Goal: Transaction & Acquisition: Book appointment/travel/reservation

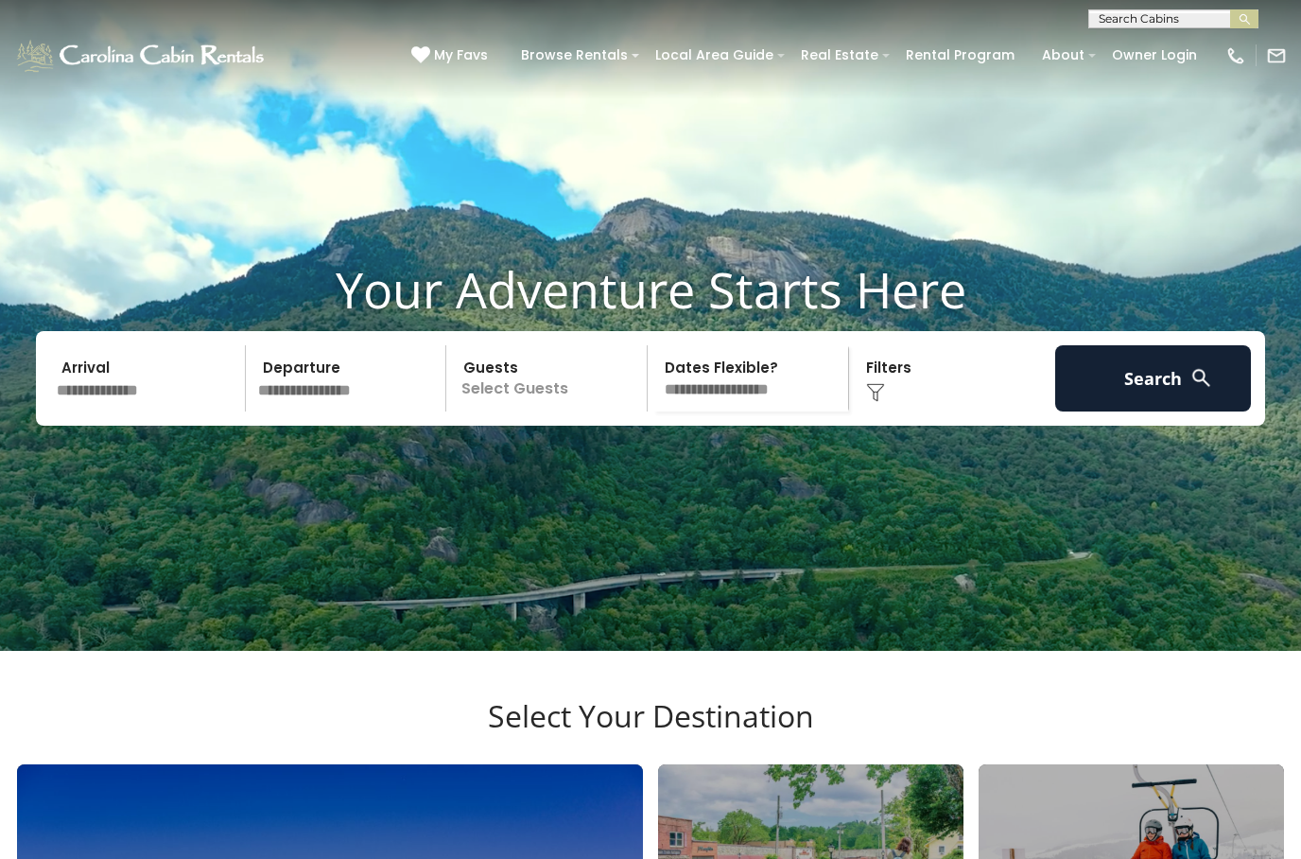
click at [149, 407] on input "text" at bounding box center [148, 378] width 196 height 66
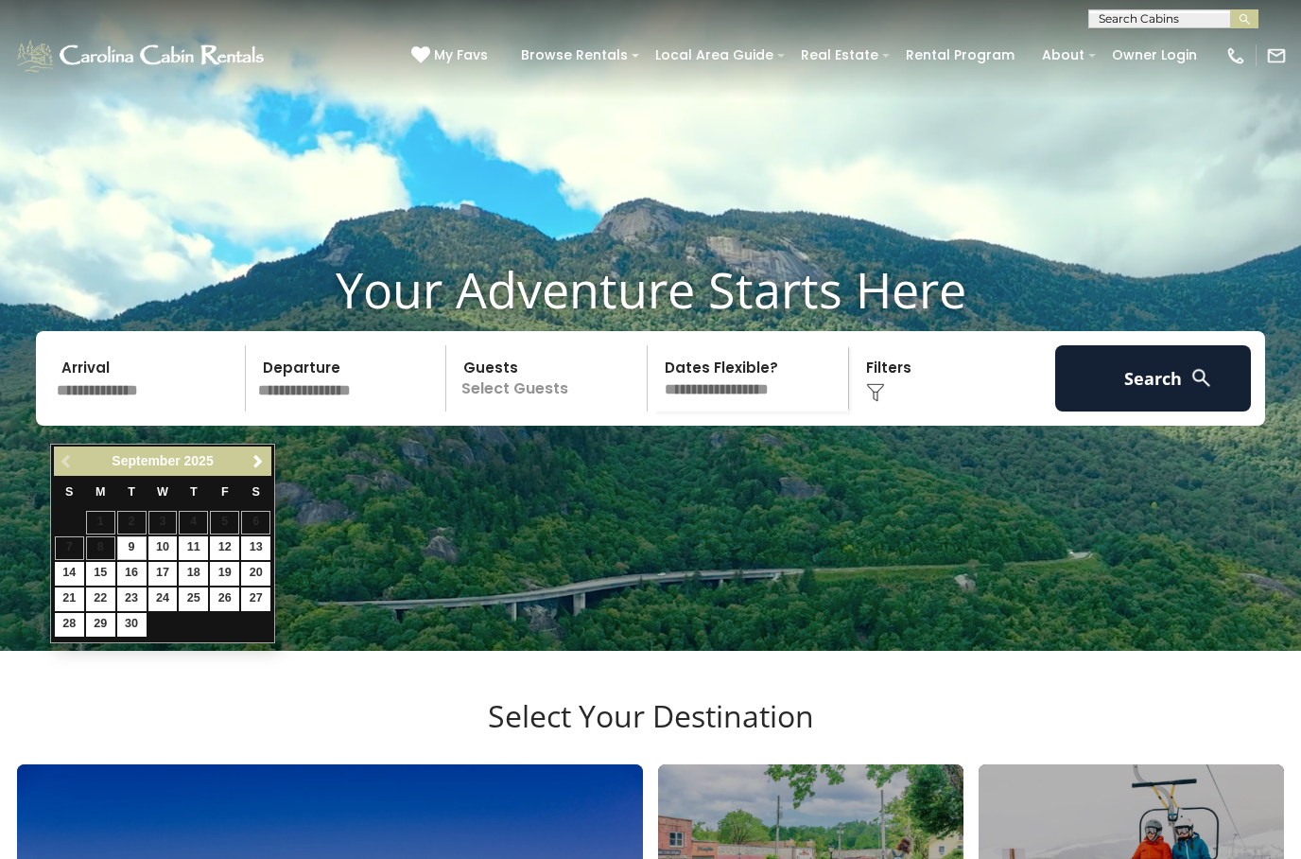
click at [264, 467] on span "Next" at bounding box center [258, 461] width 15 height 15
click at [251, 470] on link "Next" at bounding box center [258, 461] width 24 height 24
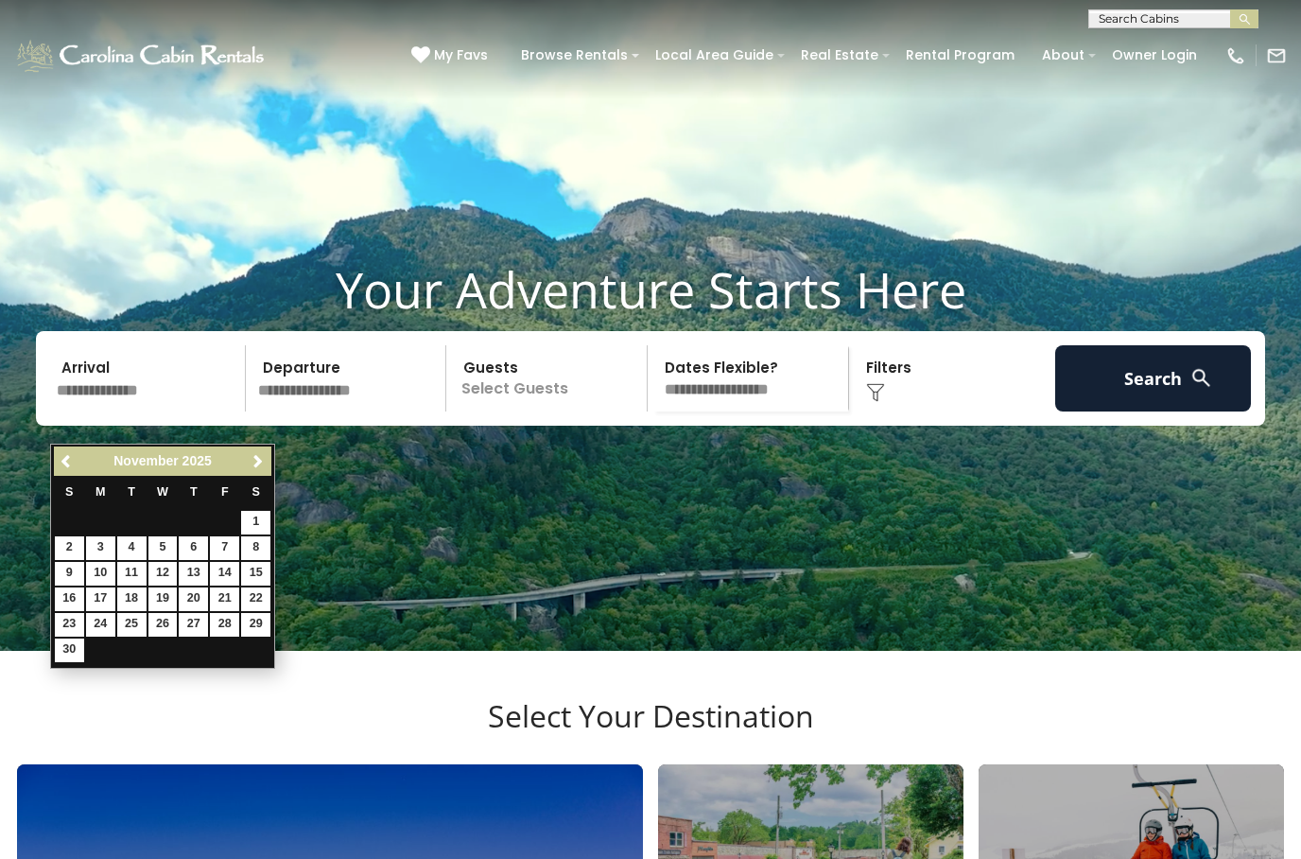
click at [135, 615] on link "25" at bounding box center [131, 625] width 29 height 24
type input "********"
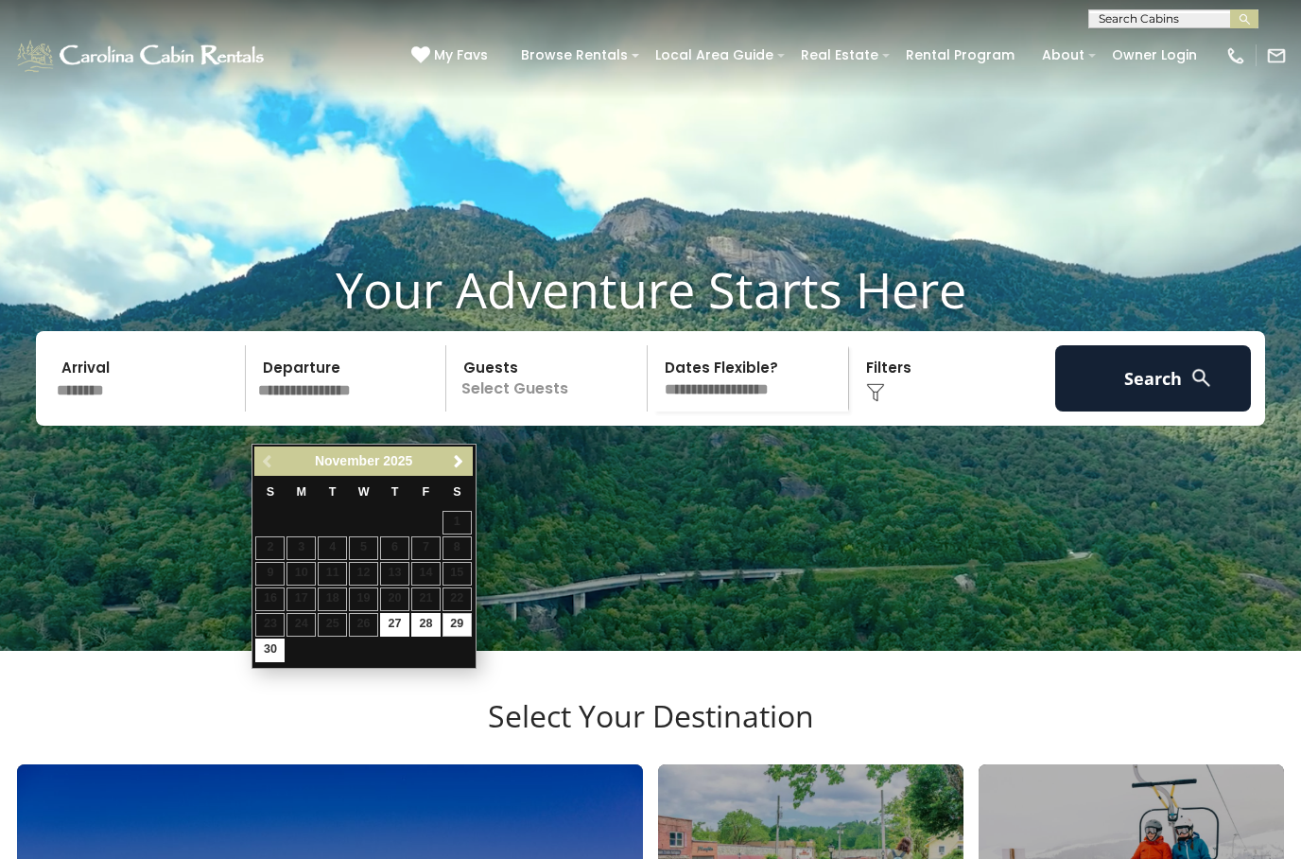
click at [460, 617] on link "29" at bounding box center [457, 625] width 29 height 24
type input "********"
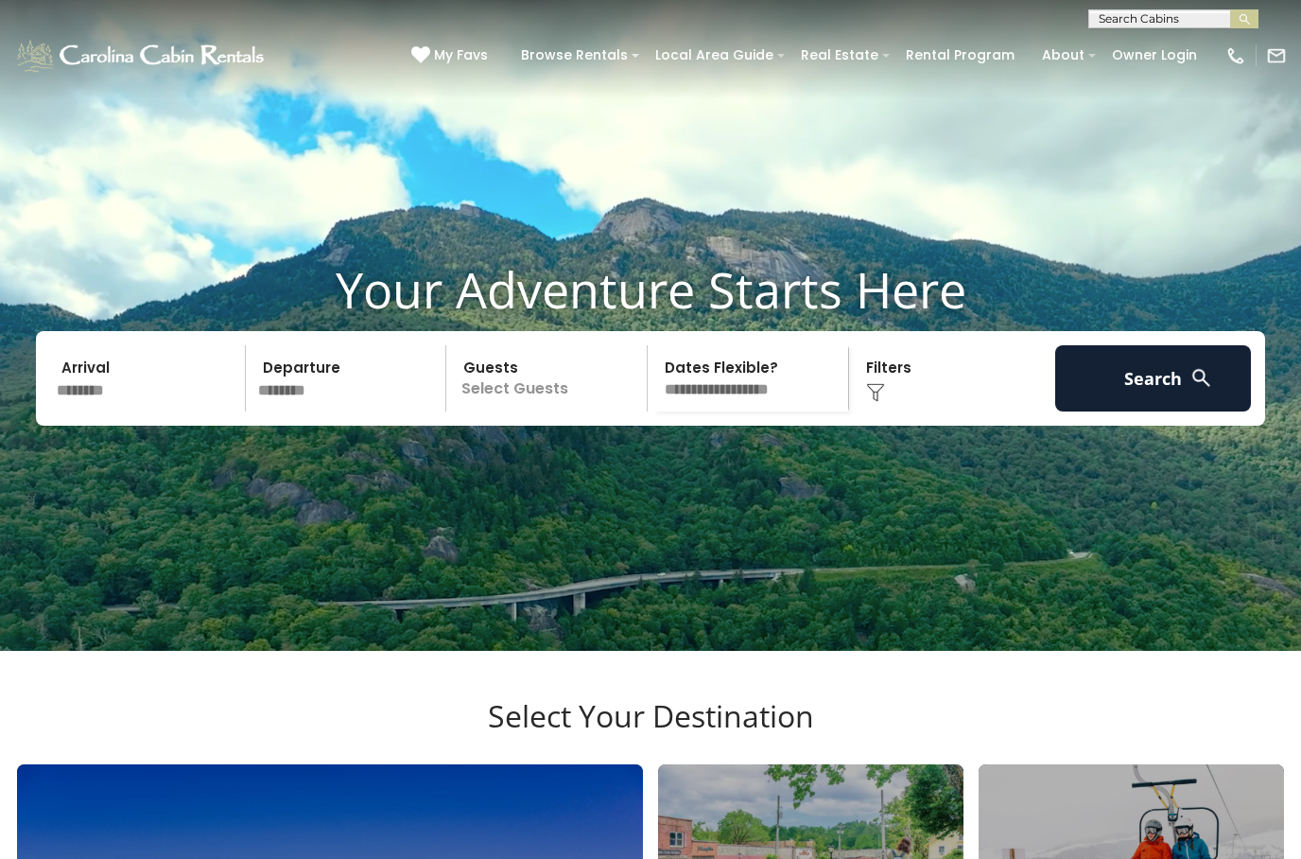
click at [503, 411] on p "Select Guests" at bounding box center [549, 378] width 195 height 66
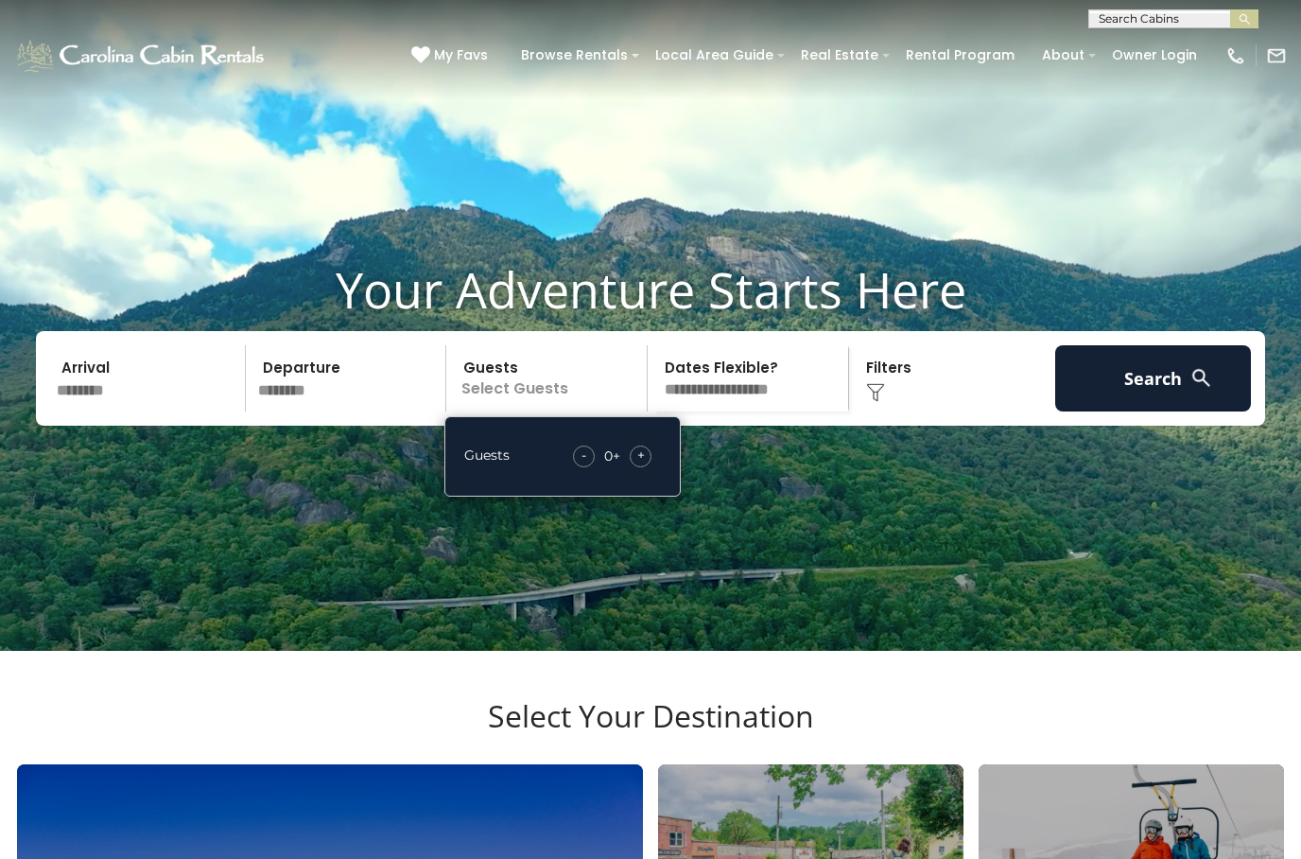
click at [652, 467] on div "+" at bounding box center [641, 456] width 22 height 22
click at [640, 464] on span "+" at bounding box center [641, 454] width 8 height 19
click at [651, 467] on div "+" at bounding box center [641, 456] width 22 height 22
click at [907, 411] on div "Click to Choose" at bounding box center [953, 378] width 196 height 66
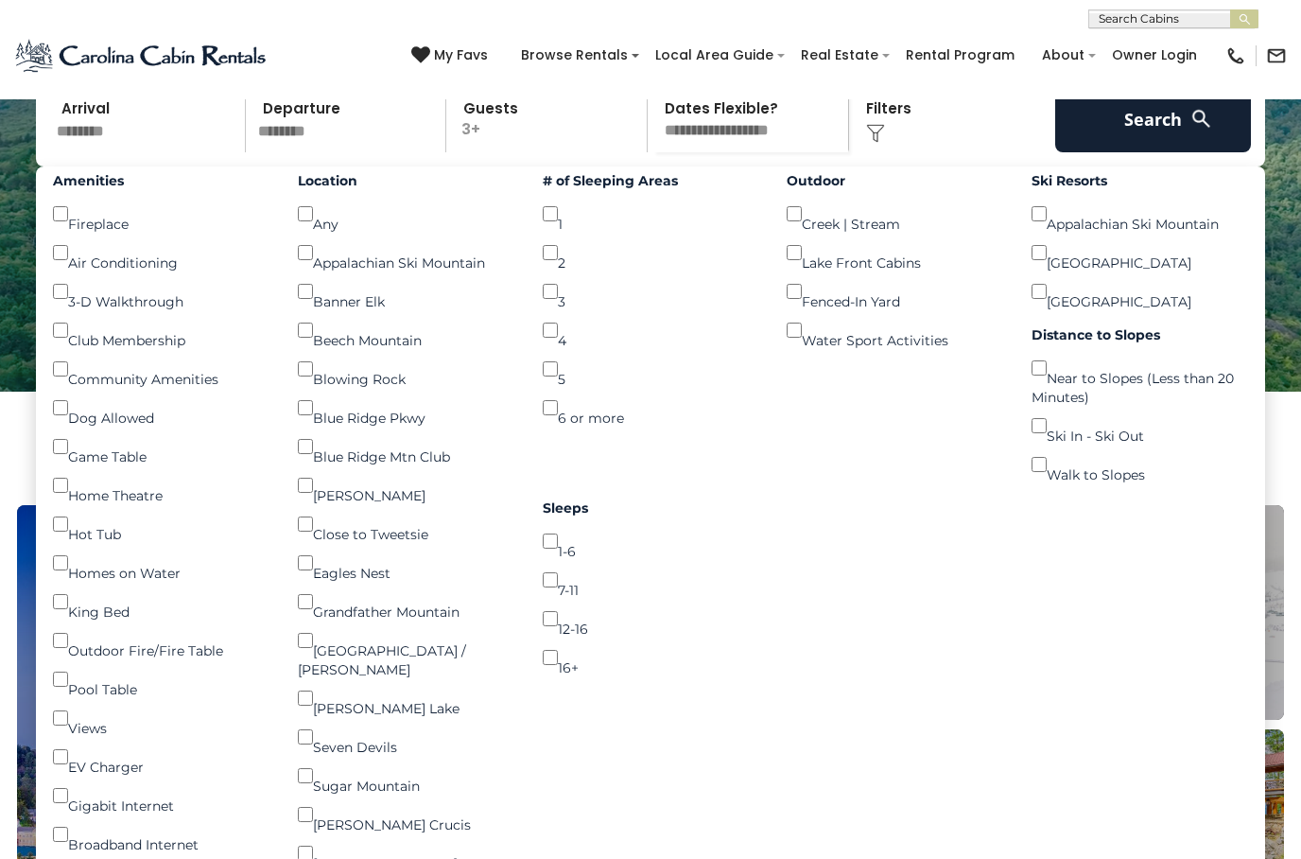
scroll to position [258, 0]
click at [1151, 153] on button "Search" at bounding box center [1153, 120] width 196 height 66
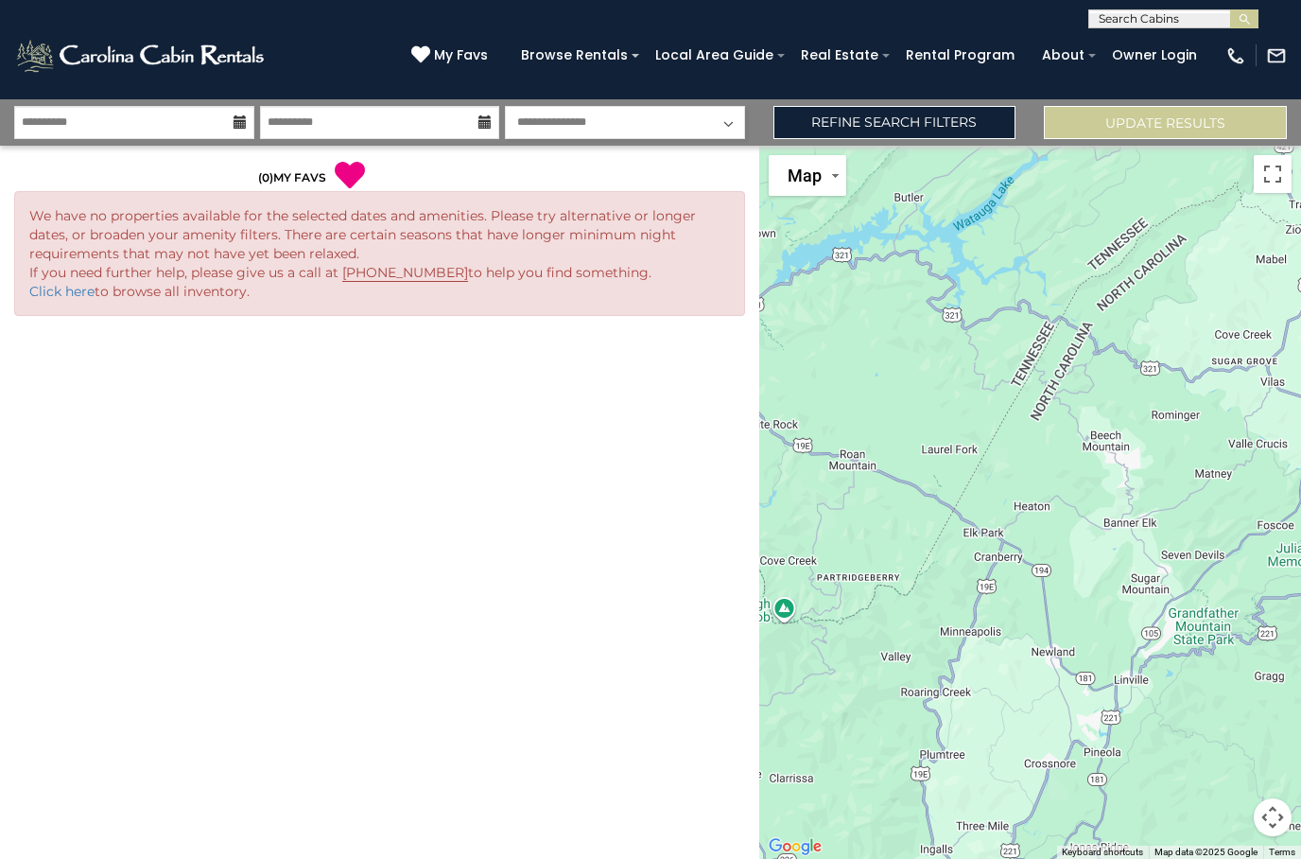
click at [969, 128] on link "Refine Search Filters" at bounding box center [895, 122] width 243 height 33
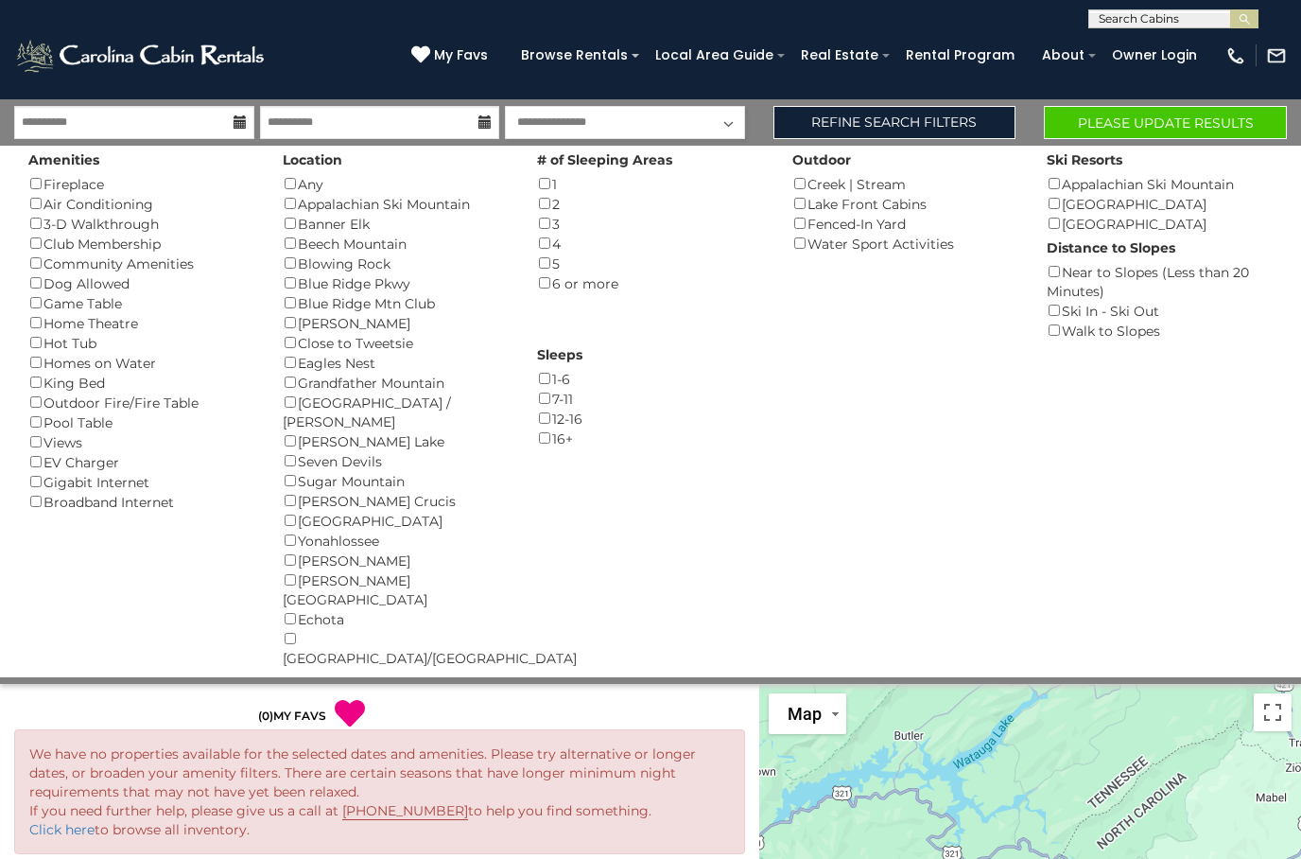
click at [1202, 126] on button "Please Update Results" at bounding box center [1165, 122] width 243 height 33
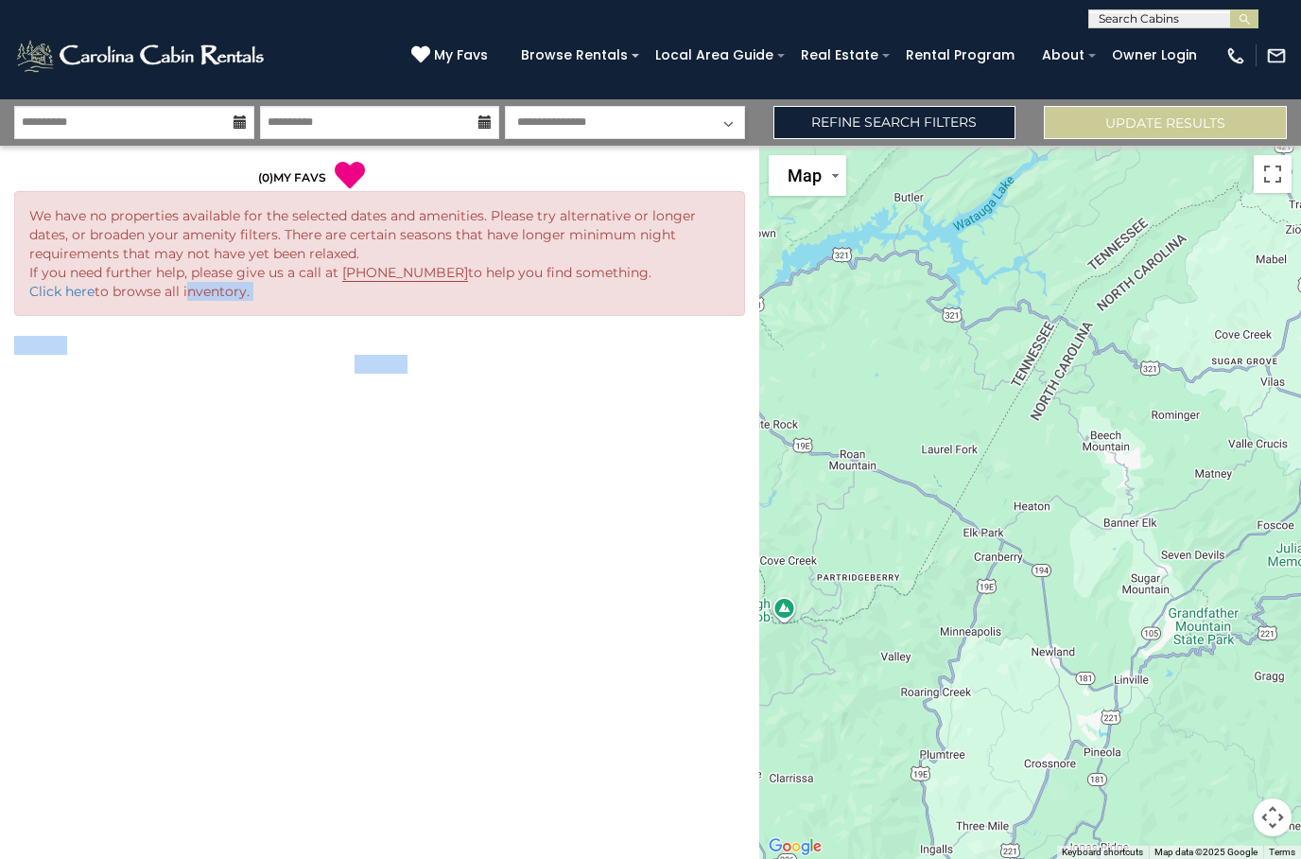
click at [626, 448] on div "**********" at bounding box center [379, 502] width 759 height 713
click at [952, 129] on link "Refine Search Filters" at bounding box center [895, 122] width 243 height 33
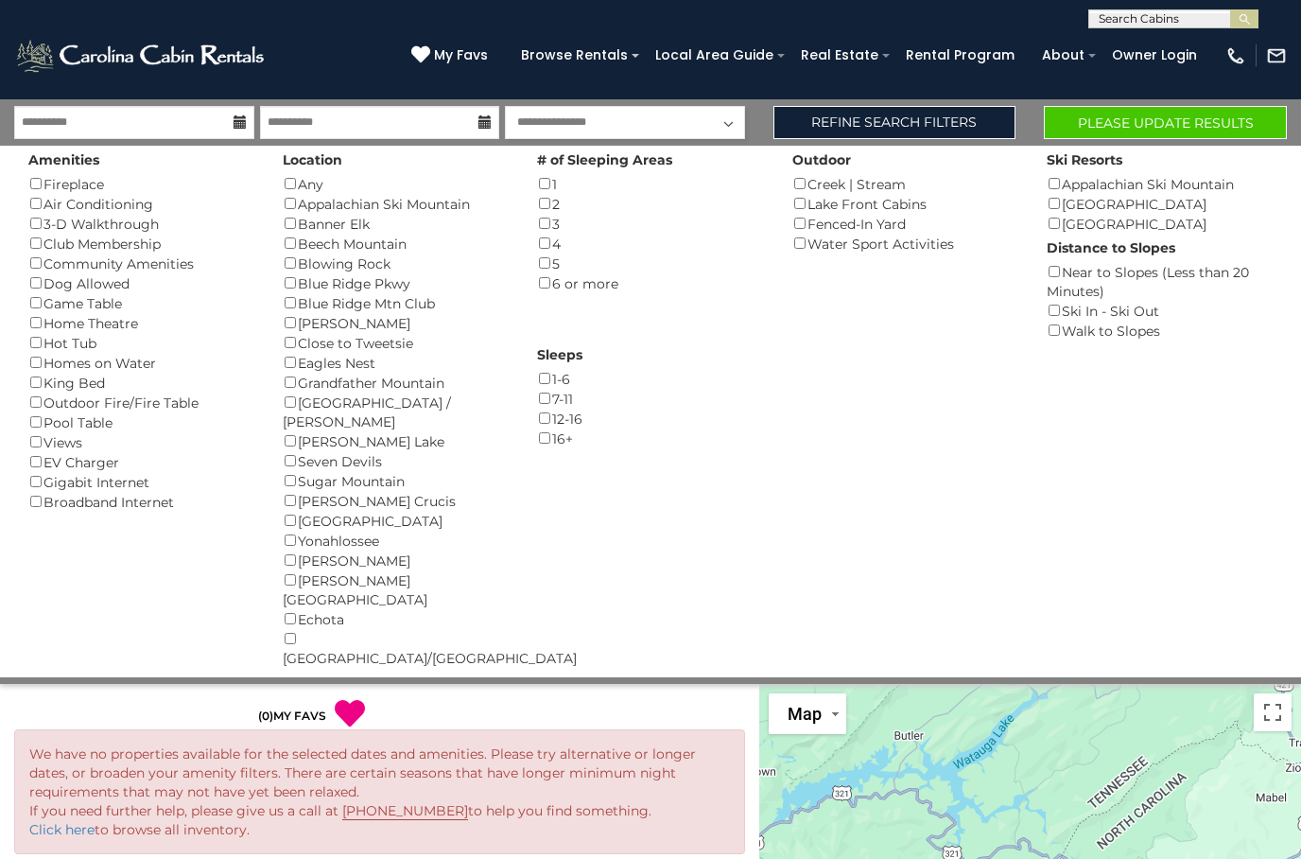
click at [1203, 131] on button "Please Update Results" at bounding box center [1165, 122] width 243 height 33
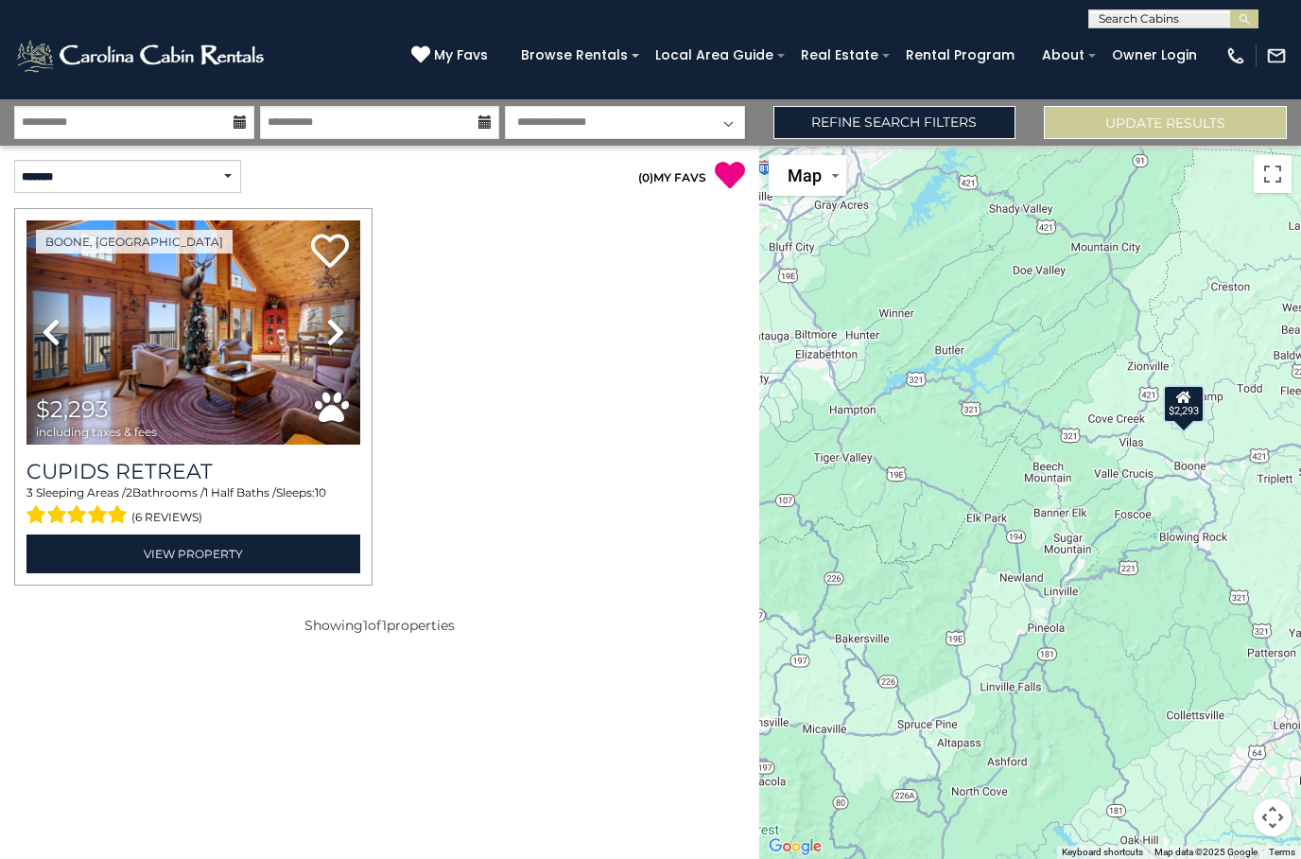
click at [1184, 404] on icon at bounding box center [1184, 397] width 15 height 13
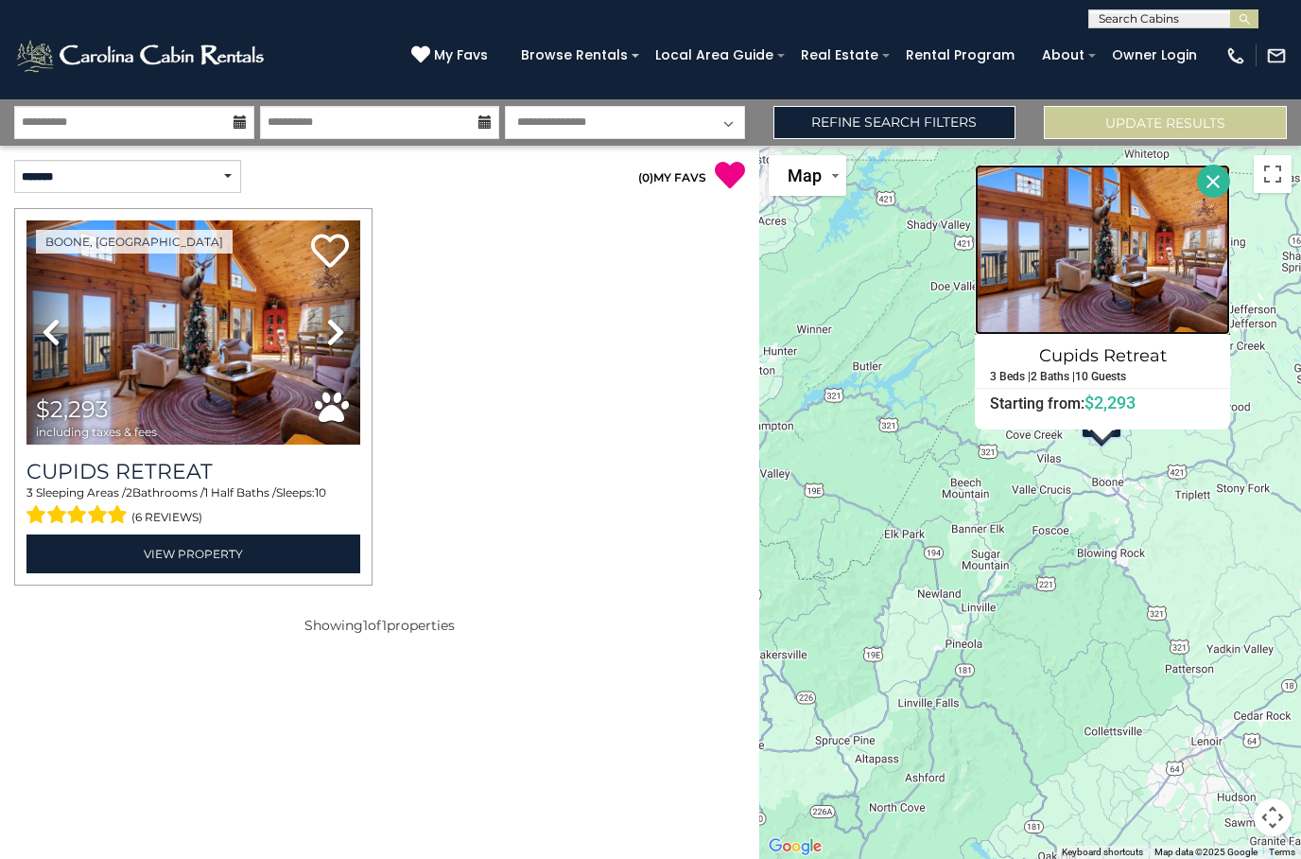
click at [1142, 335] on img at bounding box center [1102, 250] width 255 height 170
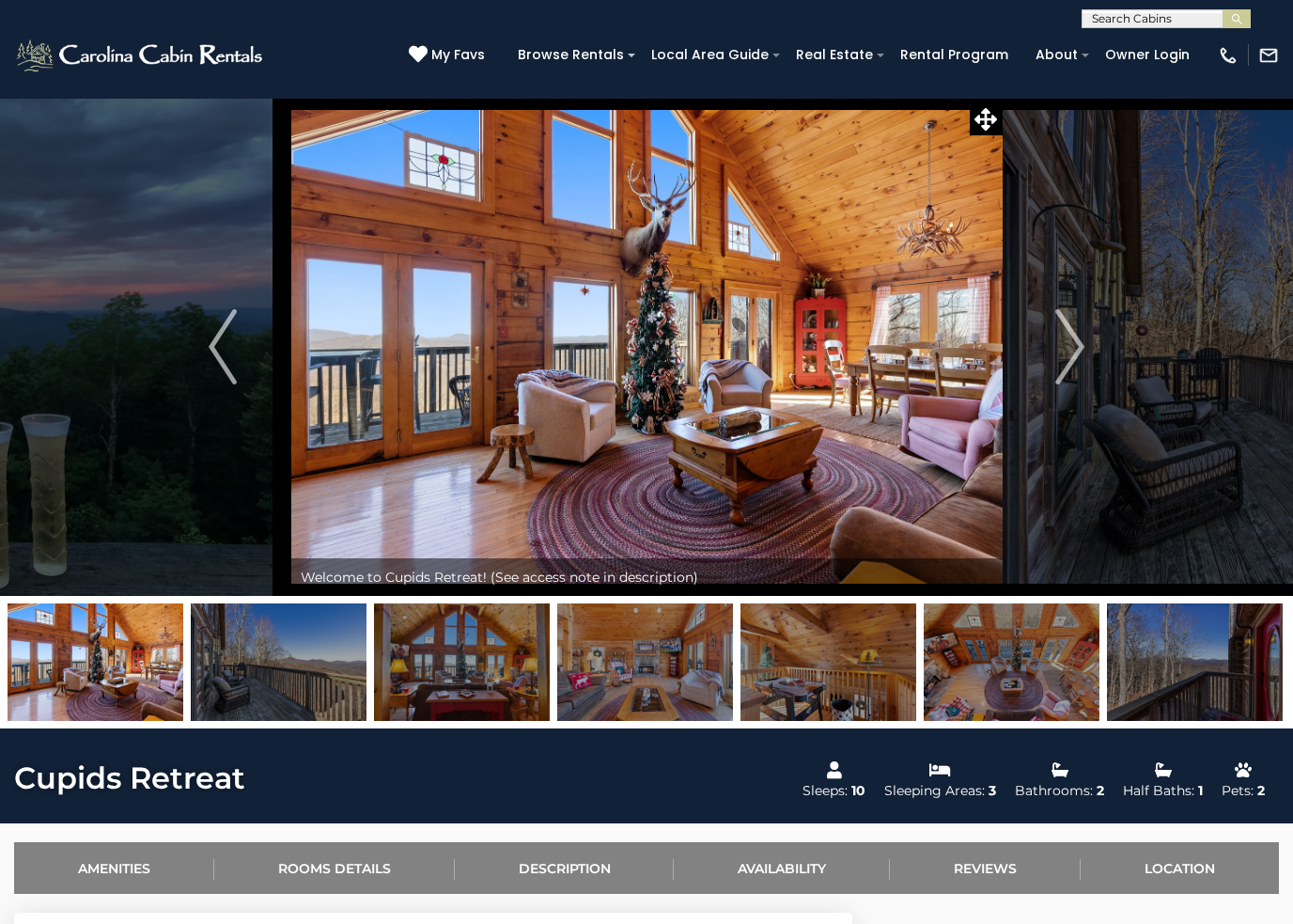
click at [1071, 355] on img "Next" at bounding box center [1070, 347] width 28 height 76
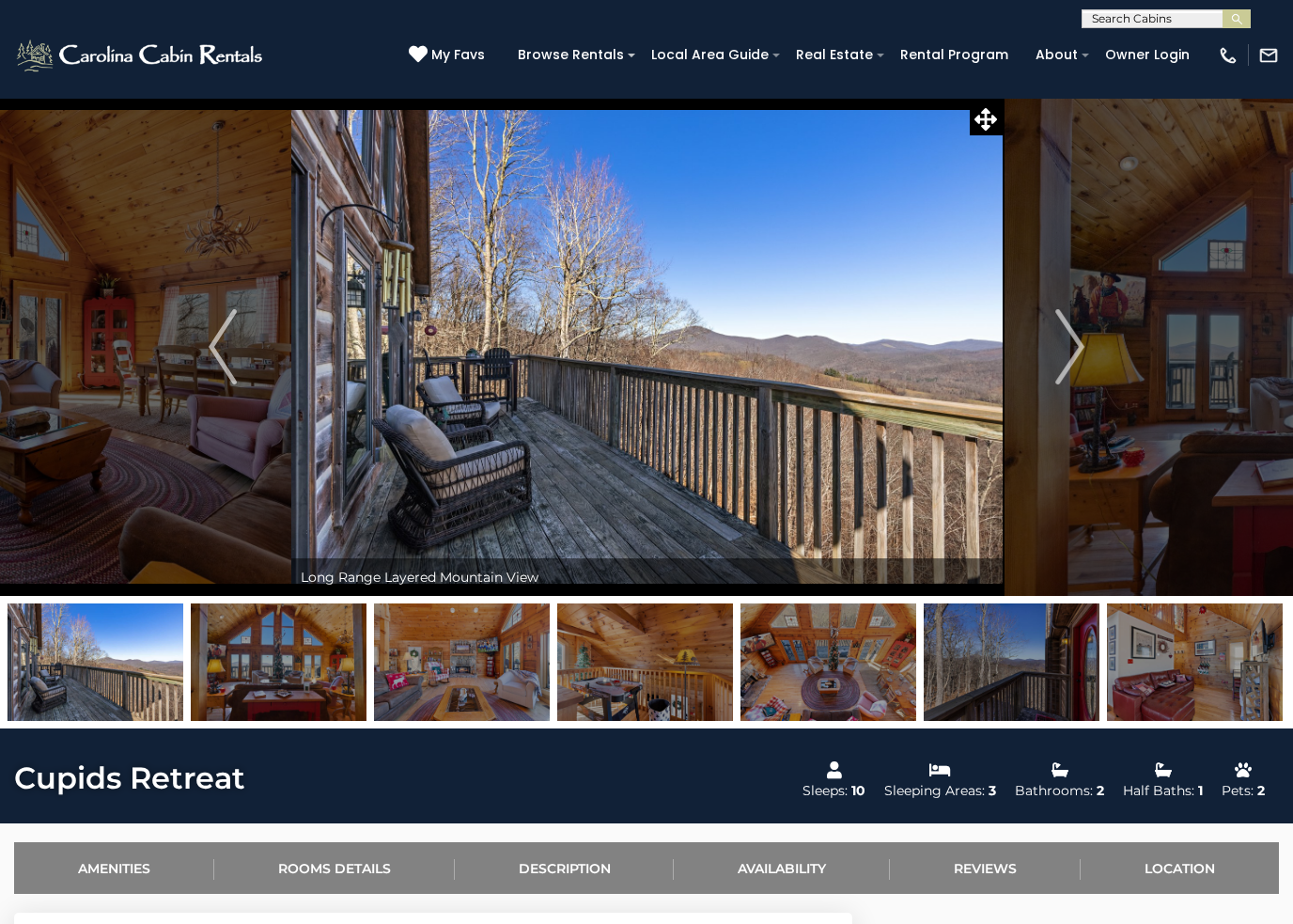
click at [1082, 359] on img "Next" at bounding box center [1070, 347] width 28 height 76
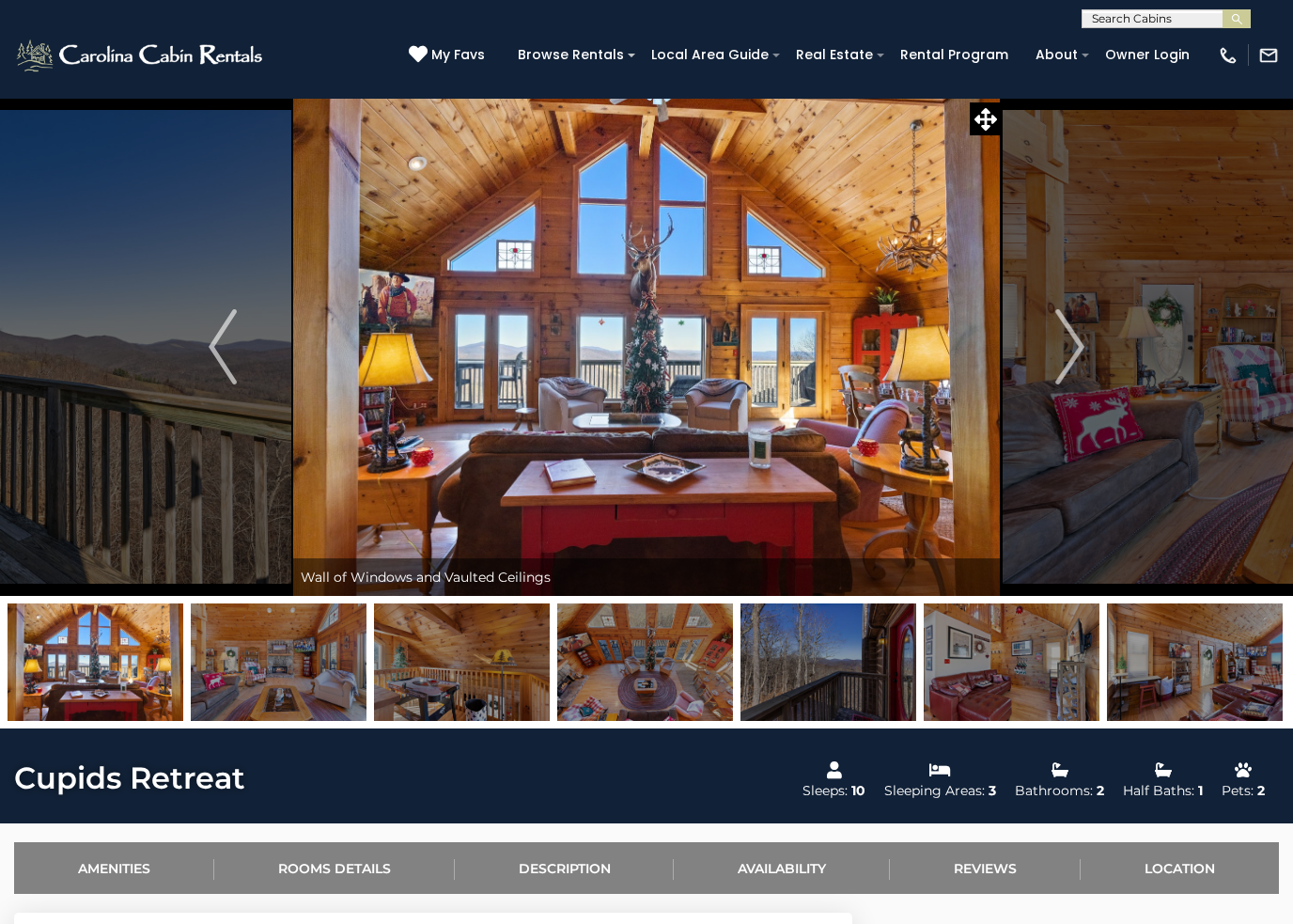
click at [1078, 360] on img "Next" at bounding box center [1070, 347] width 28 height 76
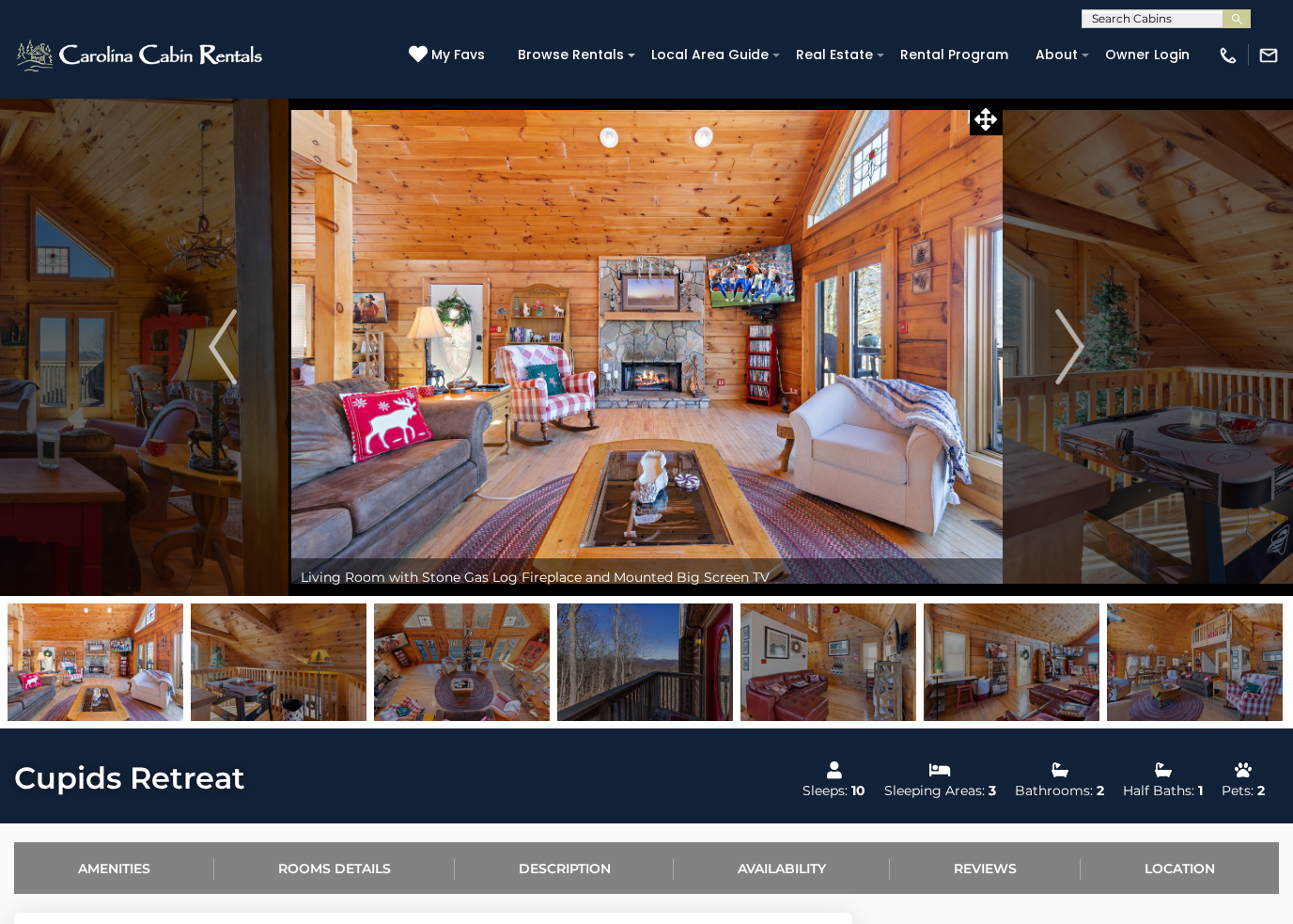
click at [1072, 362] on img "Next" at bounding box center [1070, 347] width 28 height 76
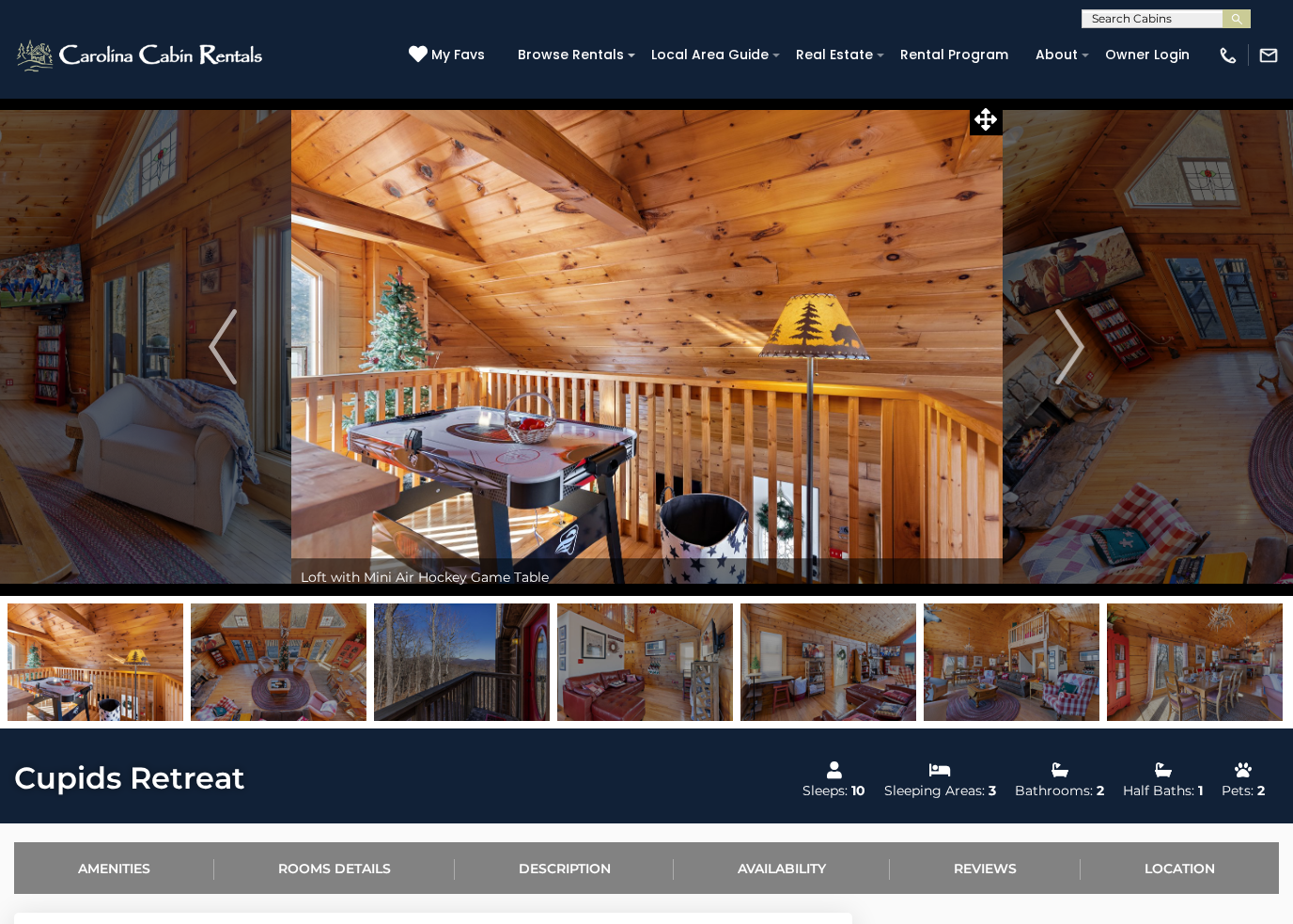
click at [1076, 360] on img "Next" at bounding box center [1070, 347] width 28 height 76
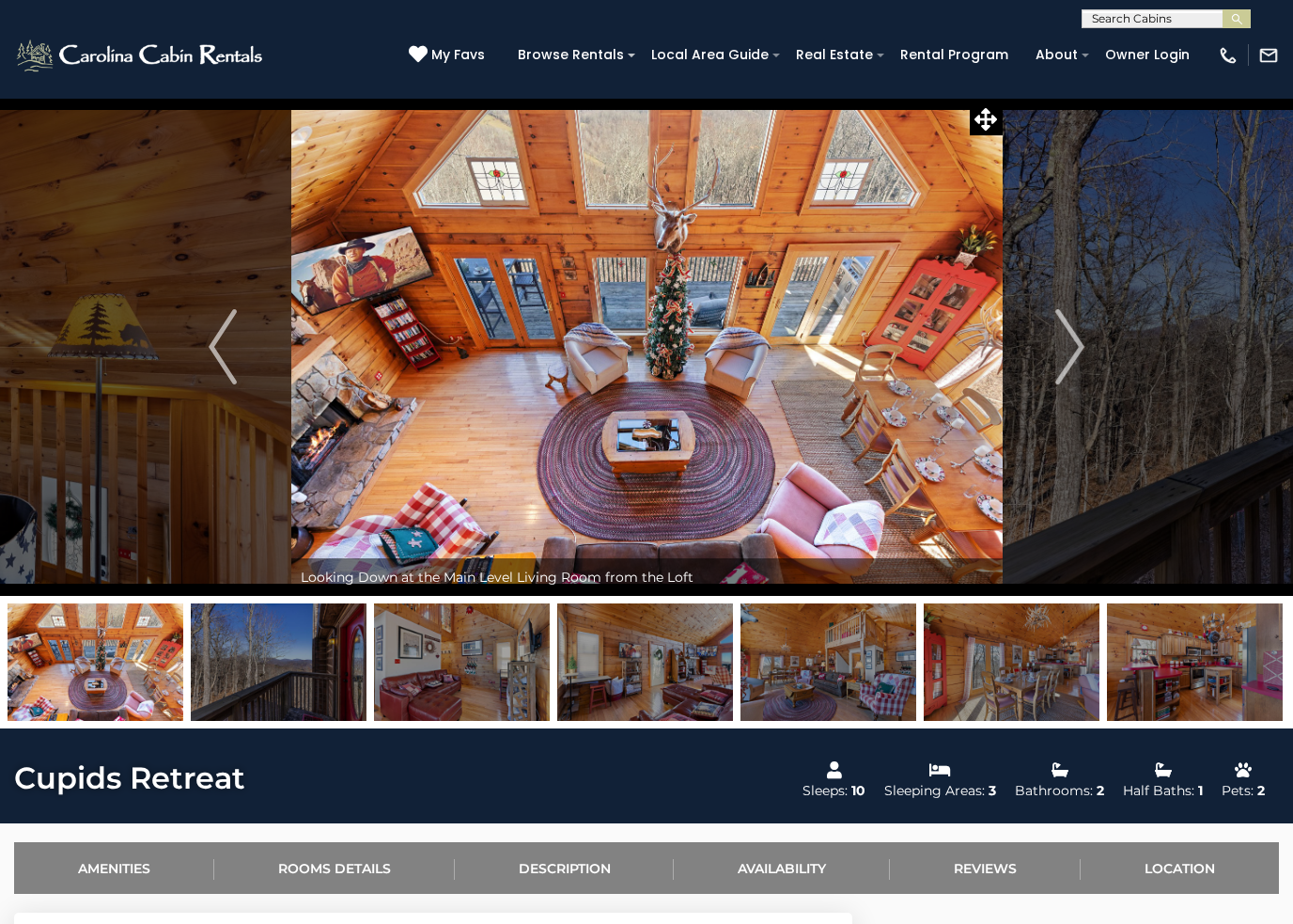
click at [1064, 364] on img "Next" at bounding box center [1070, 347] width 28 height 76
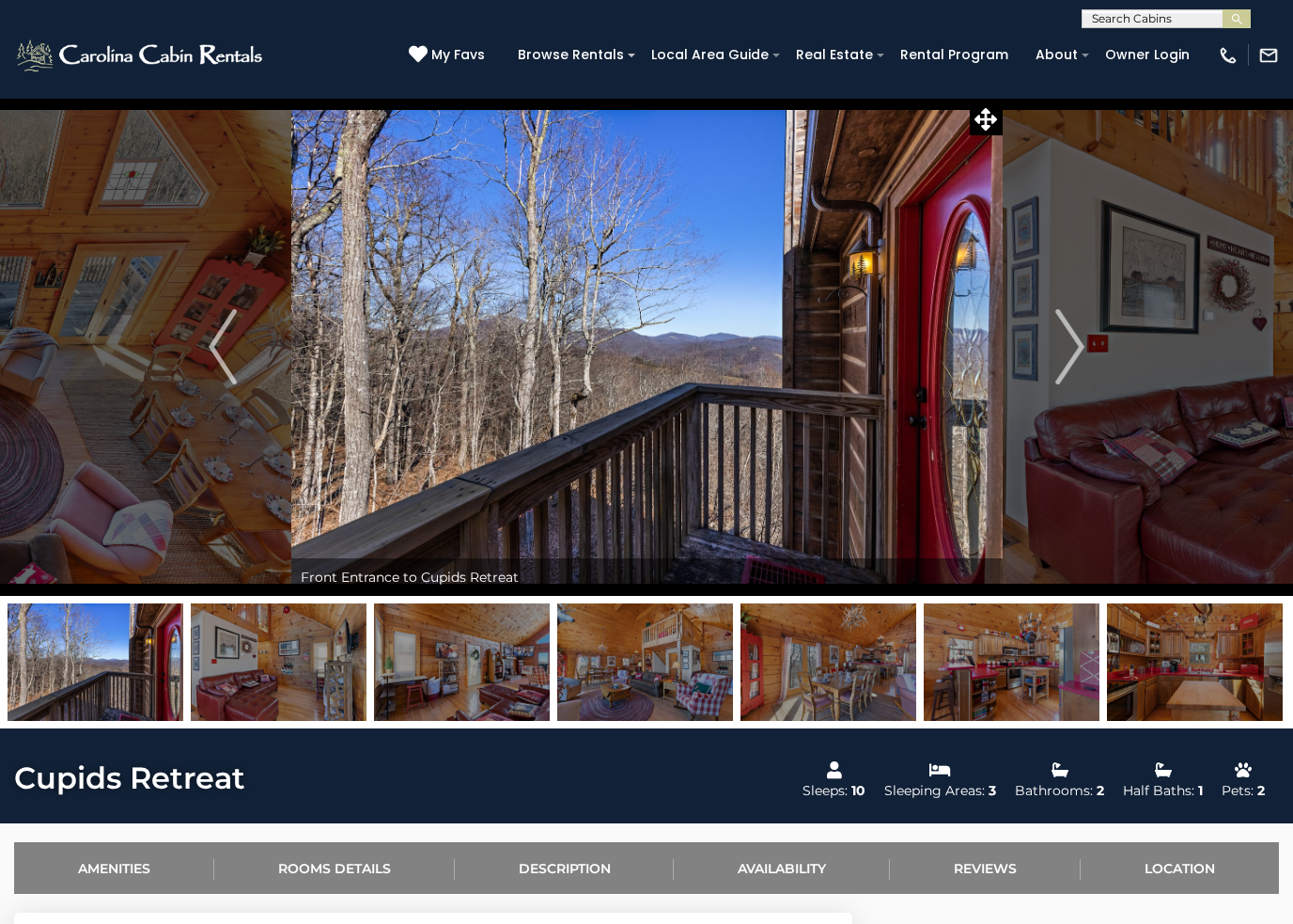
click at [1071, 360] on img "Next" at bounding box center [1070, 347] width 28 height 76
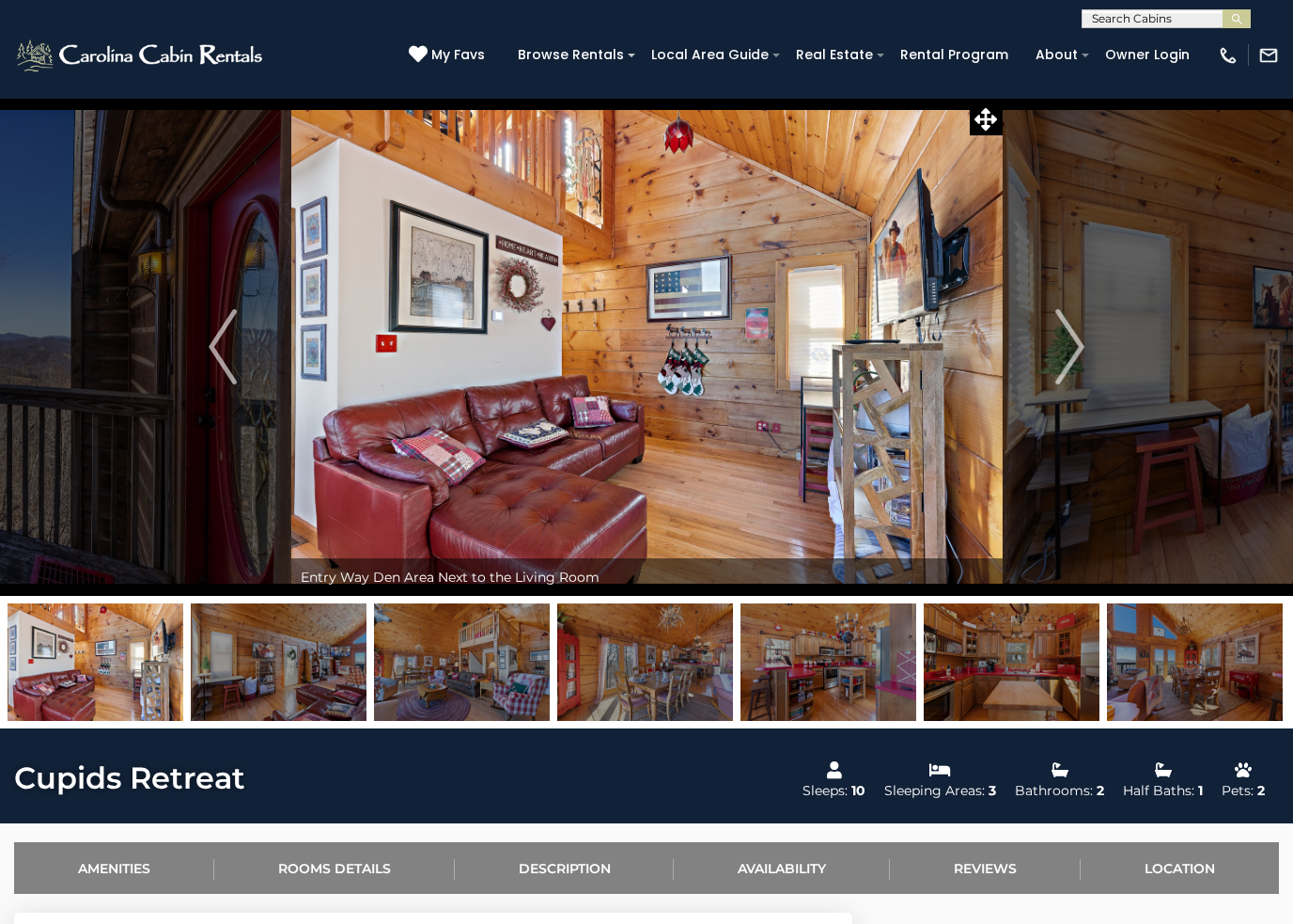
click at [1069, 361] on img "Next" at bounding box center [1070, 347] width 28 height 76
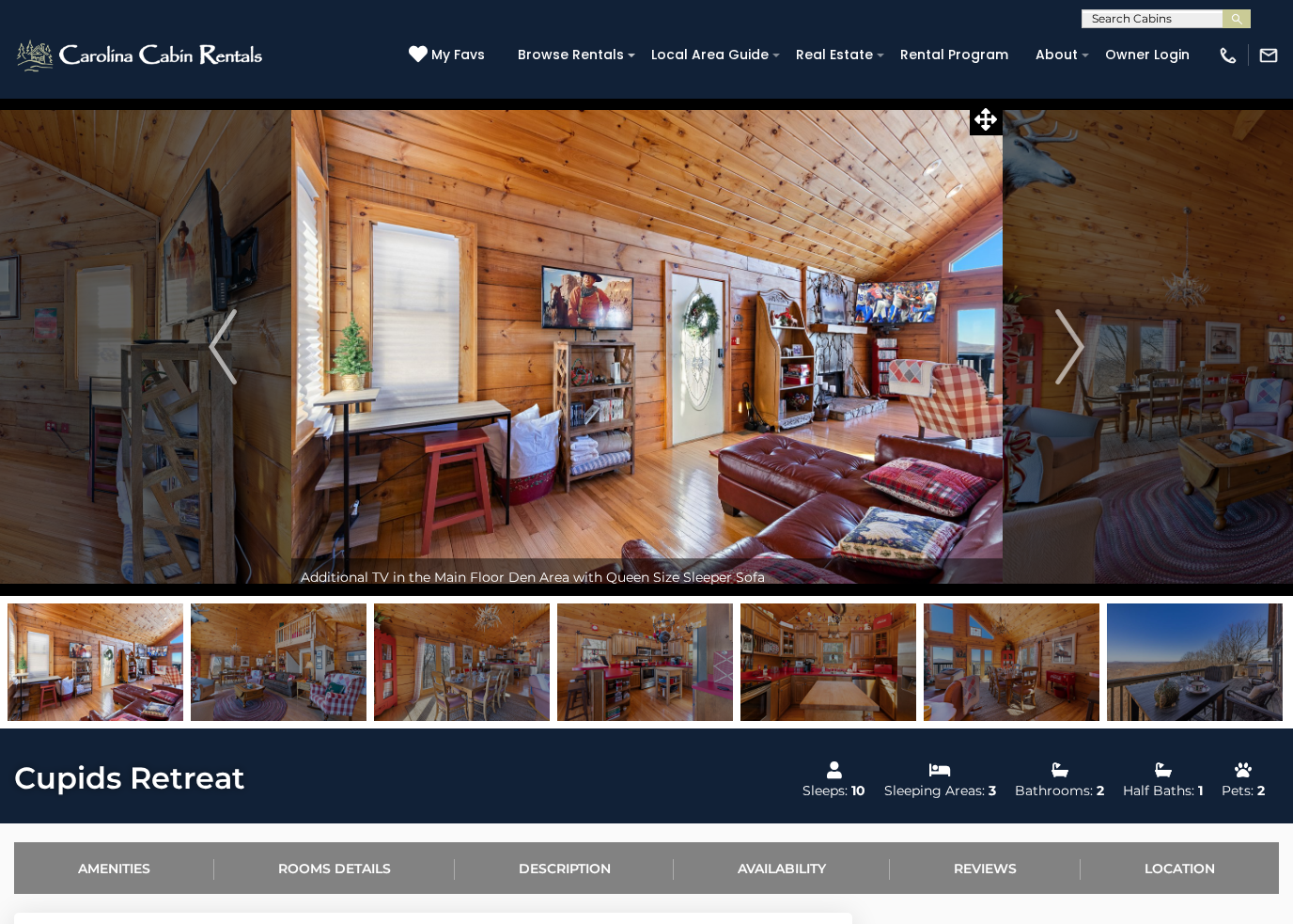
click at [1072, 360] on img "Next" at bounding box center [1070, 347] width 28 height 76
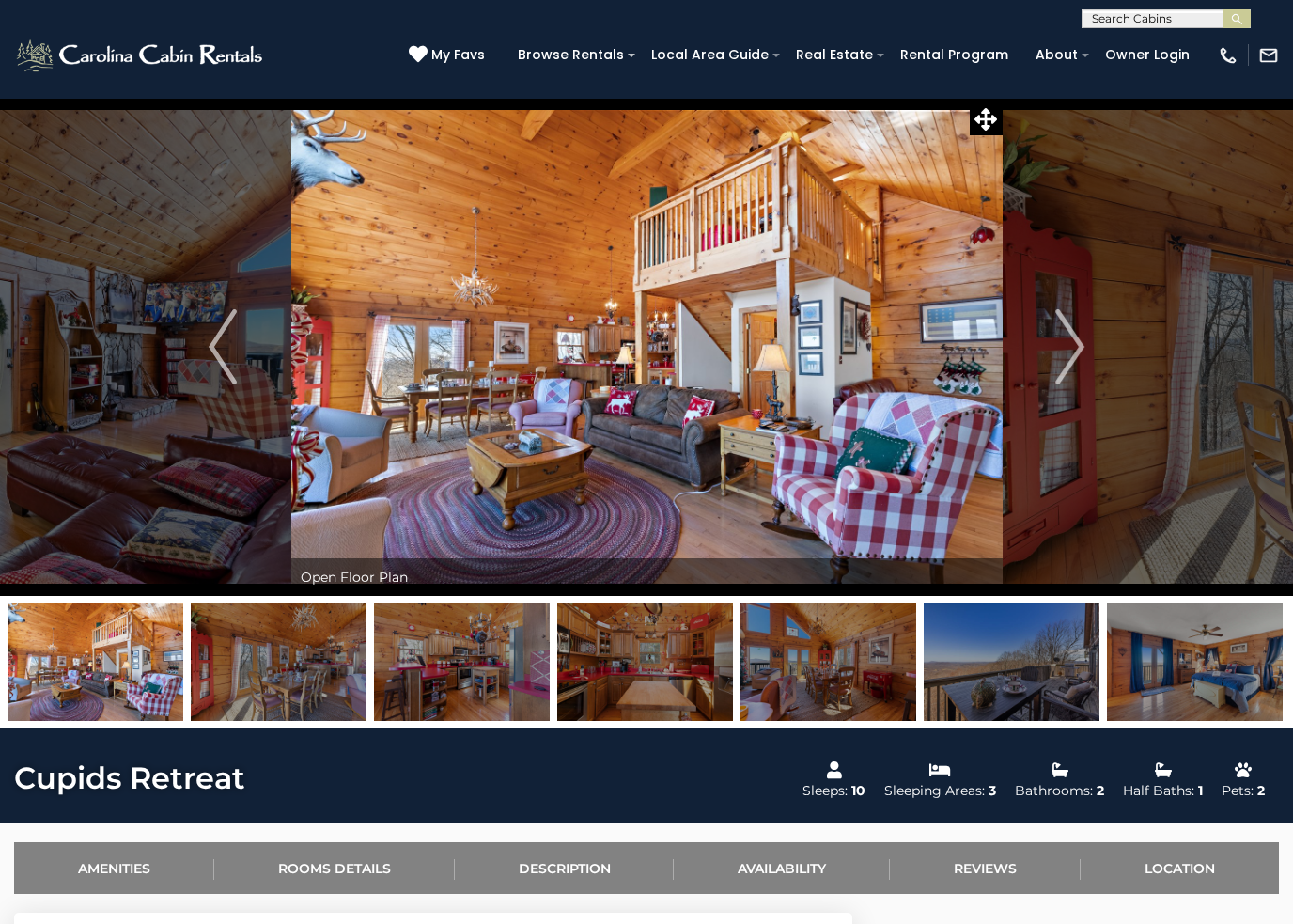
click at [1074, 358] on img "Next" at bounding box center [1070, 347] width 28 height 76
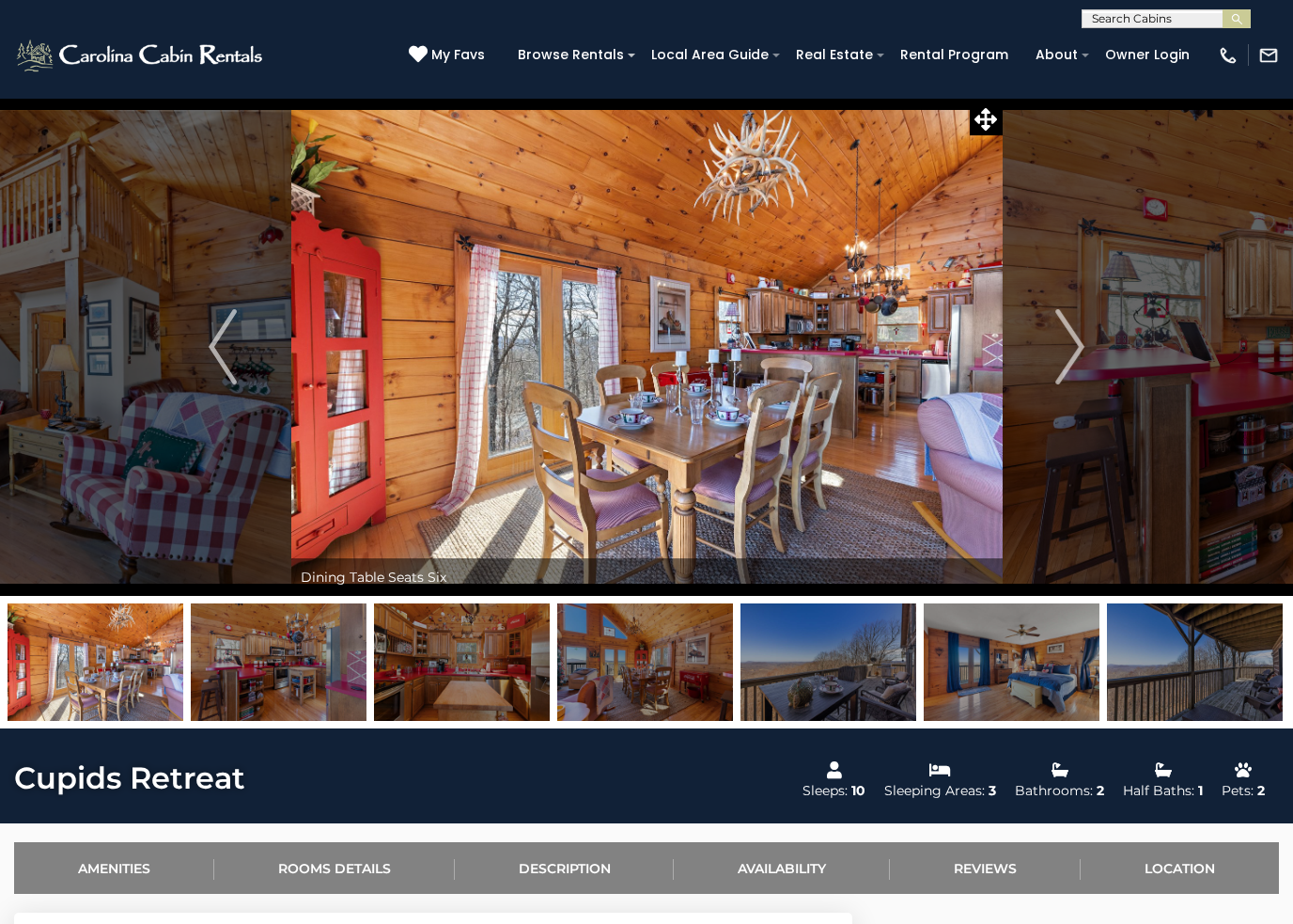
click at [1073, 356] on img "Next" at bounding box center [1070, 347] width 28 height 76
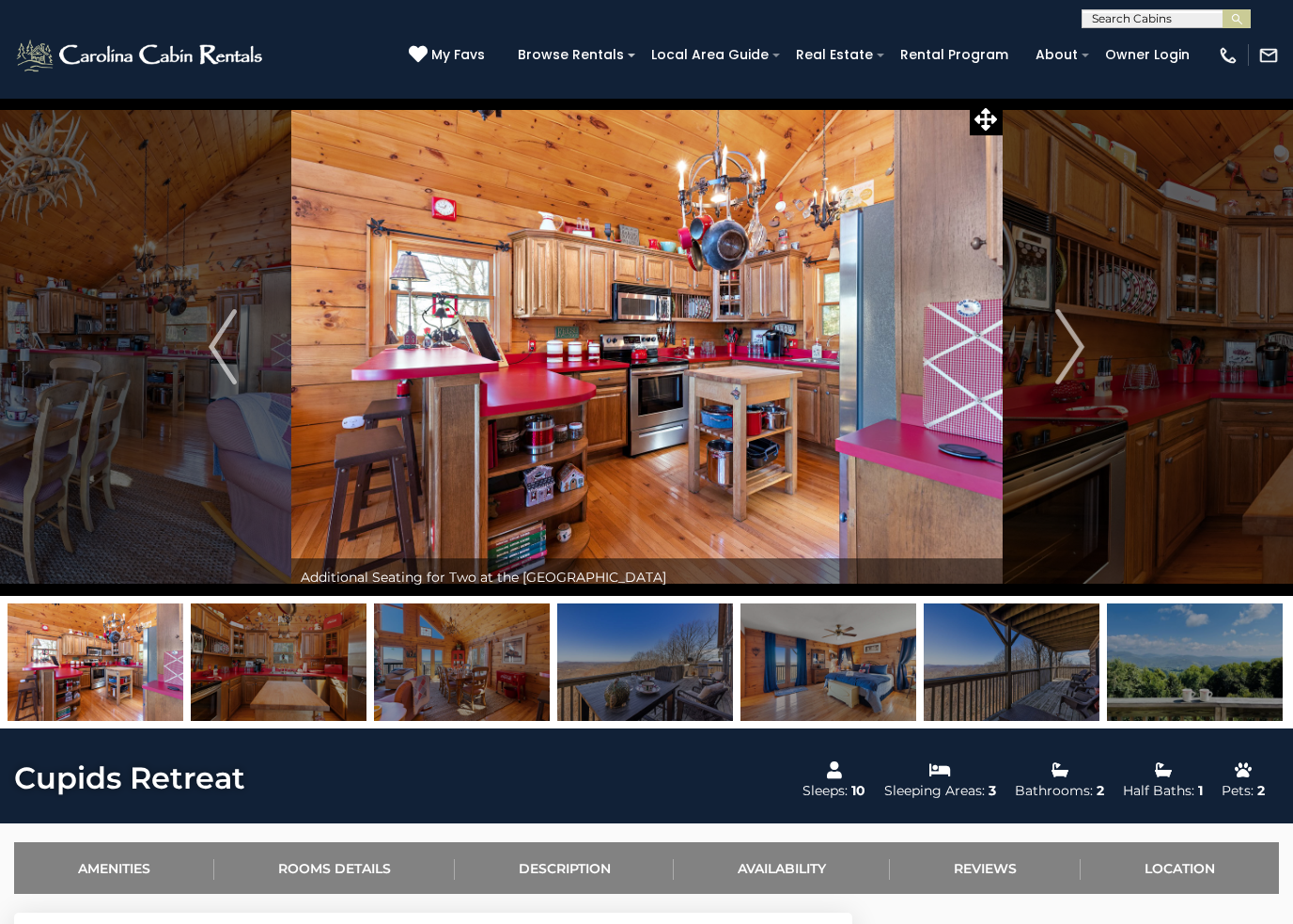
click at [1068, 358] on img "Next" at bounding box center [1070, 347] width 28 height 76
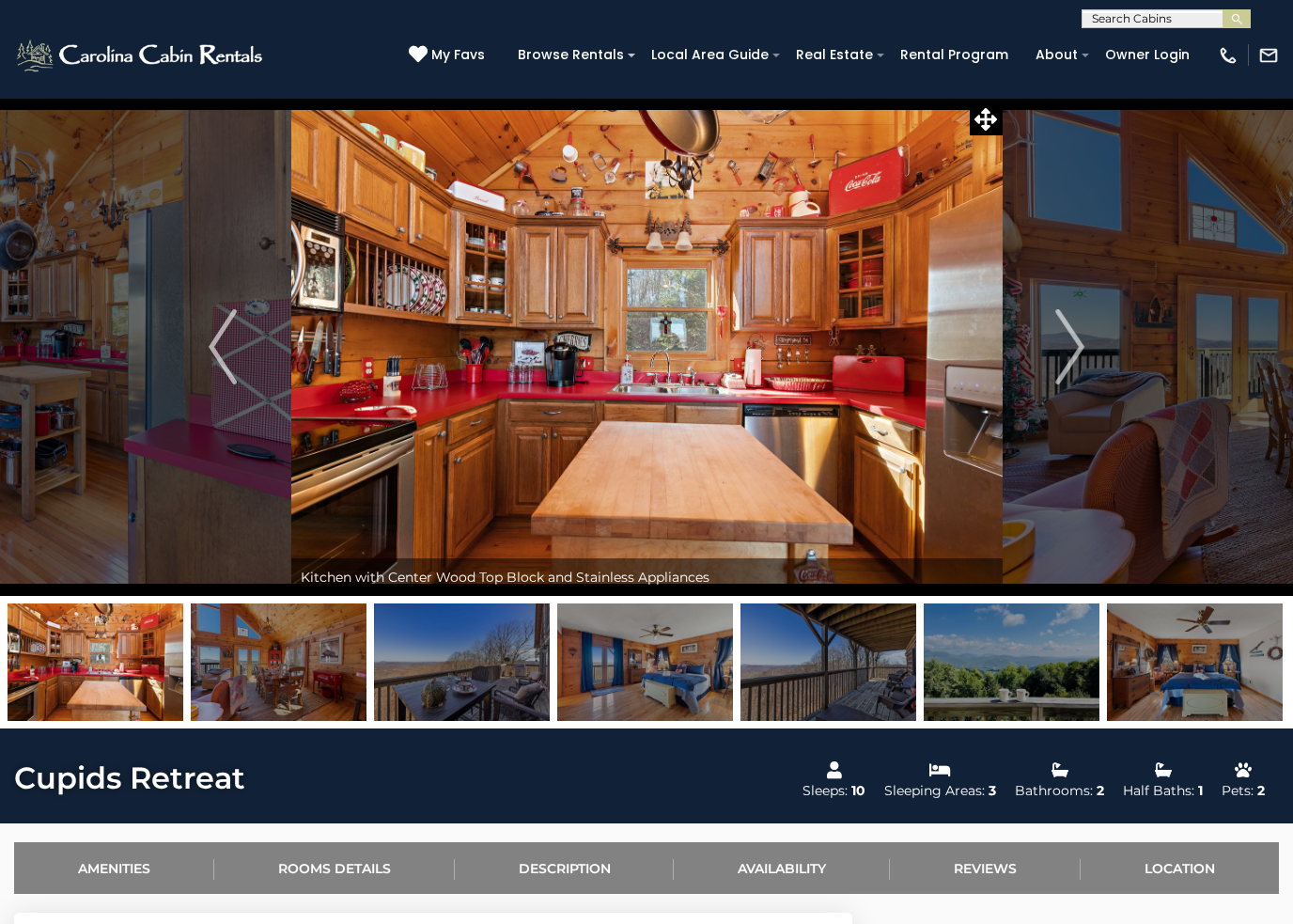
click at [1071, 358] on img "Next" at bounding box center [1070, 347] width 28 height 76
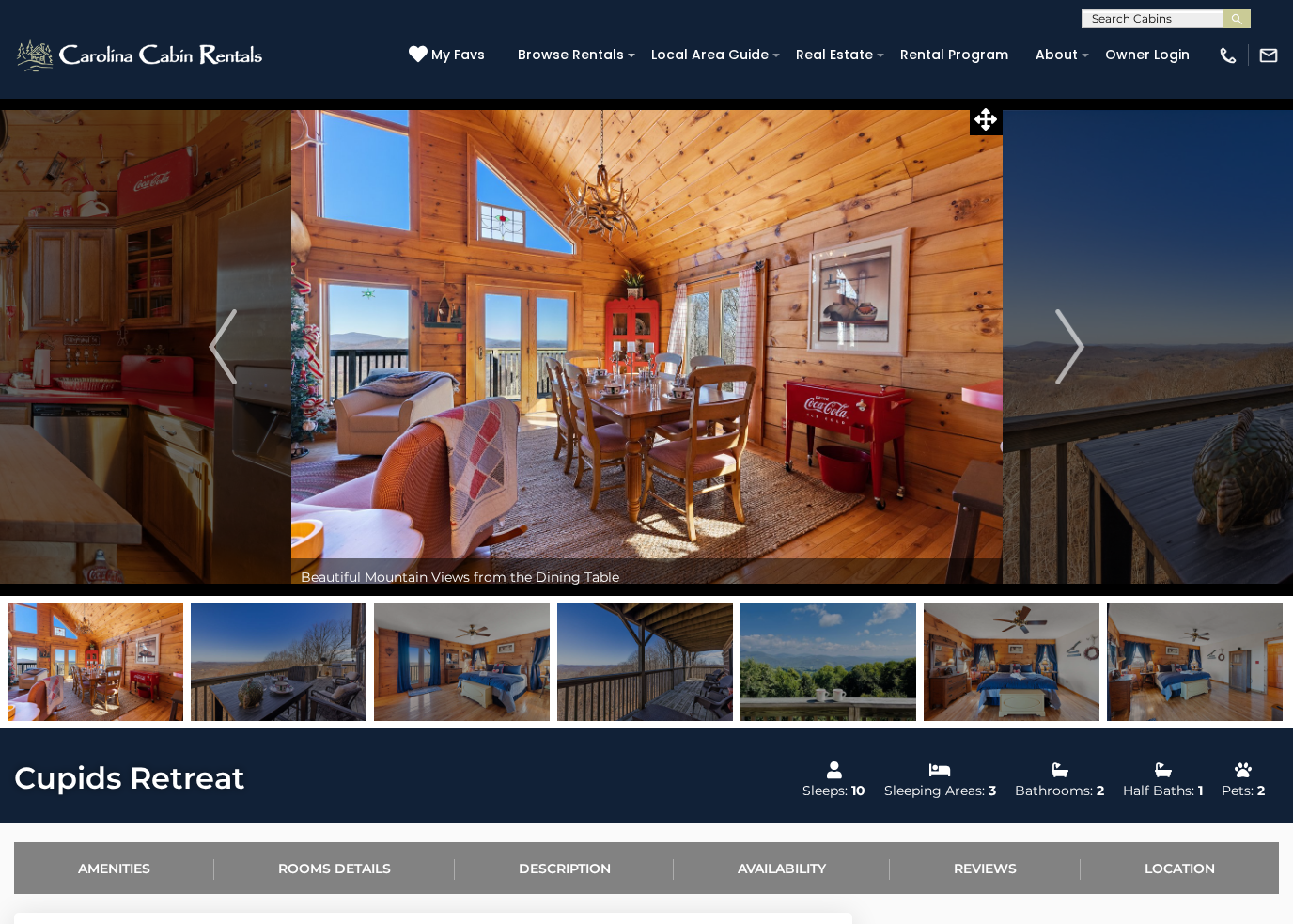
click at [1065, 358] on img "Next" at bounding box center [1070, 347] width 28 height 76
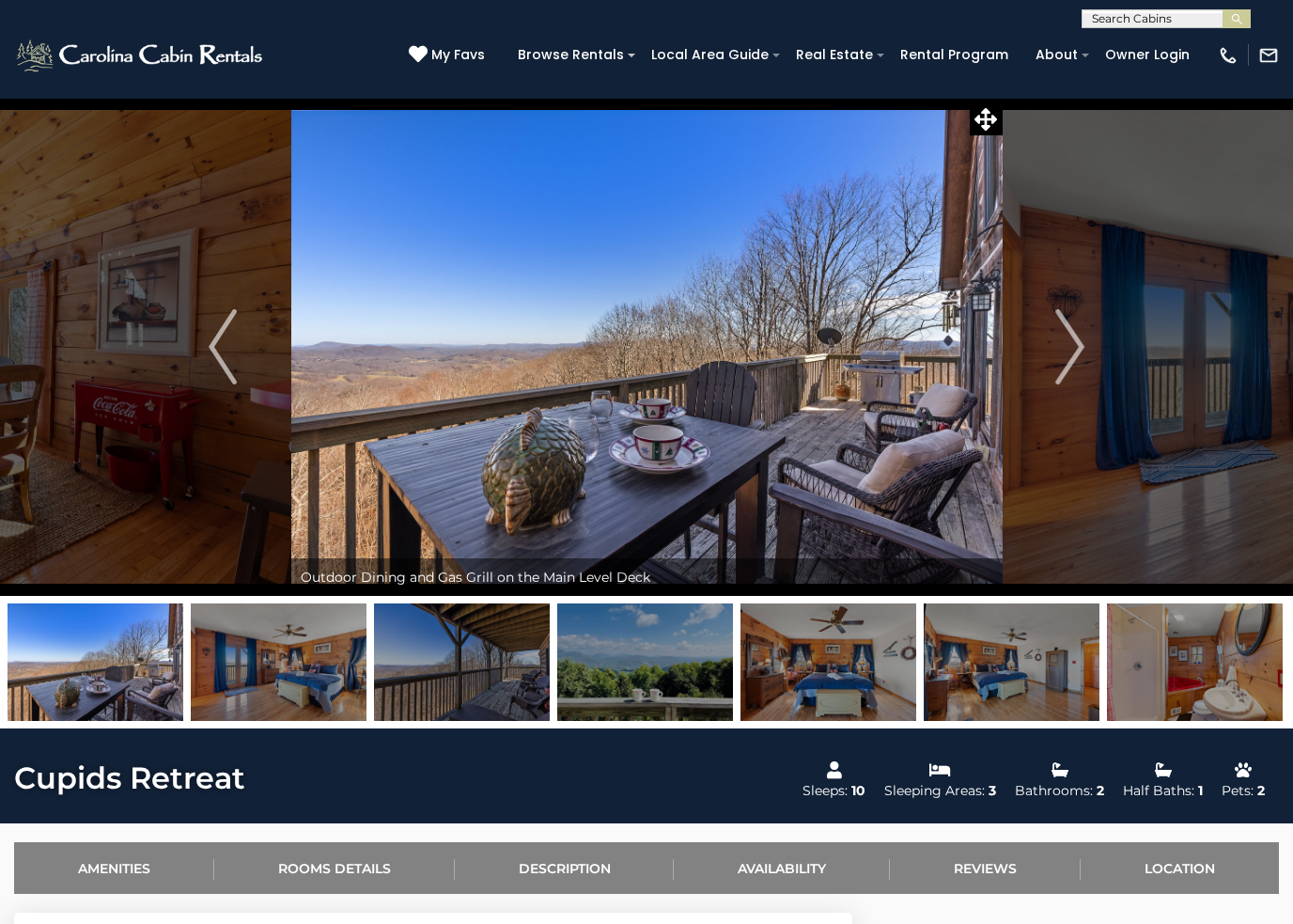
click at [1072, 355] on img "Next" at bounding box center [1070, 347] width 28 height 76
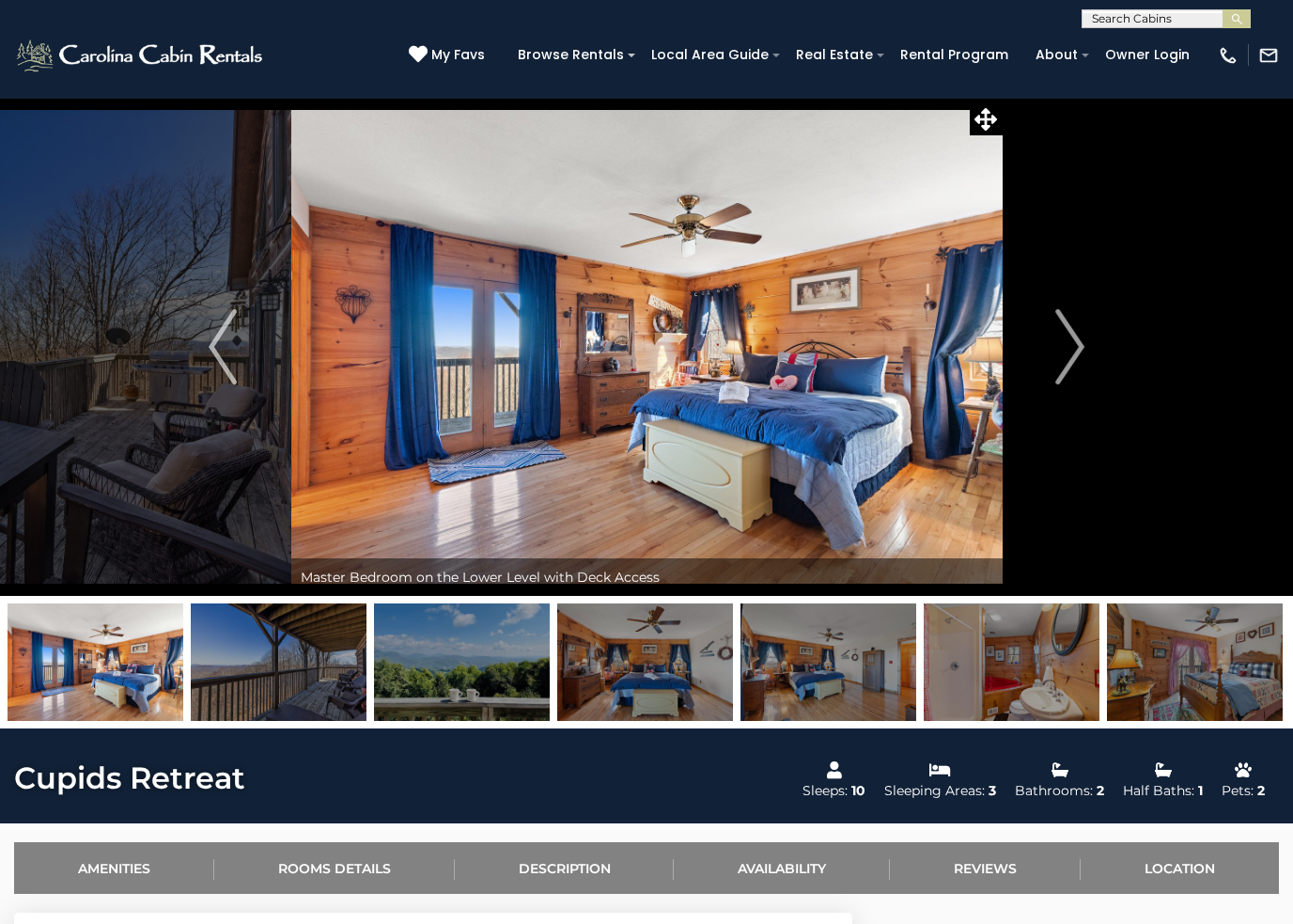
click at [1071, 354] on img "Next" at bounding box center [1070, 347] width 28 height 76
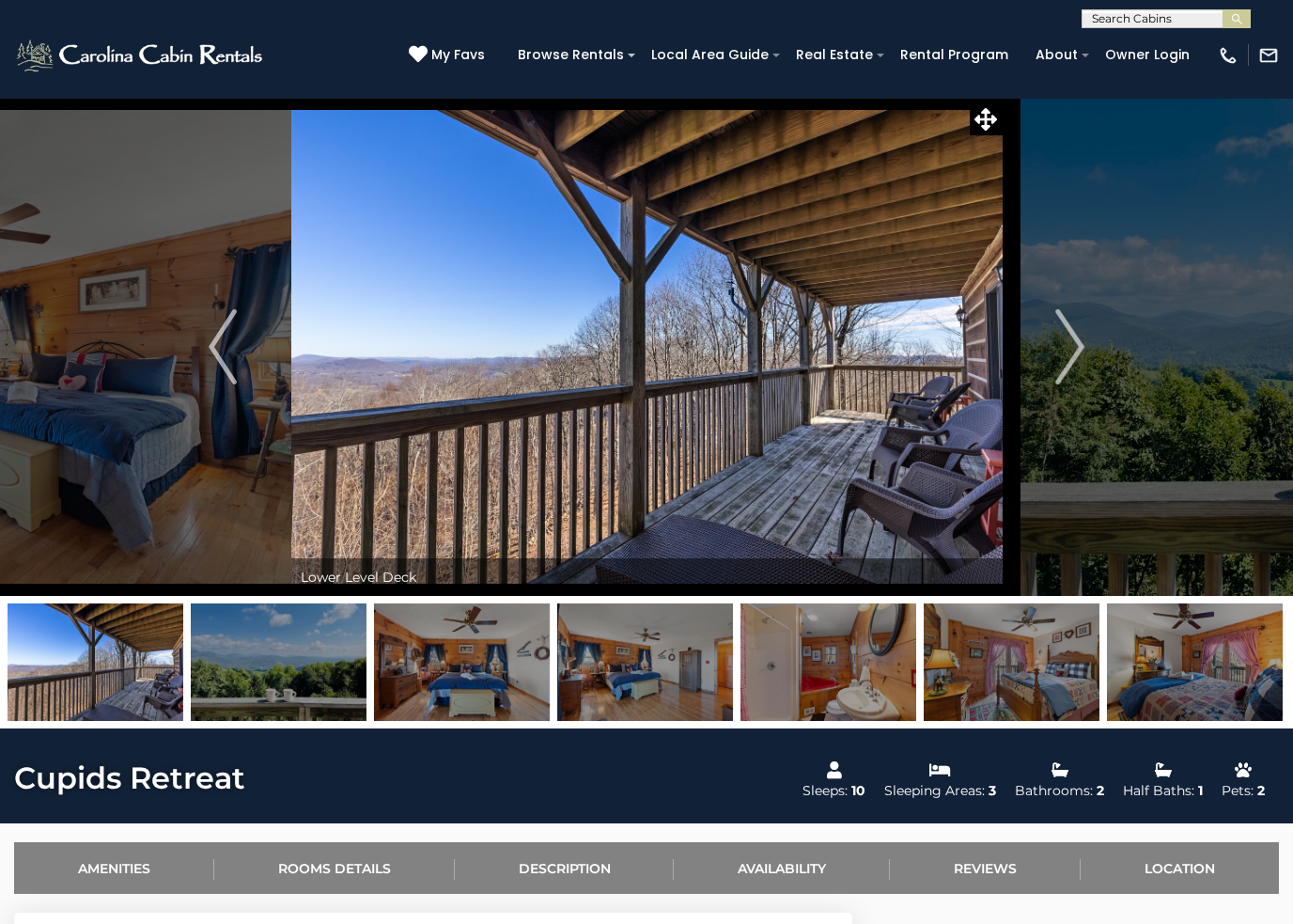
click at [1068, 356] on img "Next" at bounding box center [1070, 347] width 28 height 76
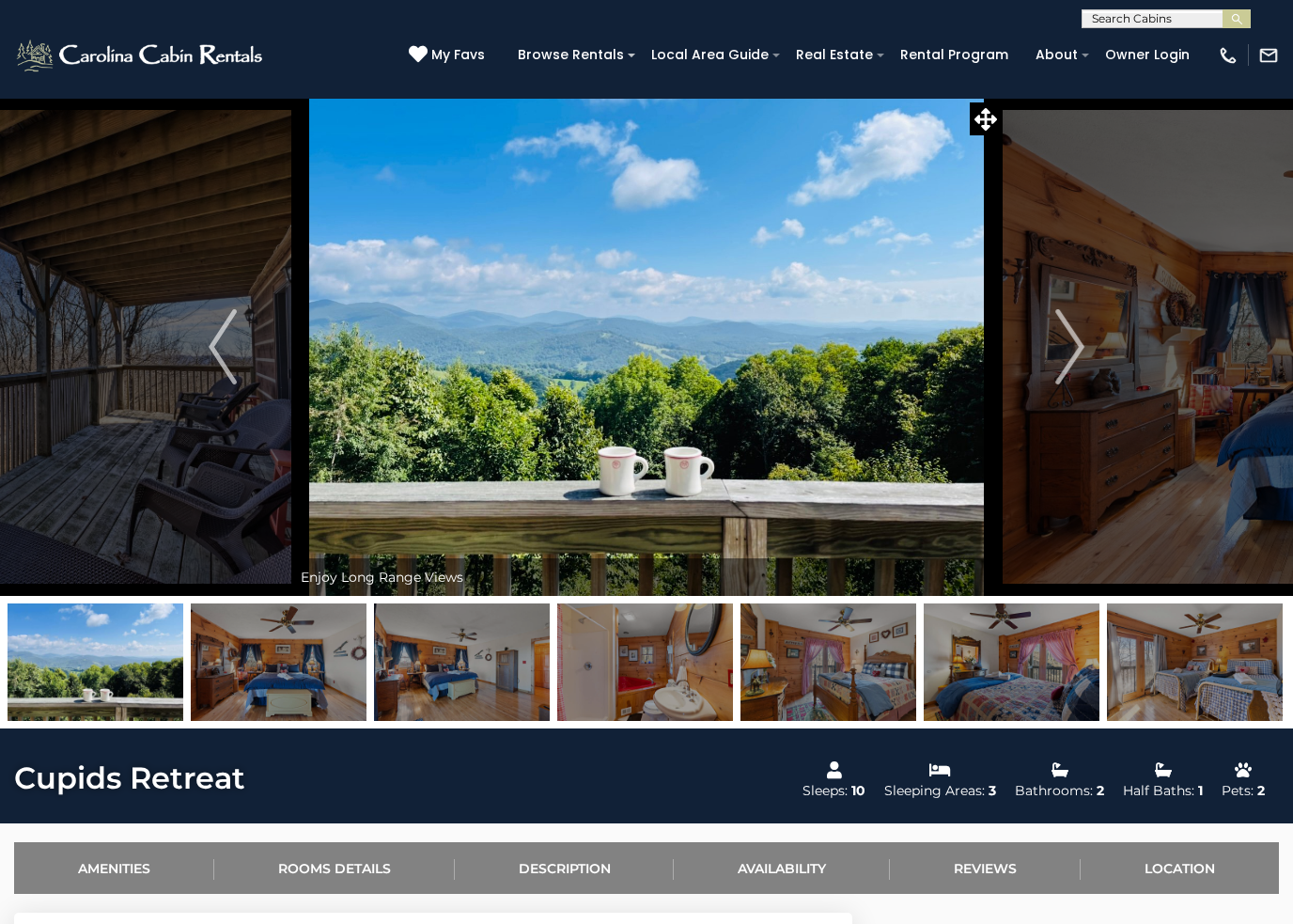
click at [1065, 356] on img "Next" at bounding box center [1070, 347] width 28 height 76
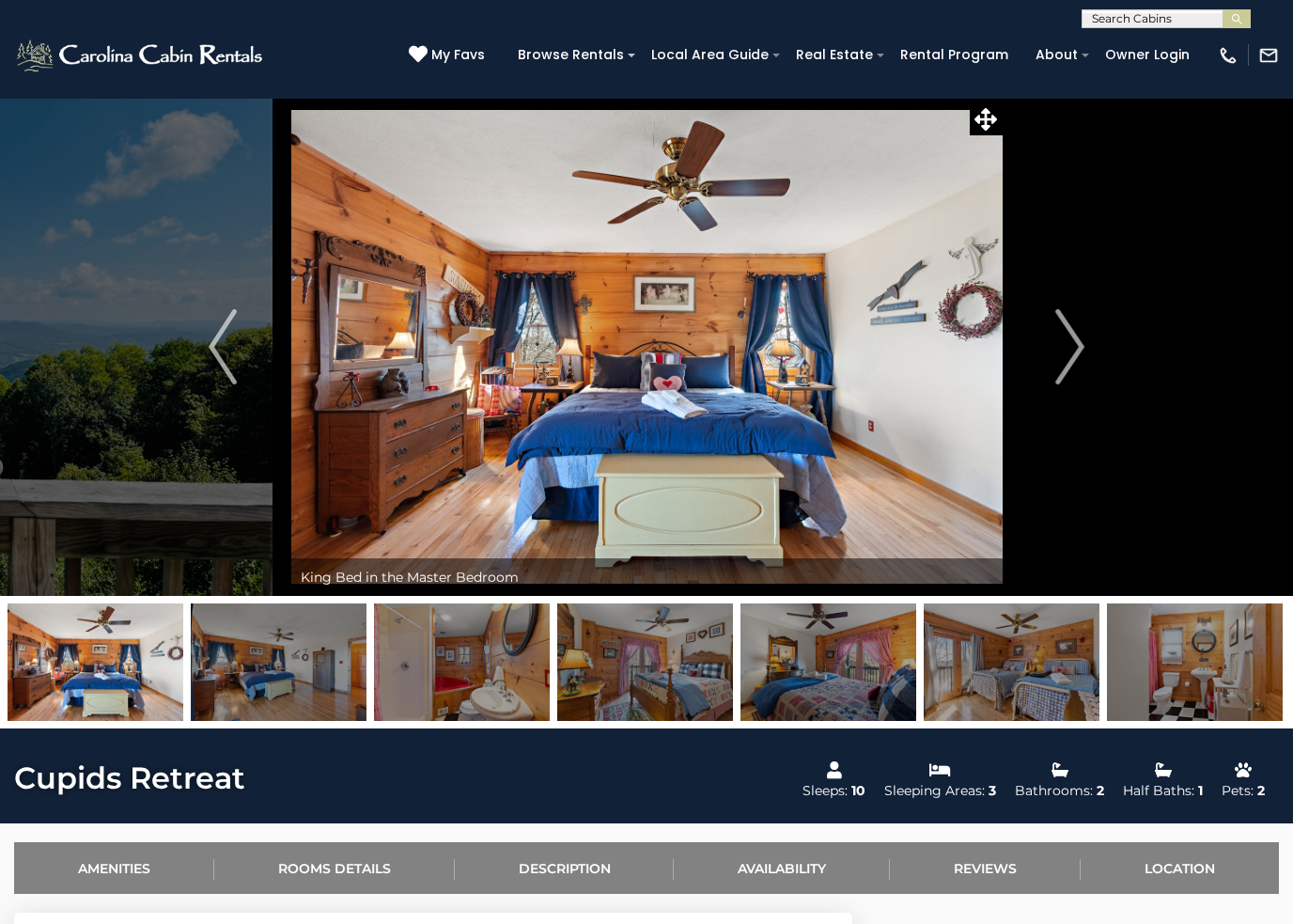
click at [1060, 356] on img "Next" at bounding box center [1070, 347] width 28 height 76
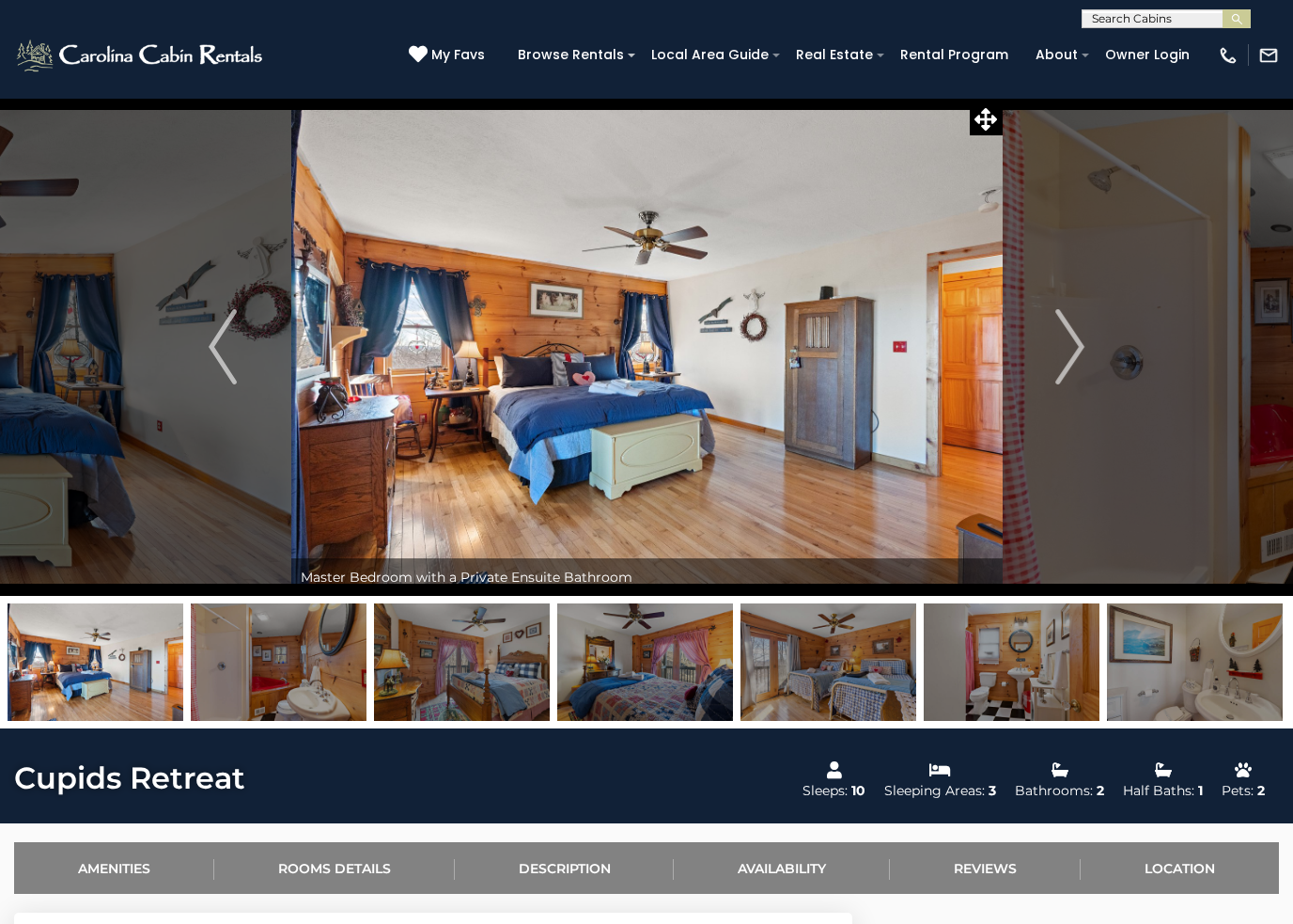
click at [1060, 356] on img "Next" at bounding box center [1070, 347] width 28 height 76
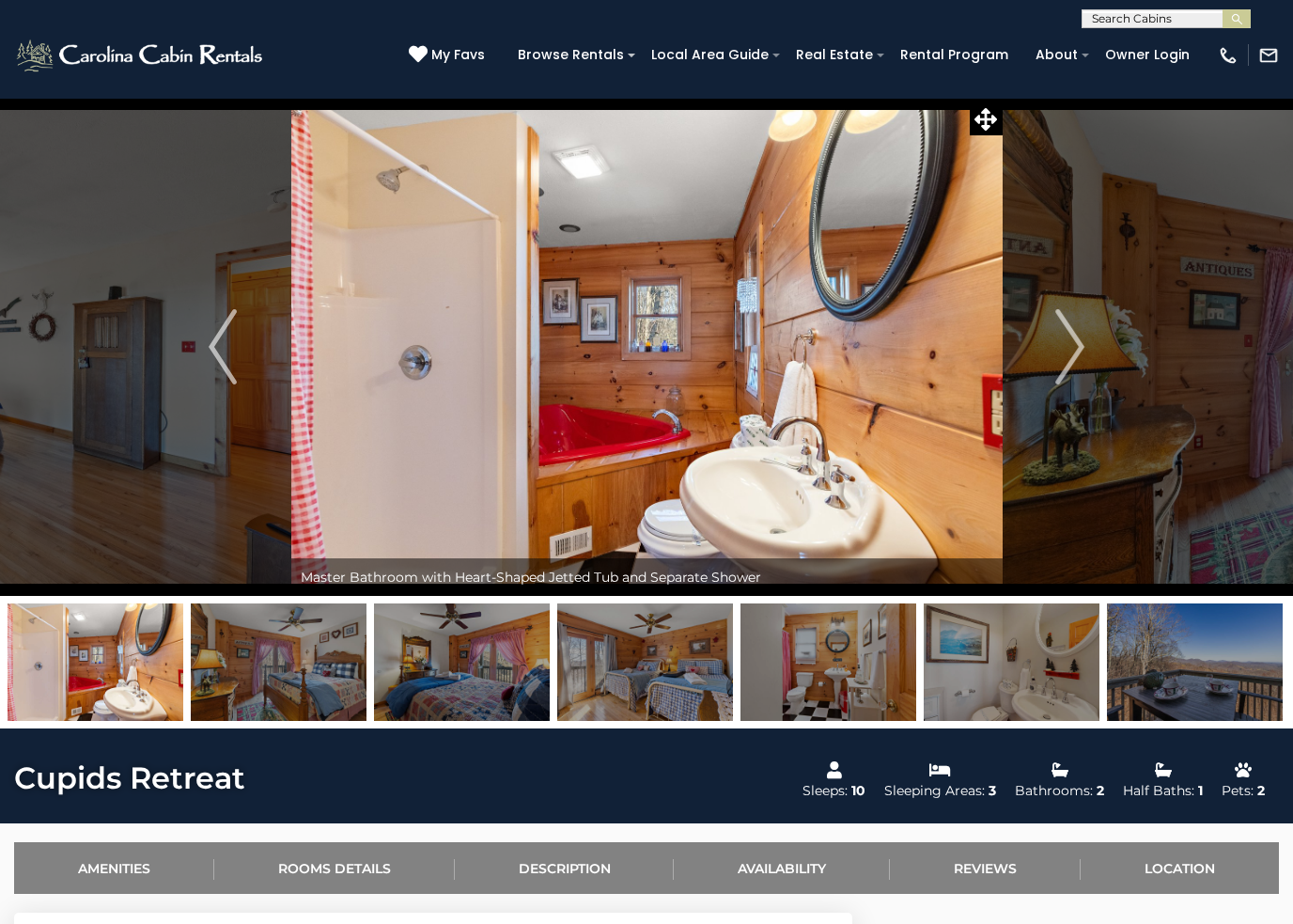
click at [1051, 358] on button "Next" at bounding box center [1069, 346] width 136 height 498
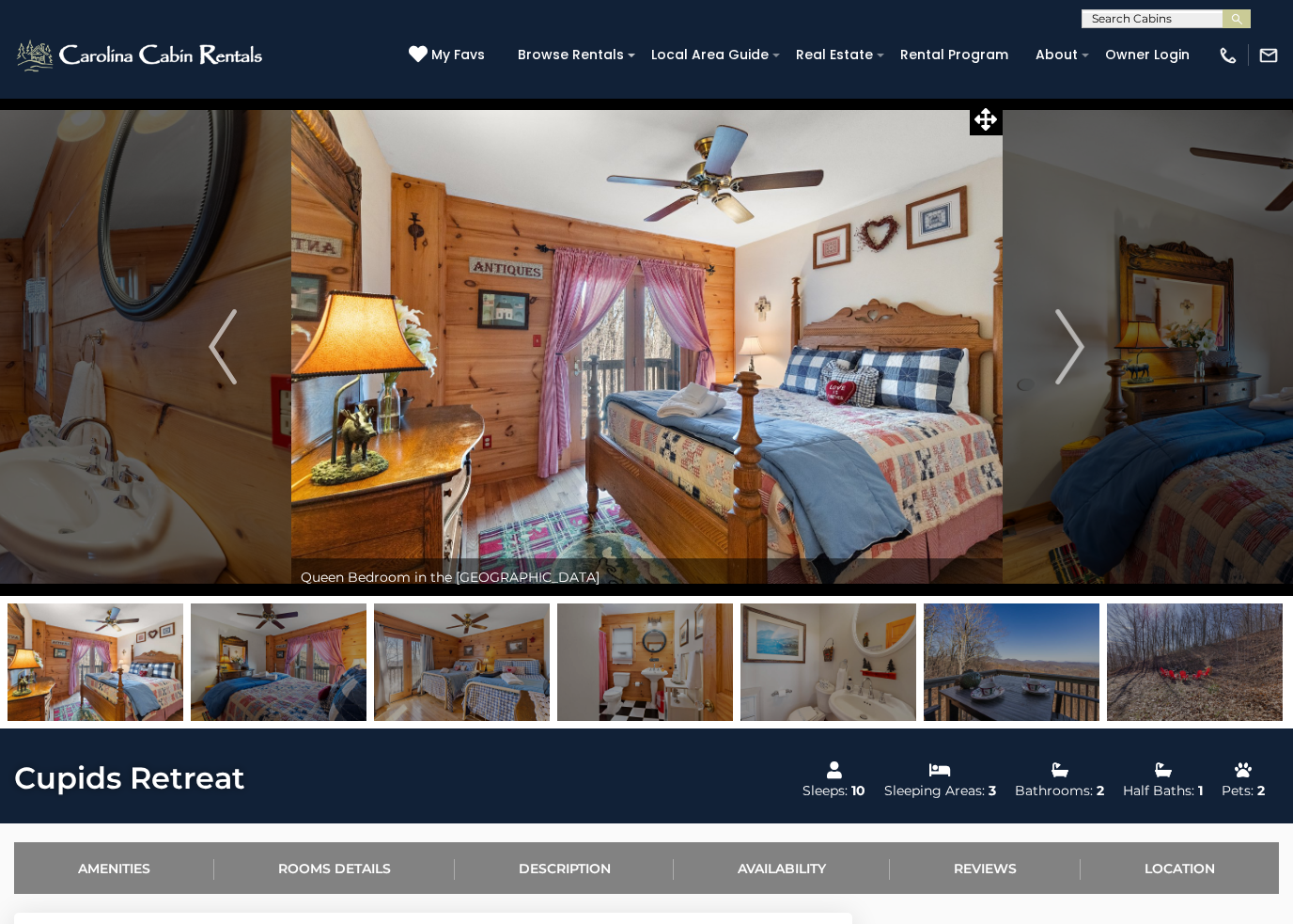
click at [1056, 357] on img "Next" at bounding box center [1070, 347] width 28 height 76
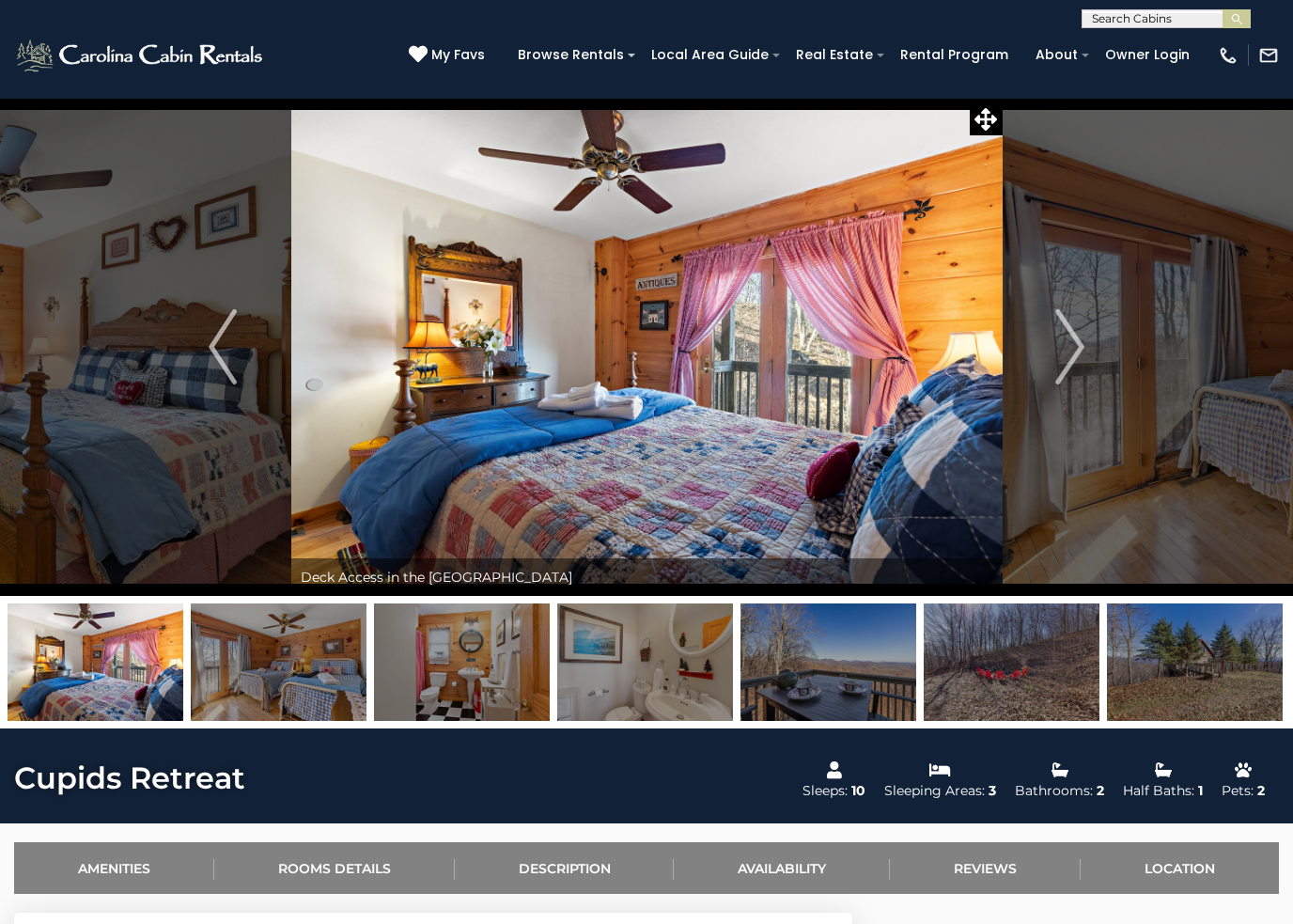
click at [1054, 358] on button "Next" at bounding box center [1069, 346] width 136 height 498
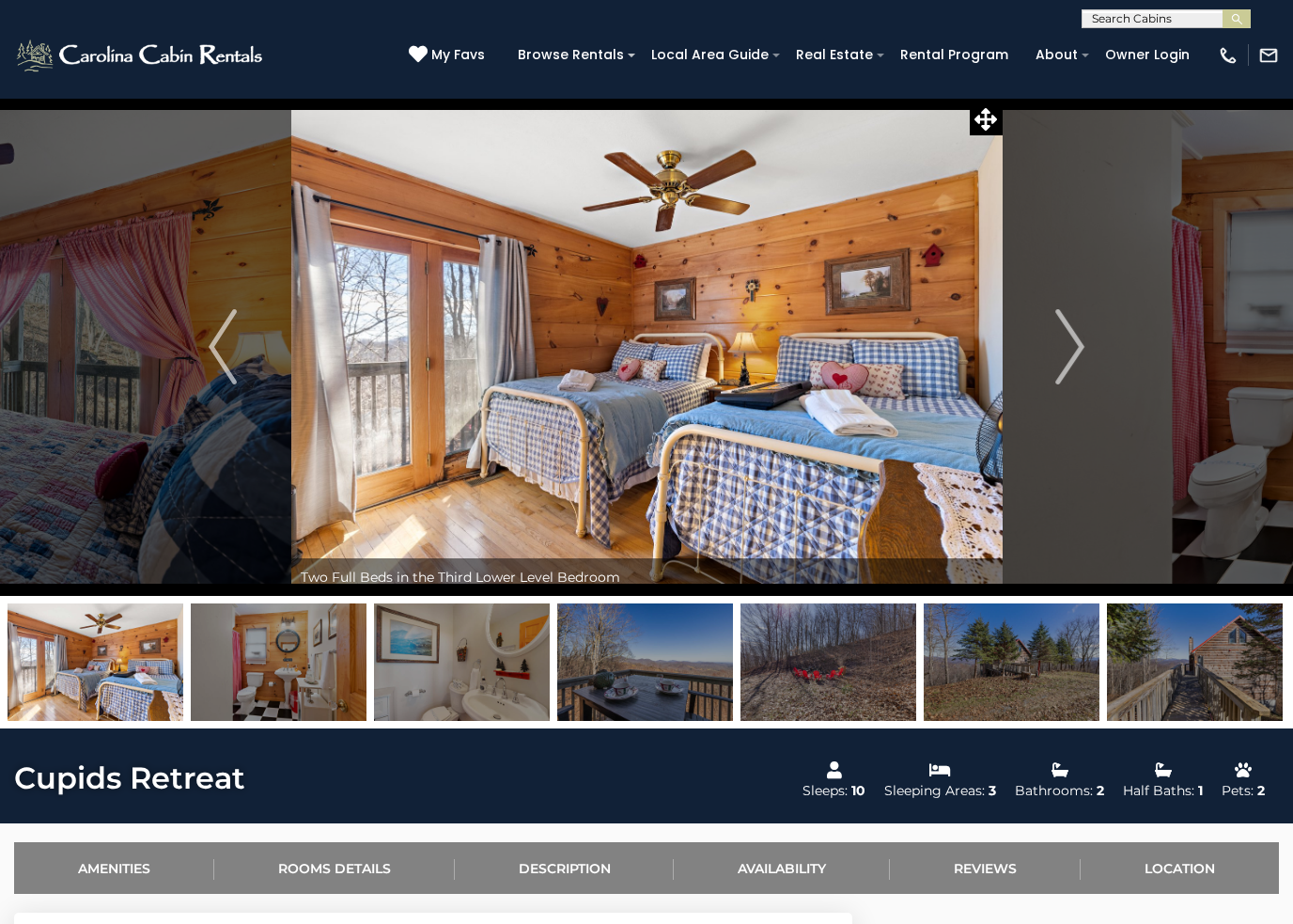
click at [1053, 359] on button "Next" at bounding box center [1069, 346] width 136 height 498
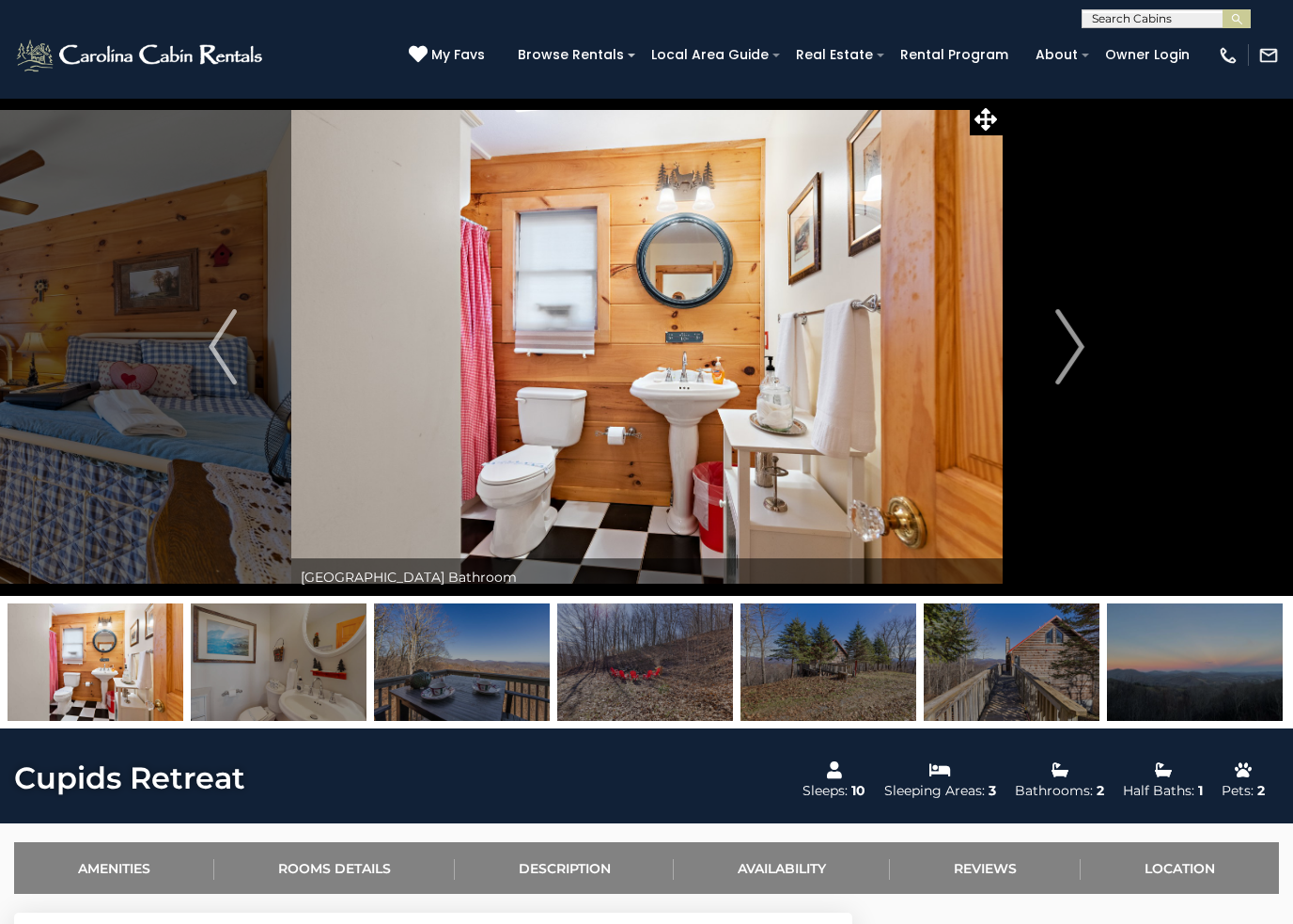
click at [1059, 354] on img "Next" at bounding box center [1070, 347] width 28 height 76
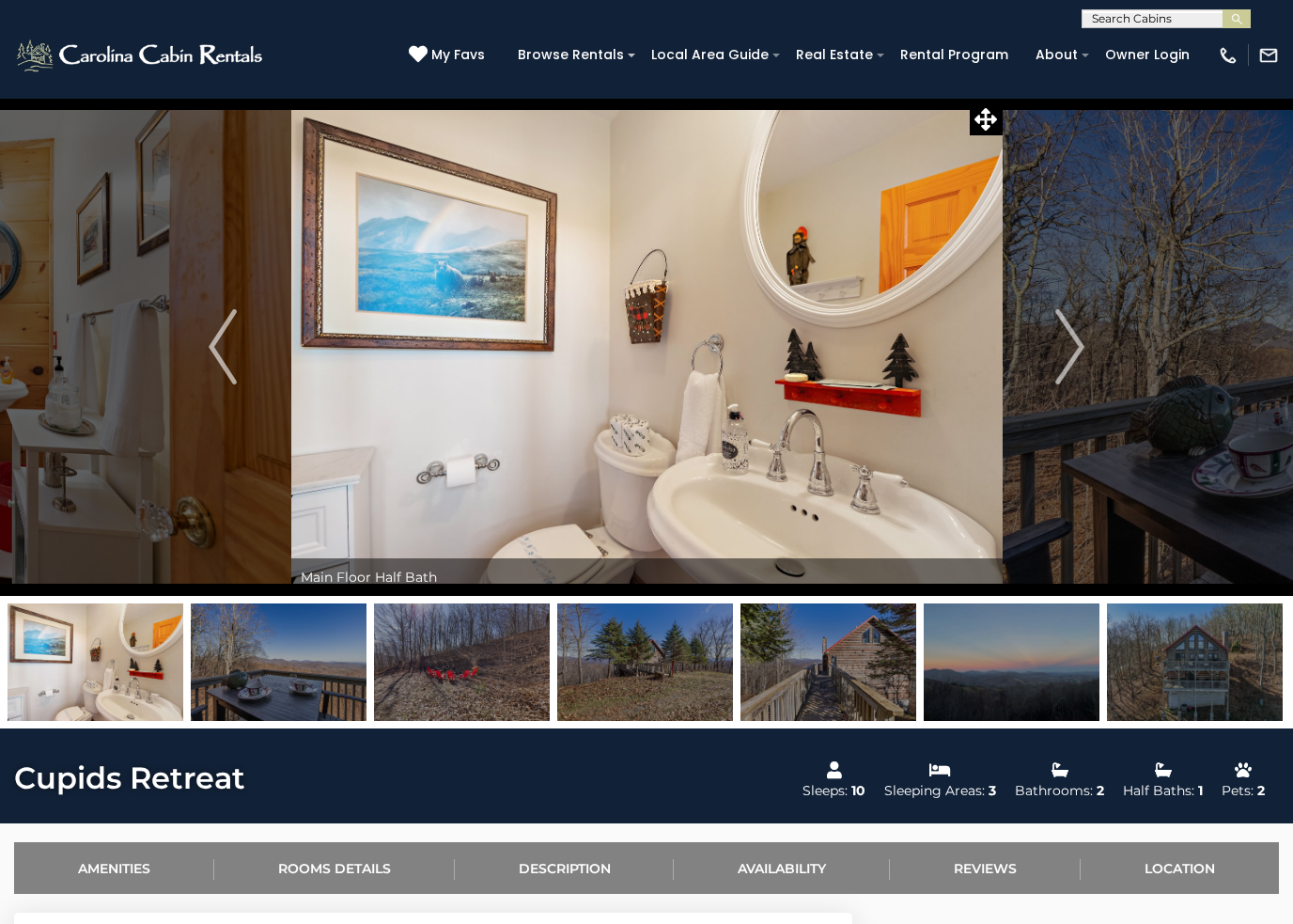
click at [1063, 352] on img "Next" at bounding box center [1070, 347] width 28 height 76
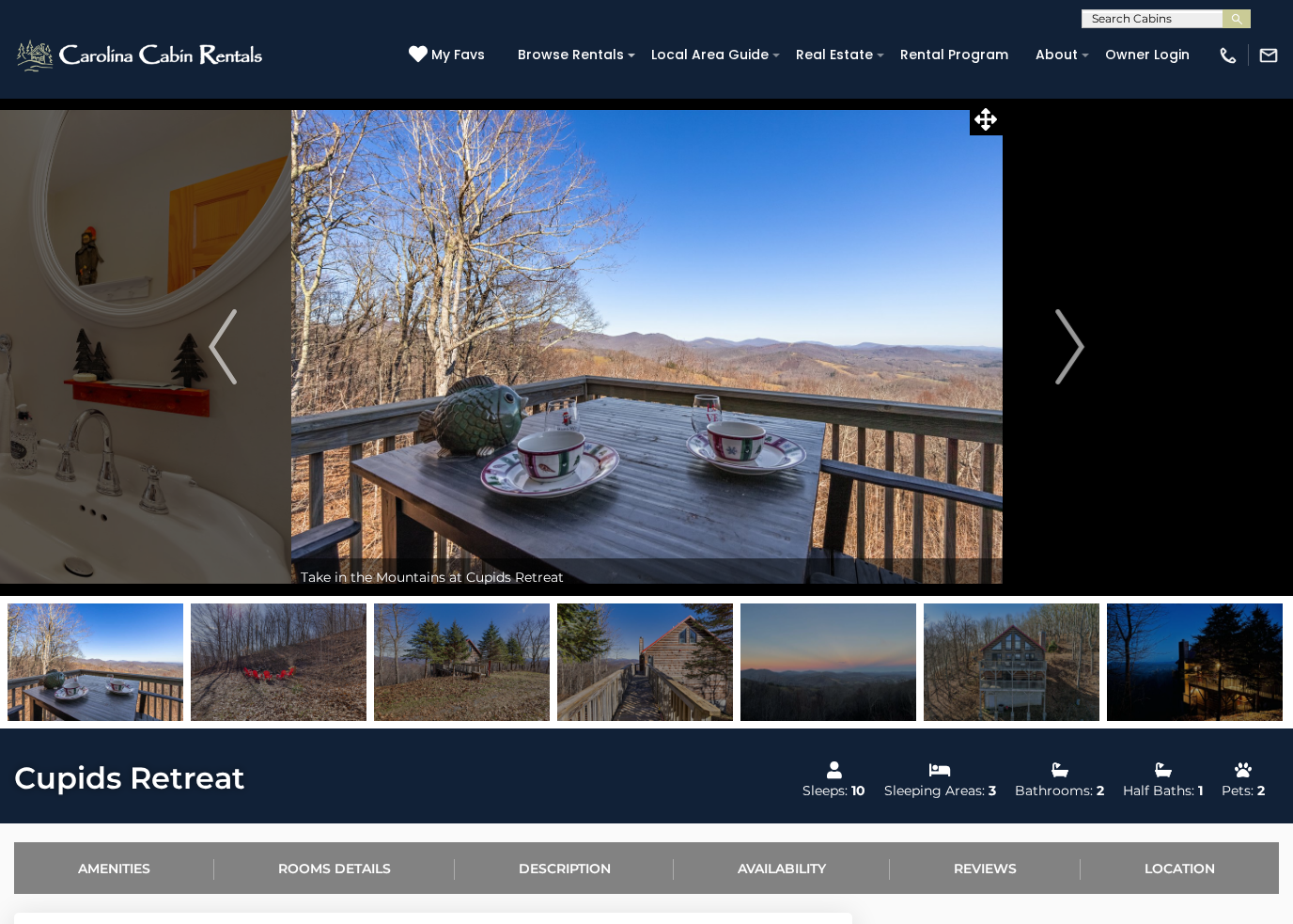
click at [1061, 354] on img "Next" at bounding box center [1070, 347] width 28 height 76
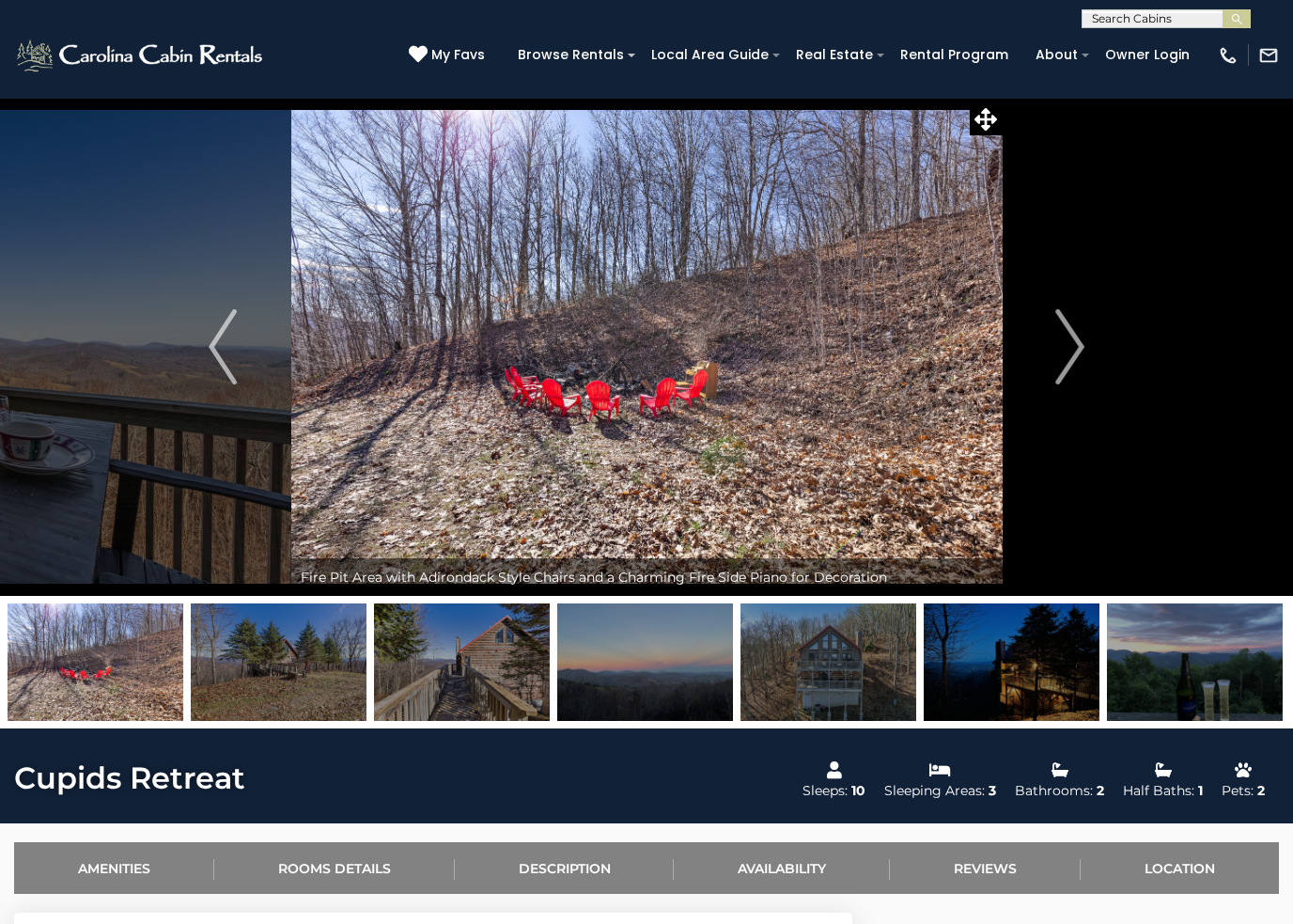
click at [1064, 350] on img "Next" at bounding box center [1070, 347] width 28 height 76
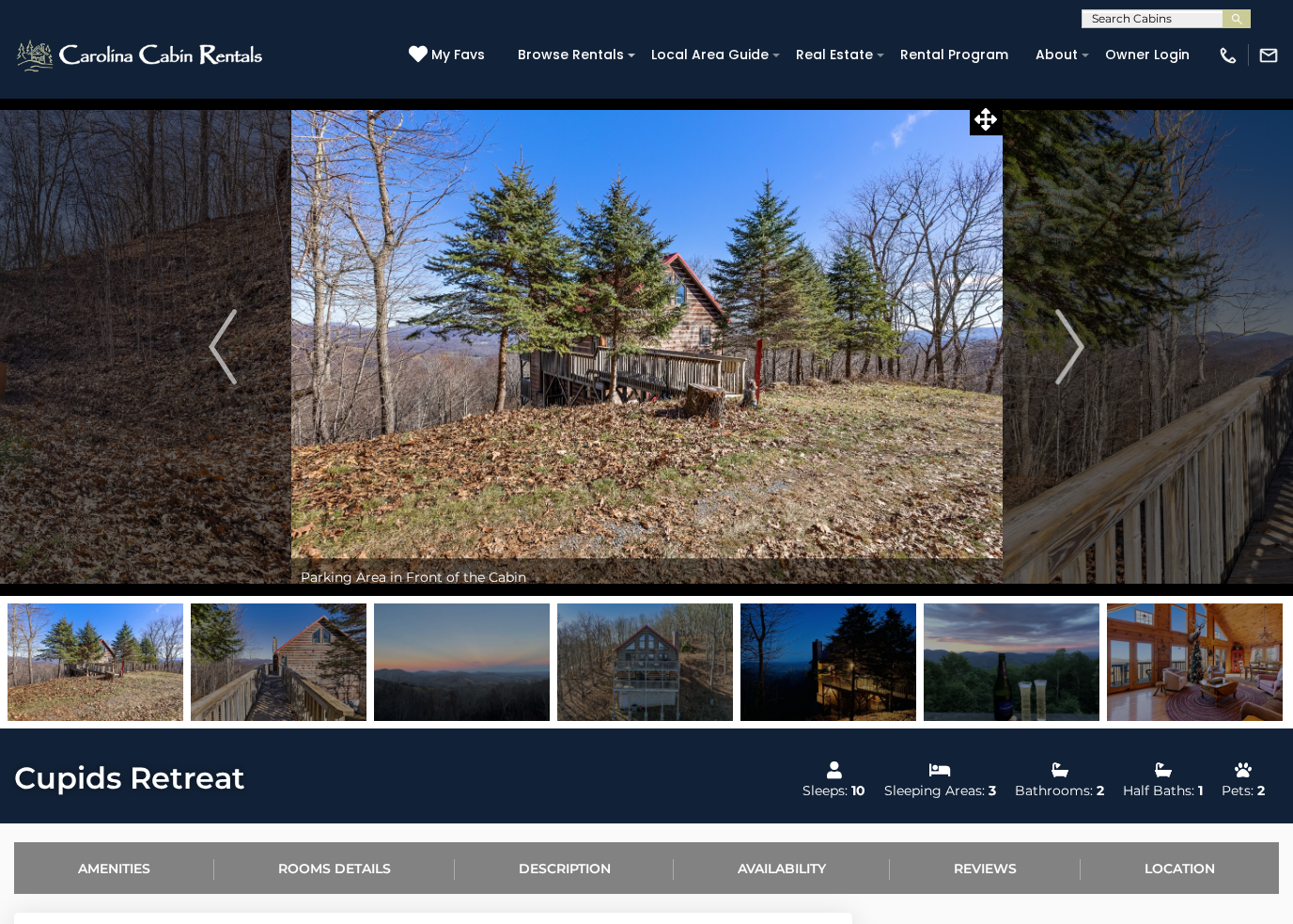
click at [1066, 347] on img "Next" at bounding box center [1070, 347] width 28 height 76
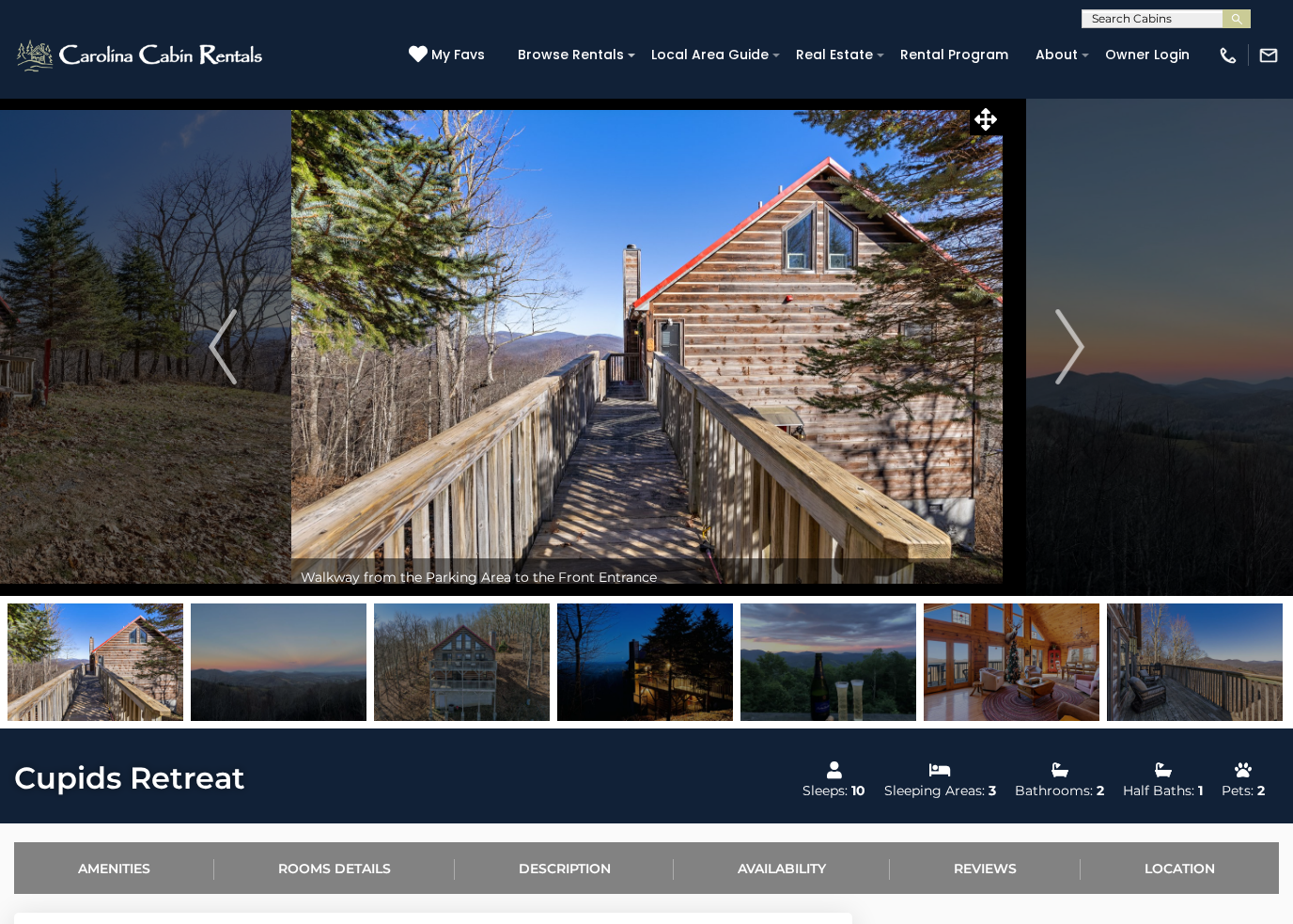
click at [1068, 350] on img "Next" at bounding box center [1070, 347] width 28 height 76
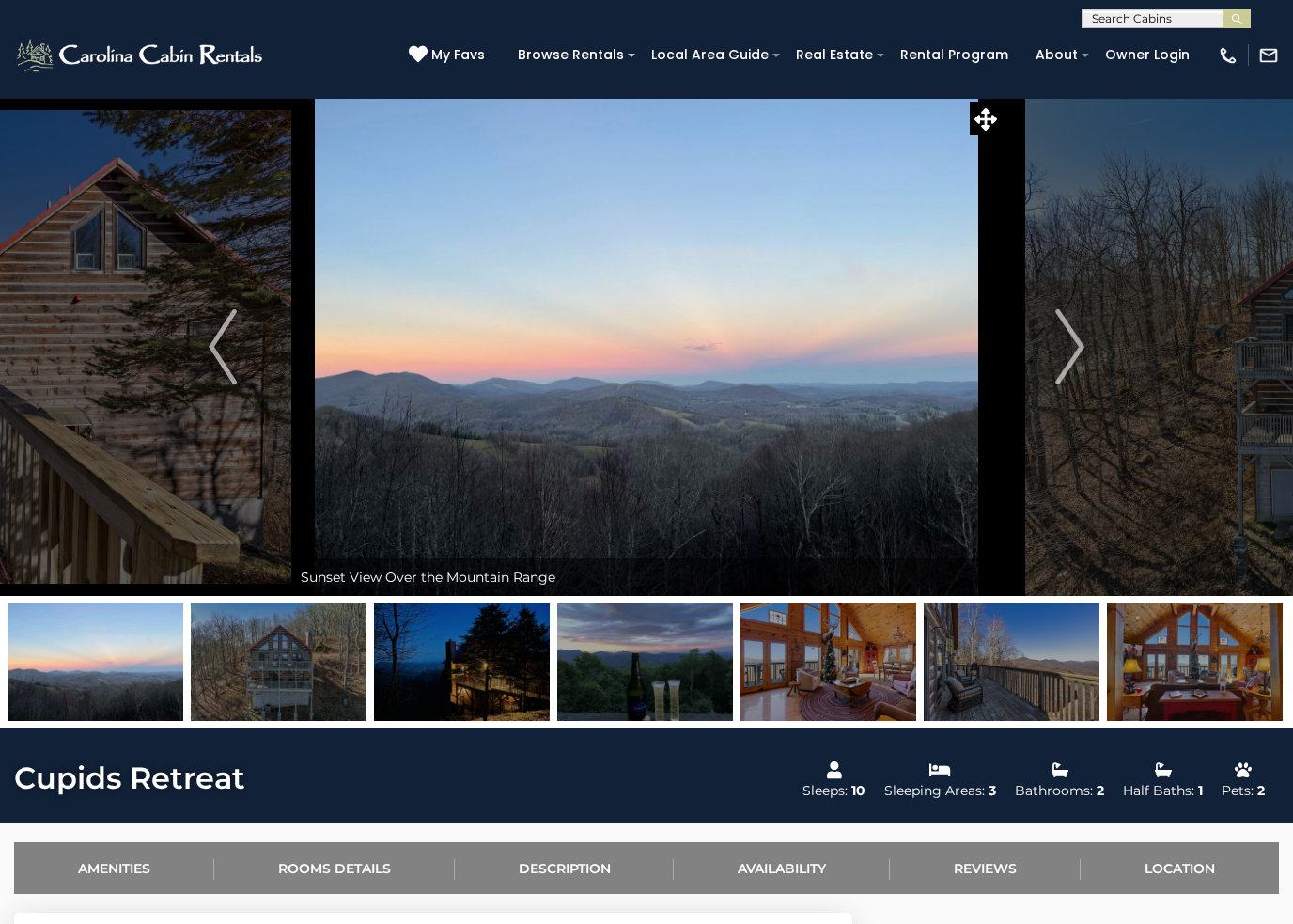
click at [1073, 345] on img "Next" at bounding box center [1070, 347] width 28 height 76
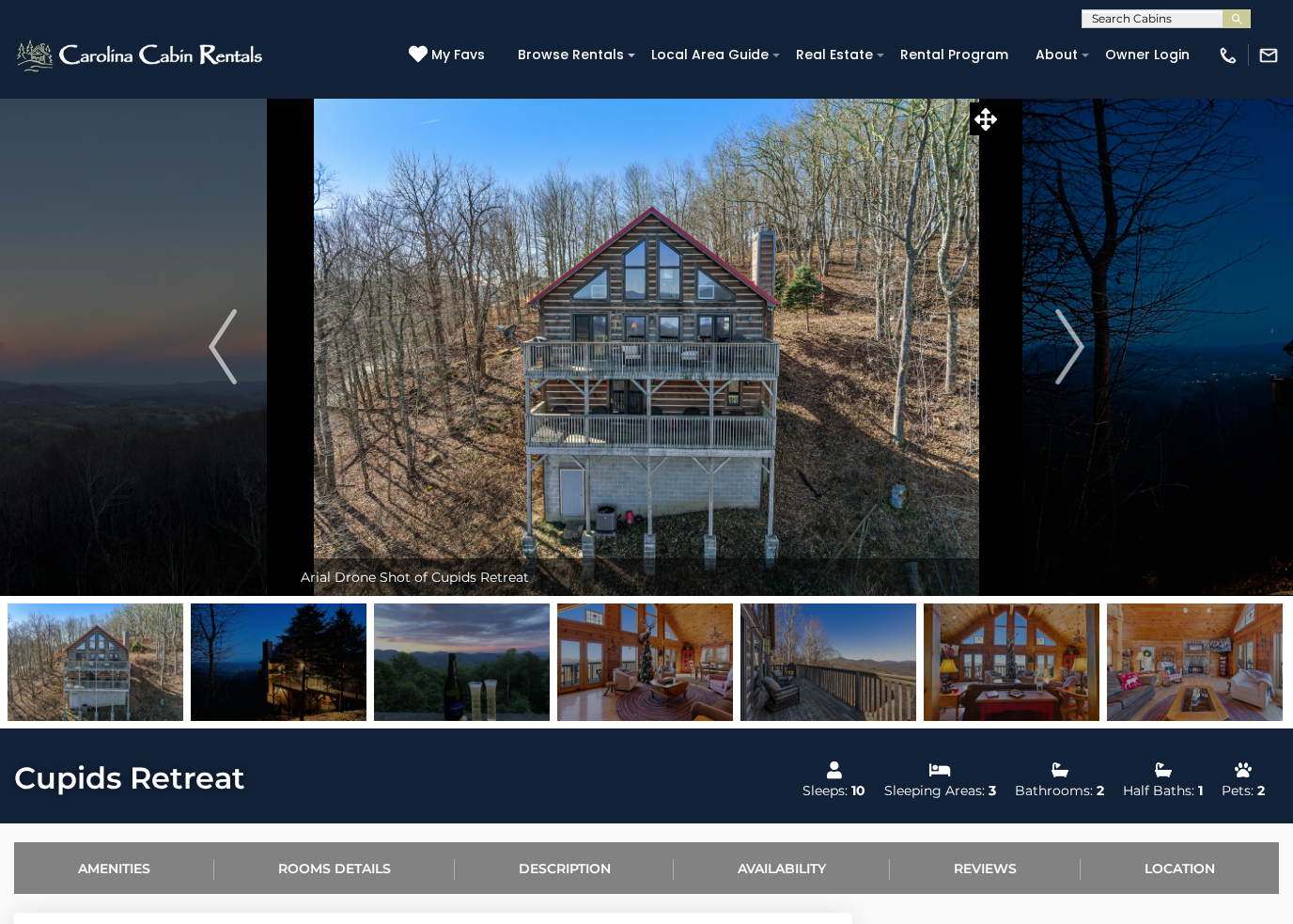
click at [1070, 343] on img "Next" at bounding box center [1070, 347] width 28 height 76
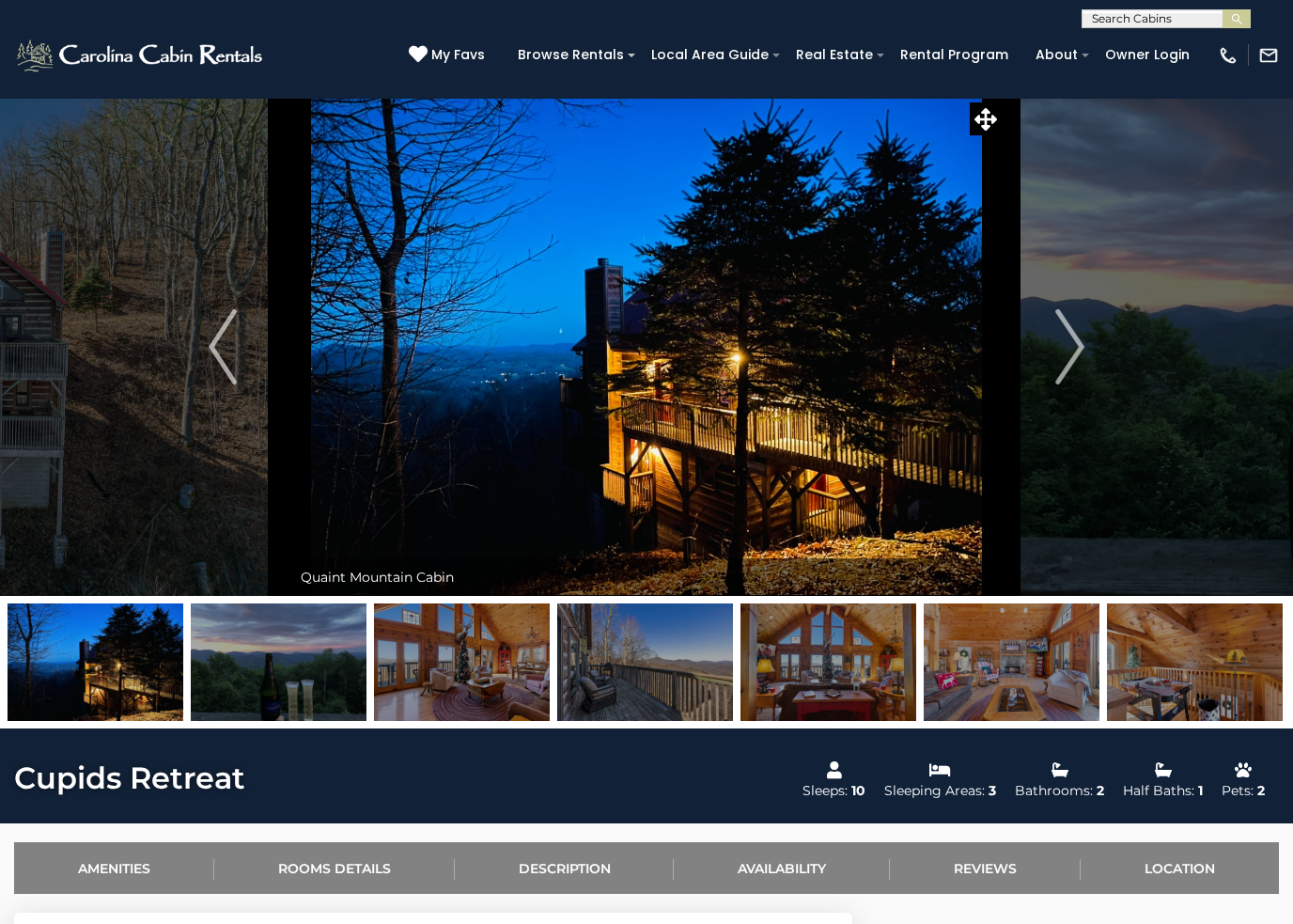
click at [1071, 341] on img "Next" at bounding box center [1070, 347] width 28 height 76
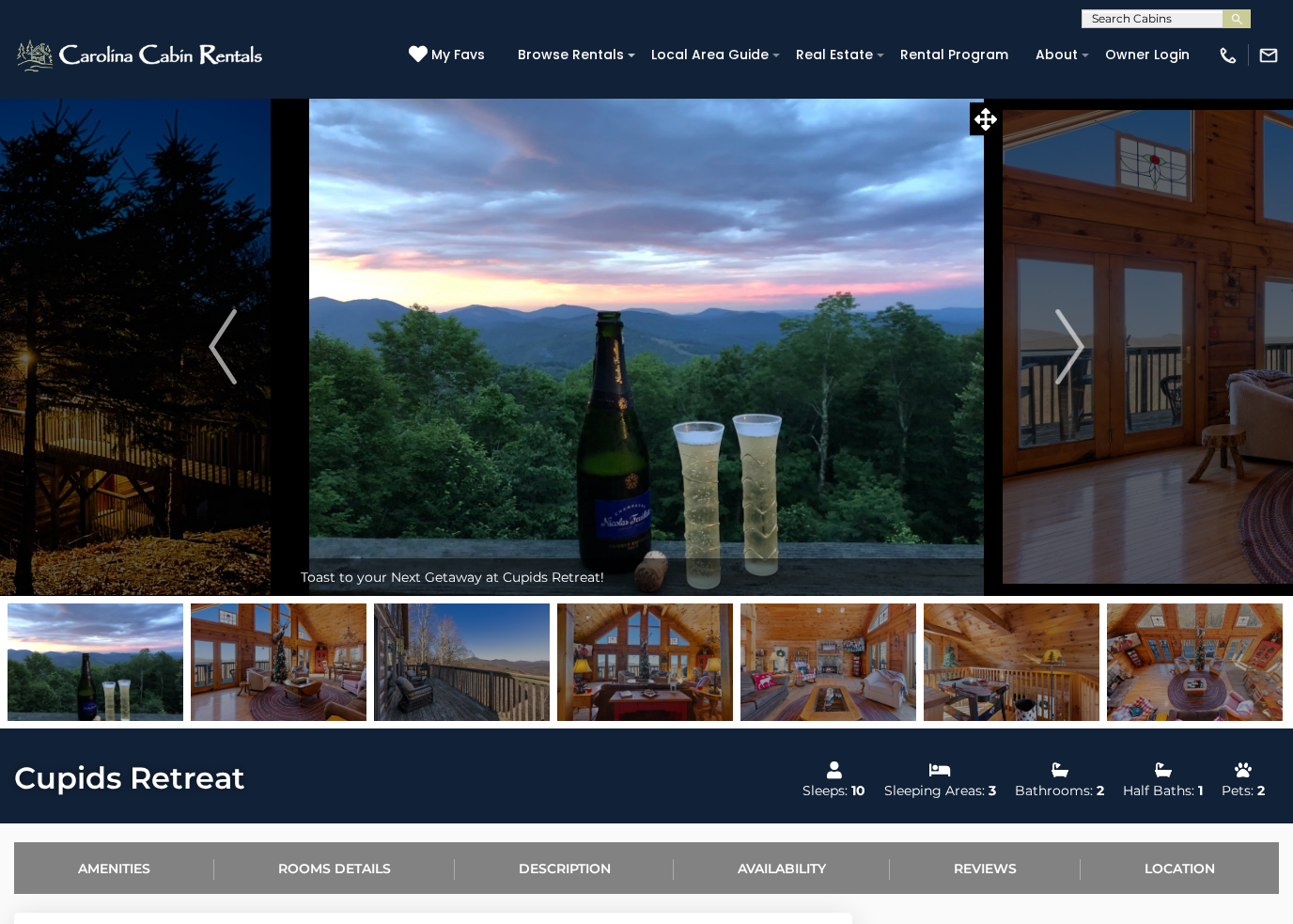
click at [1073, 340] on img "Next" at bounding box center [1070, 347] width 28 height 76
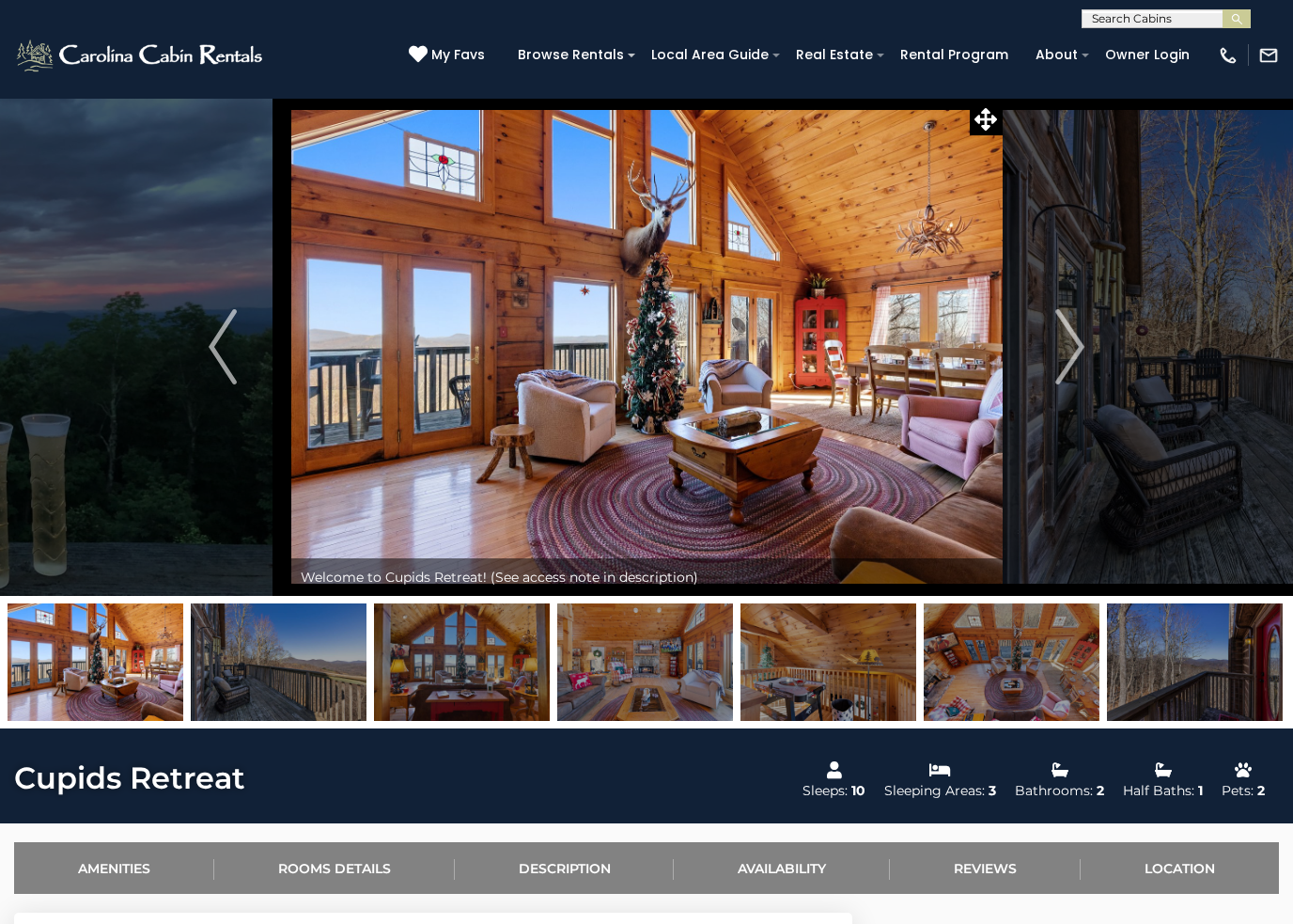
click at [1062, 345] on img "Next" at bounding box center [1070, 347] width 28 height 76
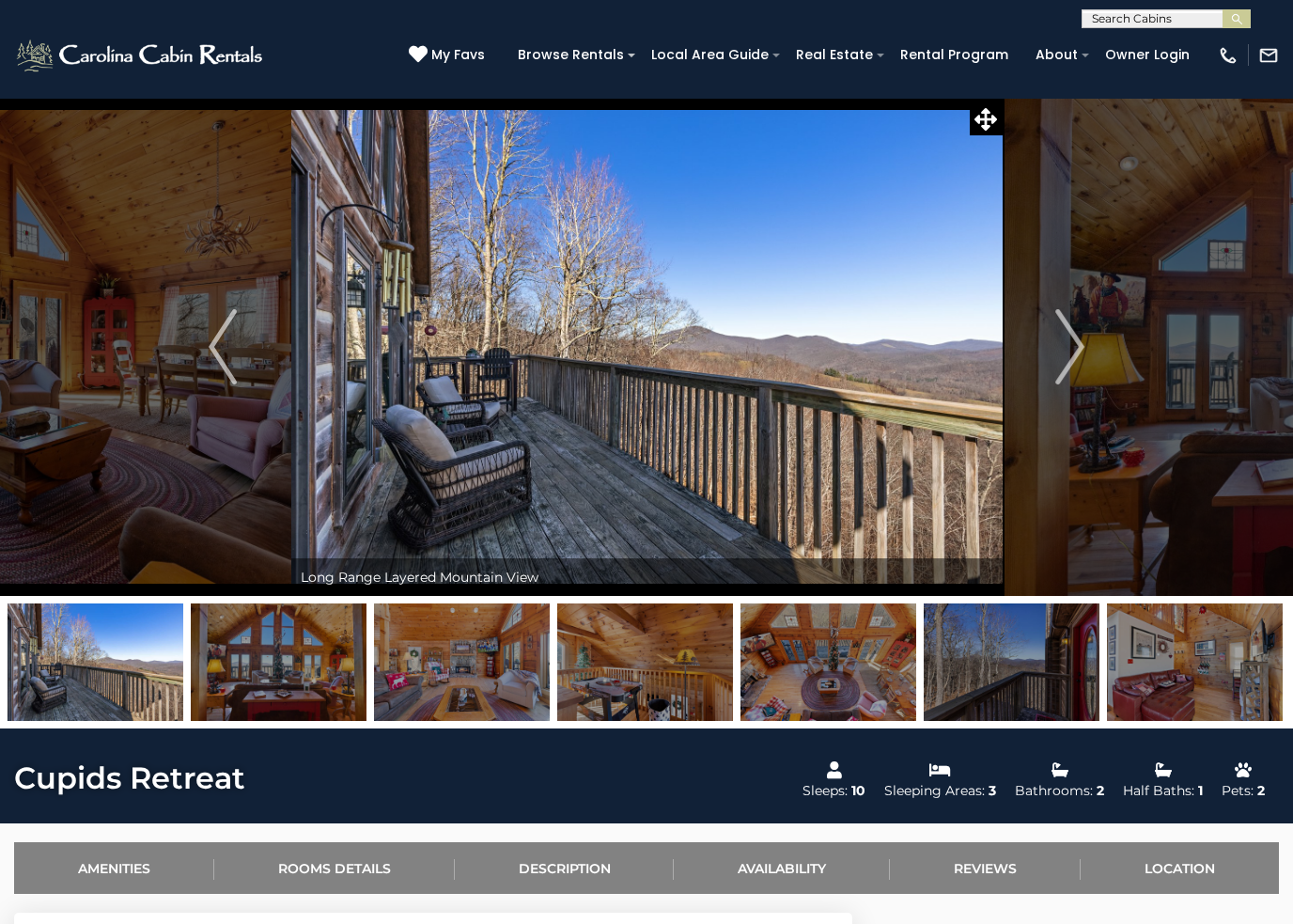
click at [1071, 343] on img "Next" at bounding box center [1070, 347] width 28 height 76
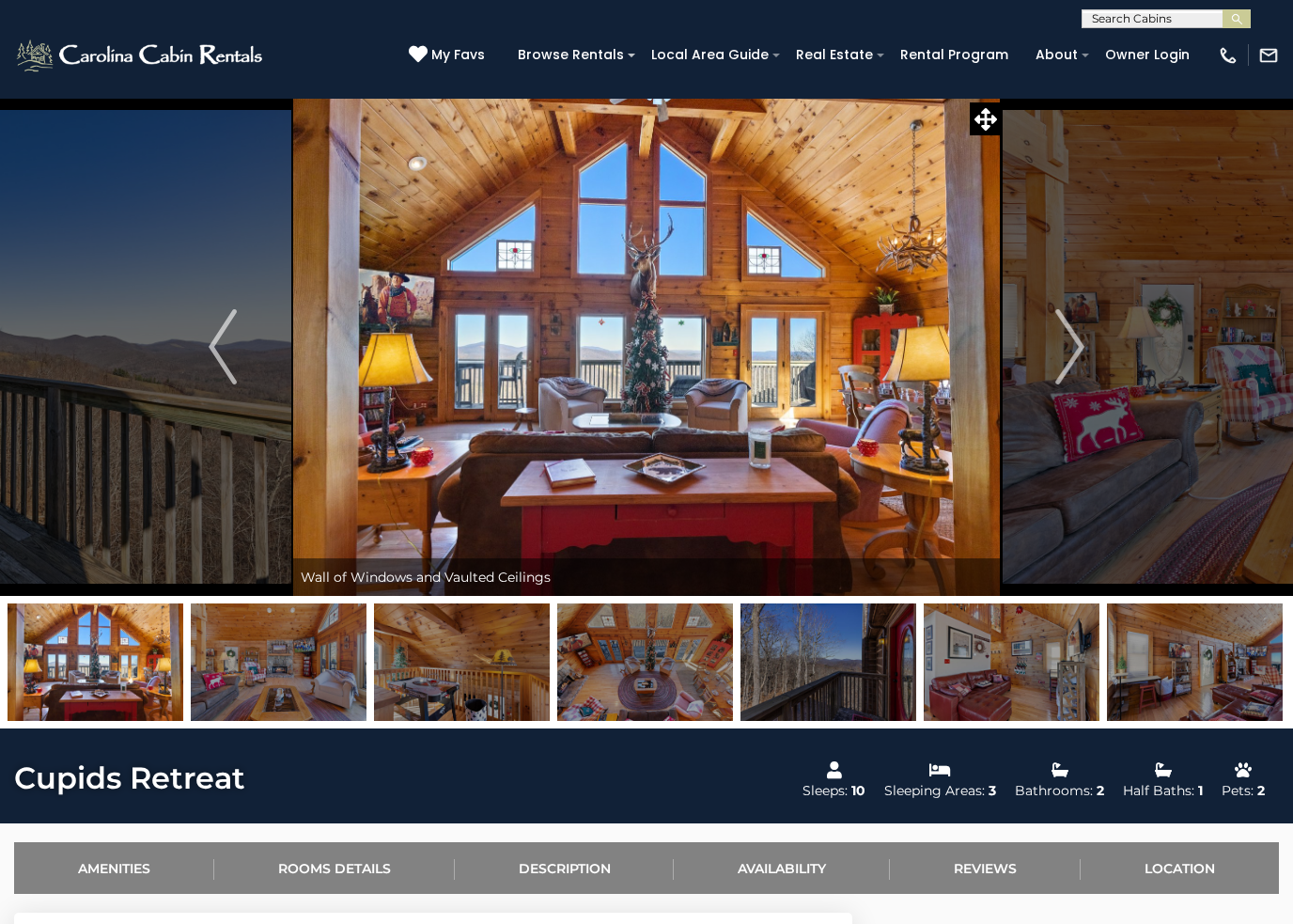
click at [1064, 342] on img "Next" at bounding box center [1070, 347] width 28 height 76
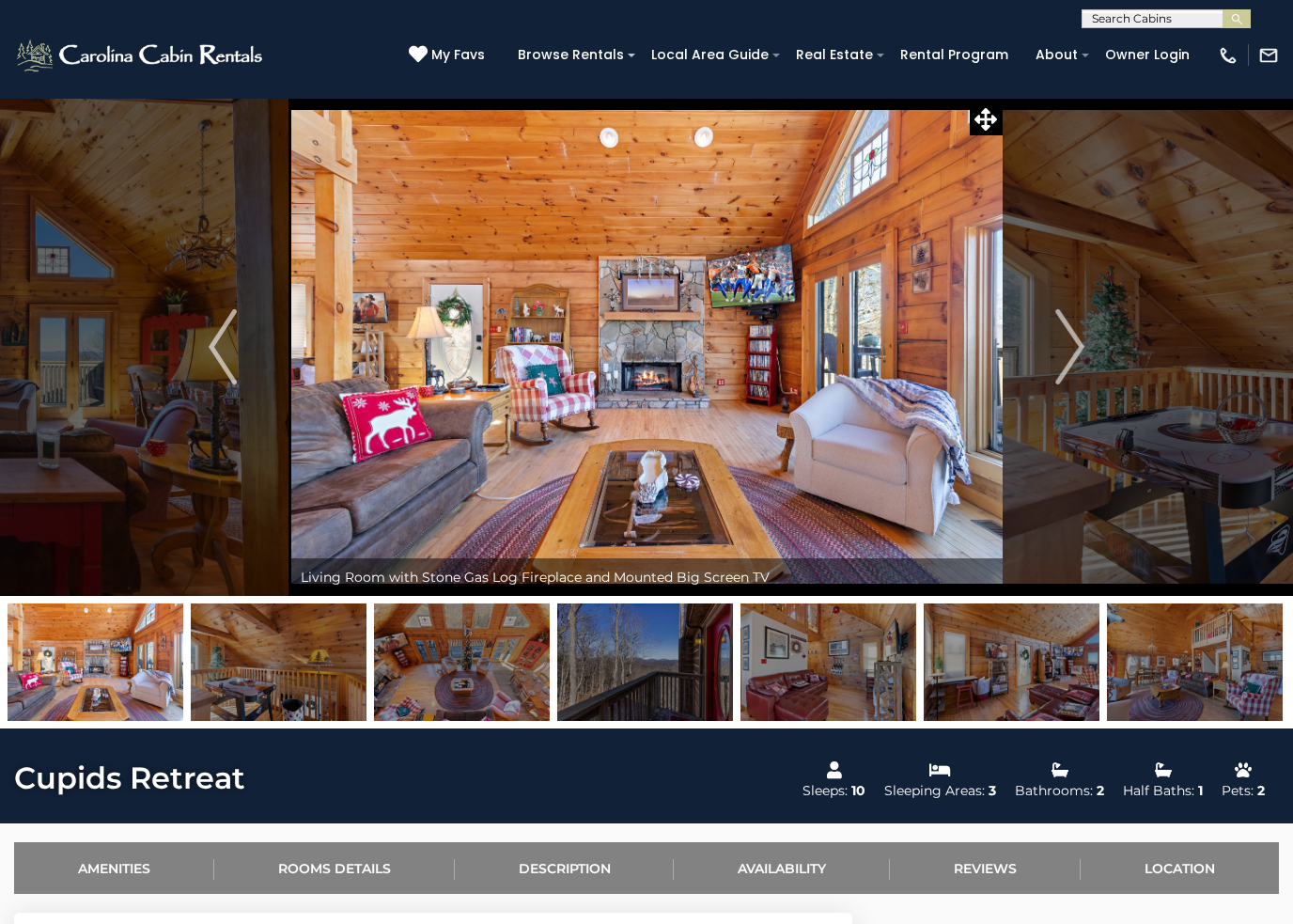
click at [1058, 348] on img "Next" at bounding box center [1070, 347] width 28 height 76
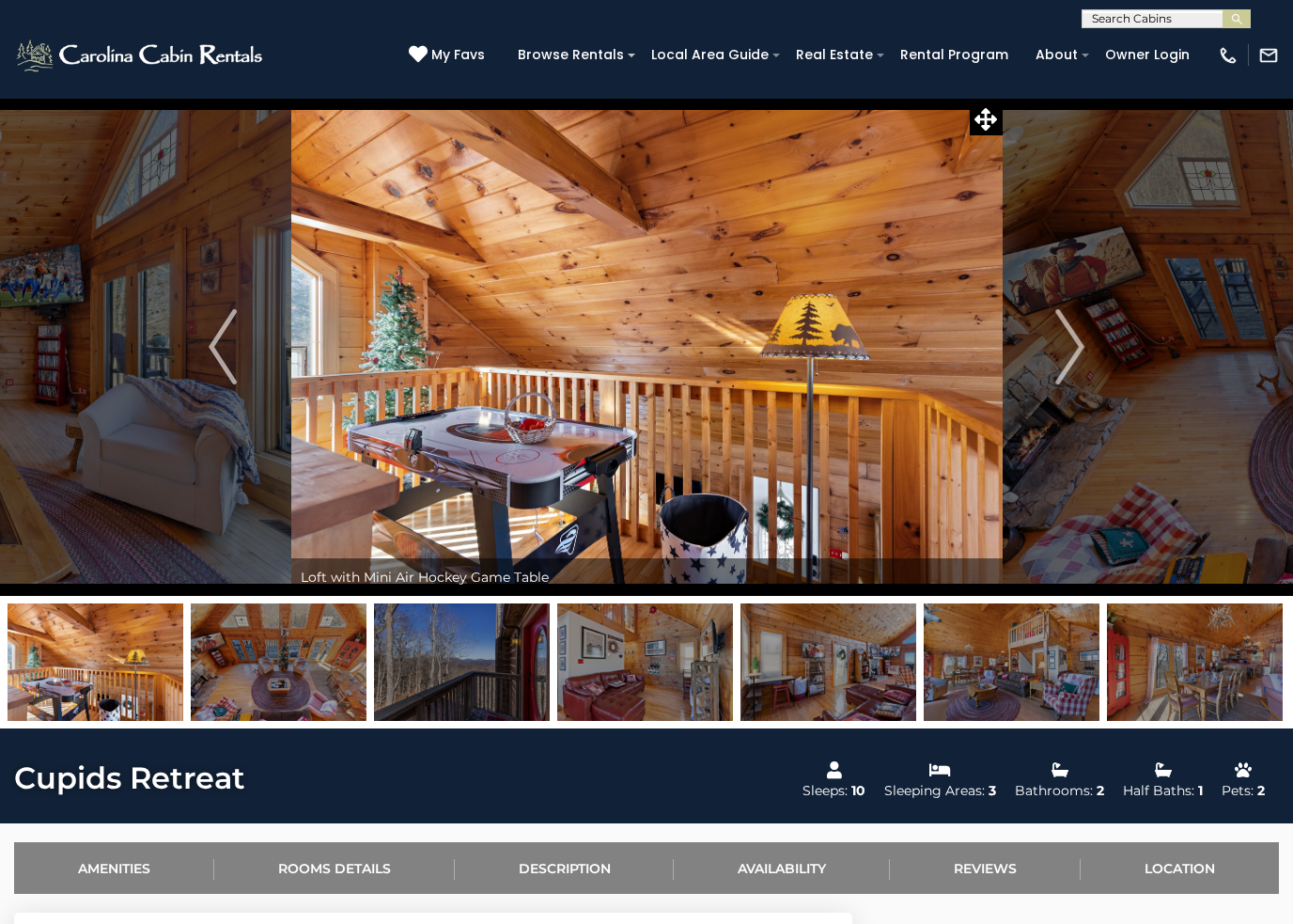
click at [1063, 345] on img "Next" at bounding box center [1070, 347] width 28 height 76
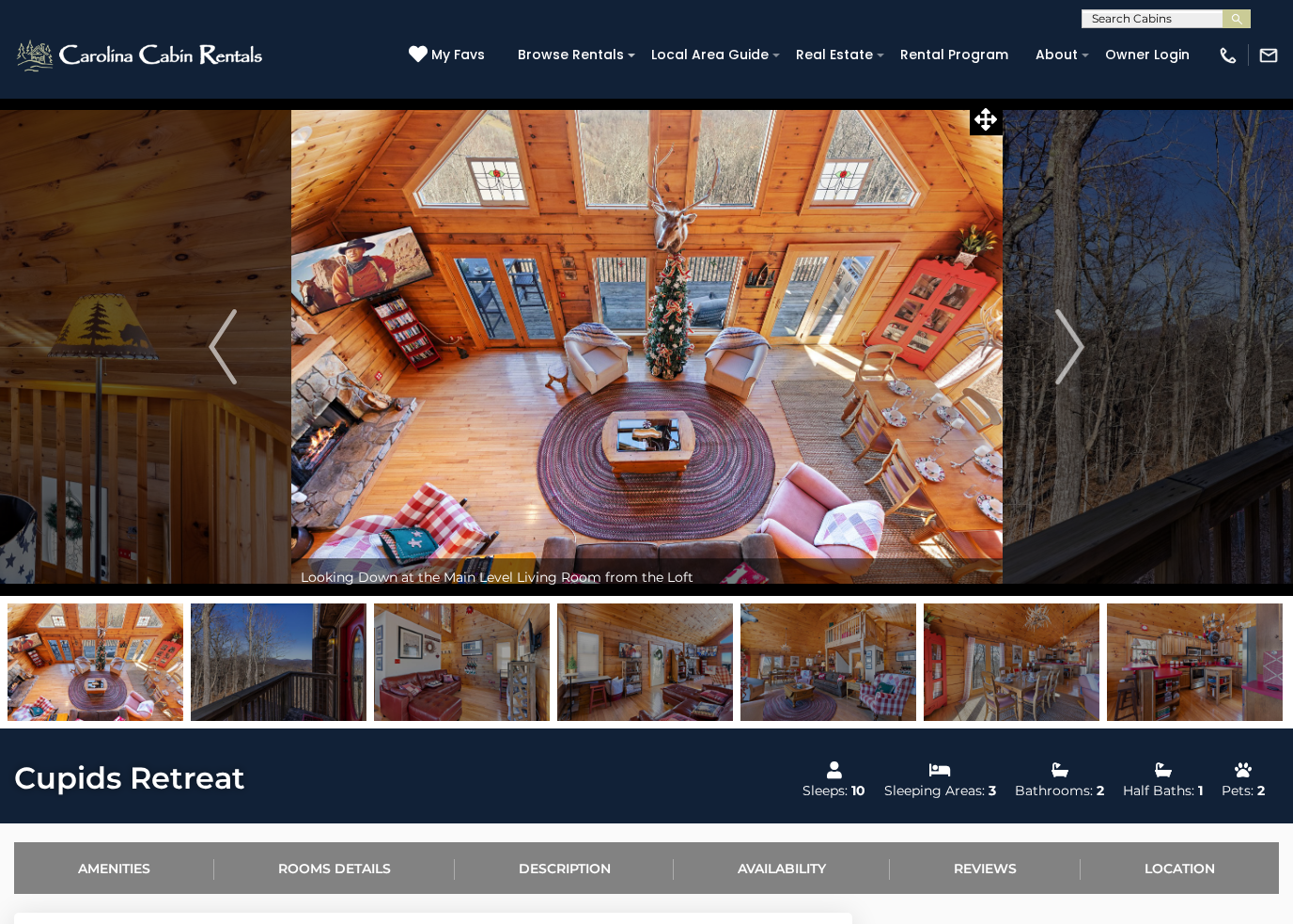
click at [1078, 340] on img "Next" at bounding box center [1070, 347] width 28 height 76
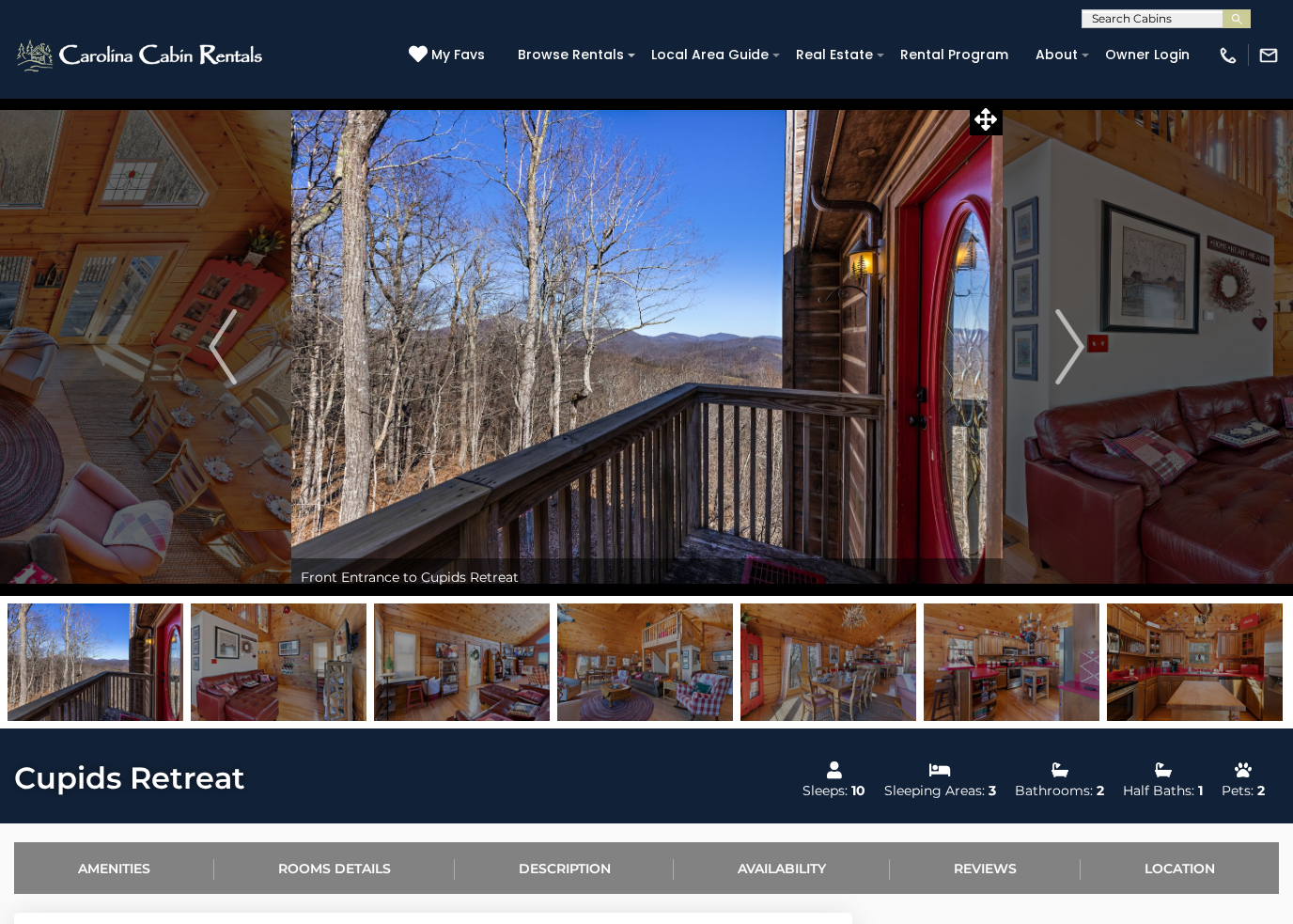
click at [1083, 338] on img "Next" at bounding box center [1070, 347] width 28 height 76
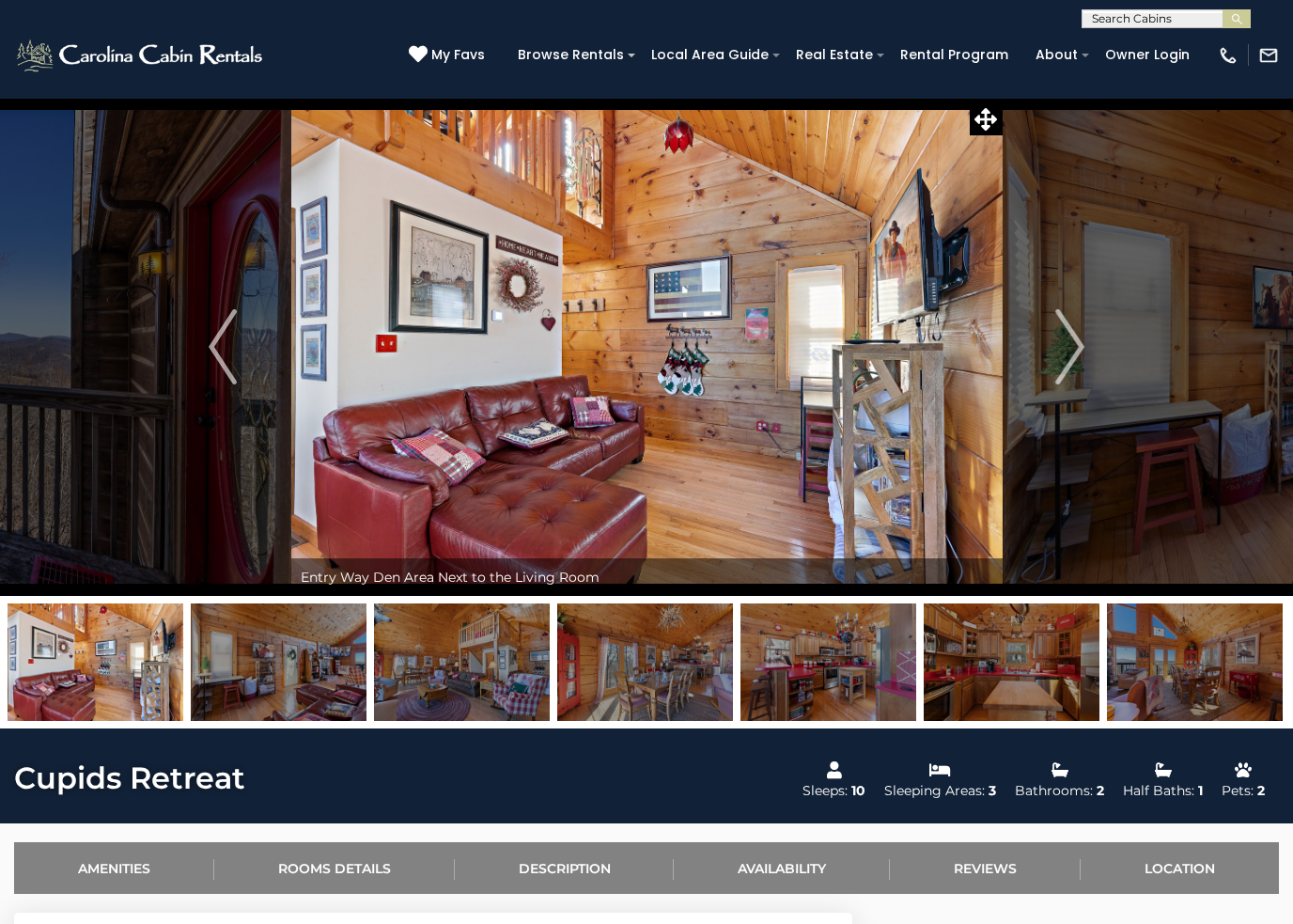
click at [1080, 338] on img "Next" at bounding box center [1070, 347] width 28 height 76
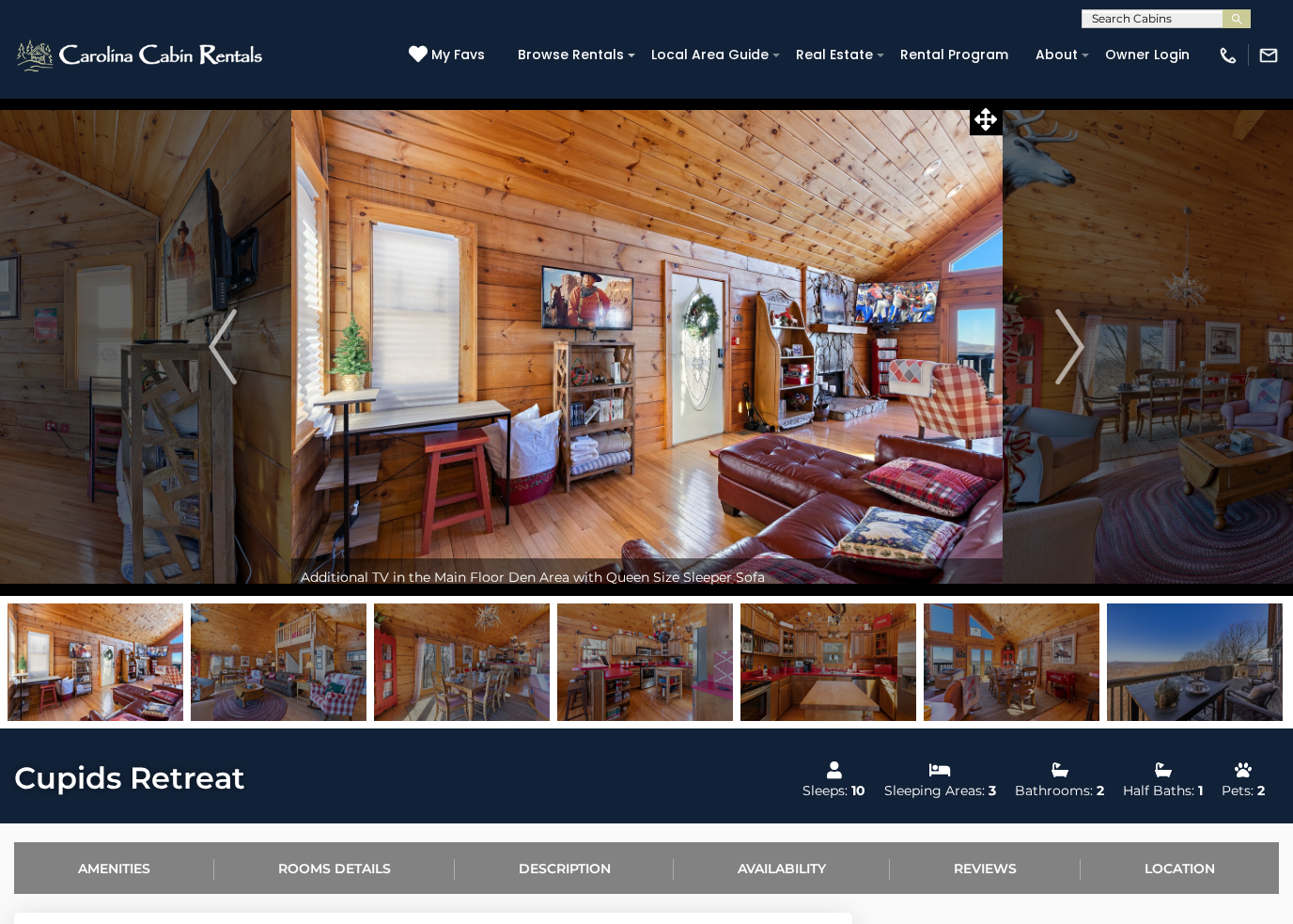
click at [1078, 339] on img "Next" at bounding box center [1070, 347] width 28 height 76
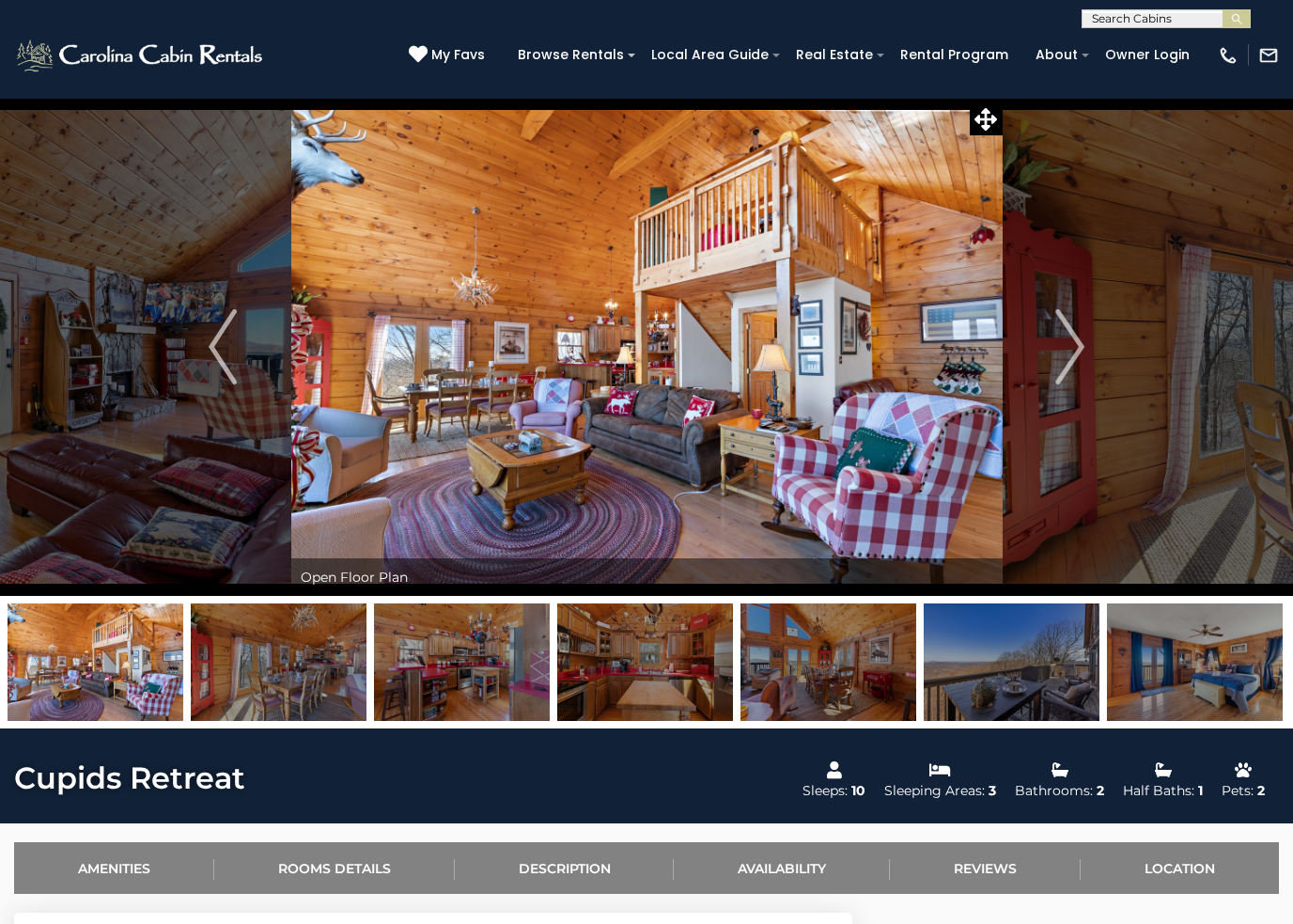
click at [1078, 341] on img "Next" at bounding box center [1070, 347] width 28 height 76
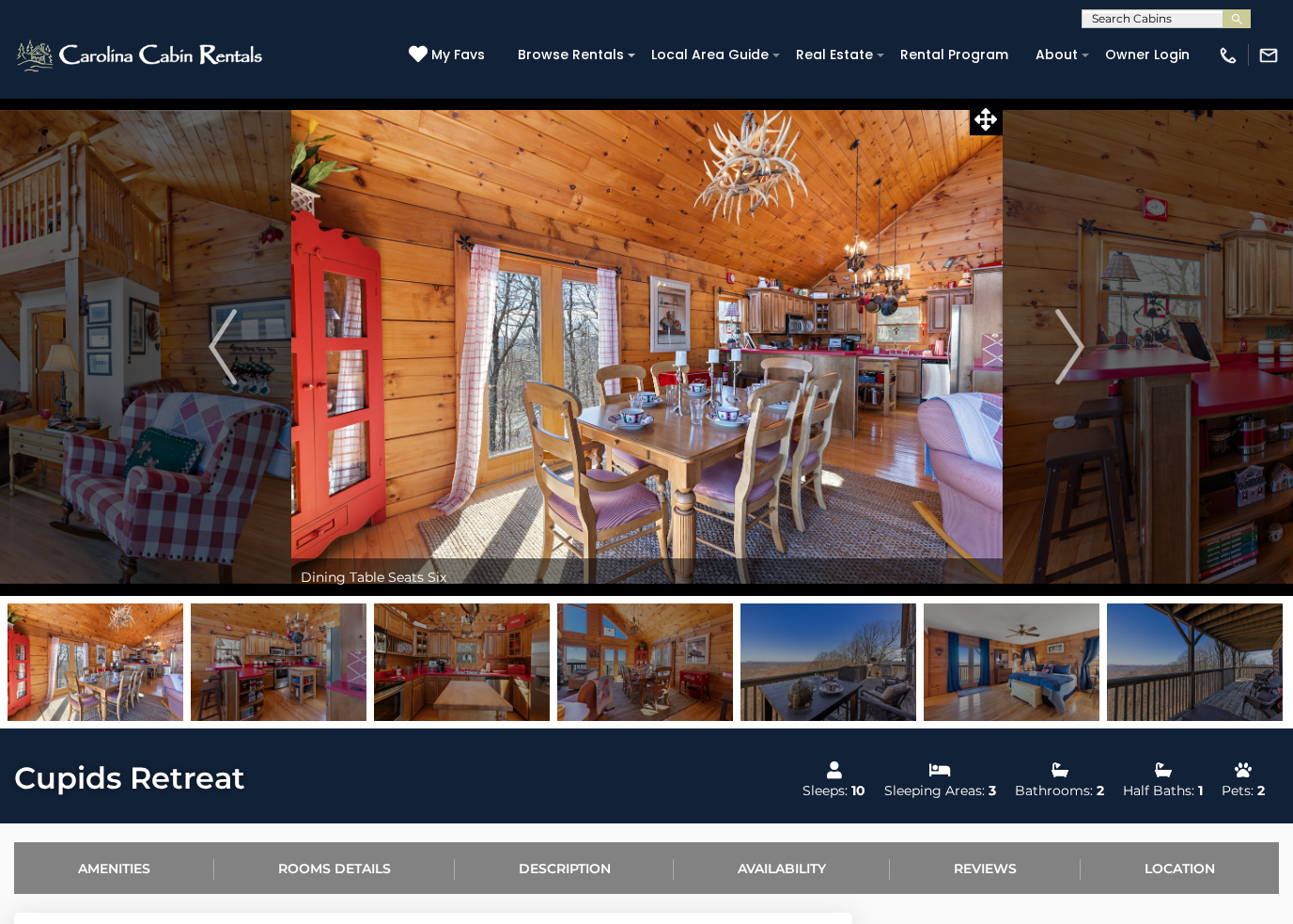
click at [1081, 340] on img "Next" at bounding box center [1070, 347] width 28 height 76
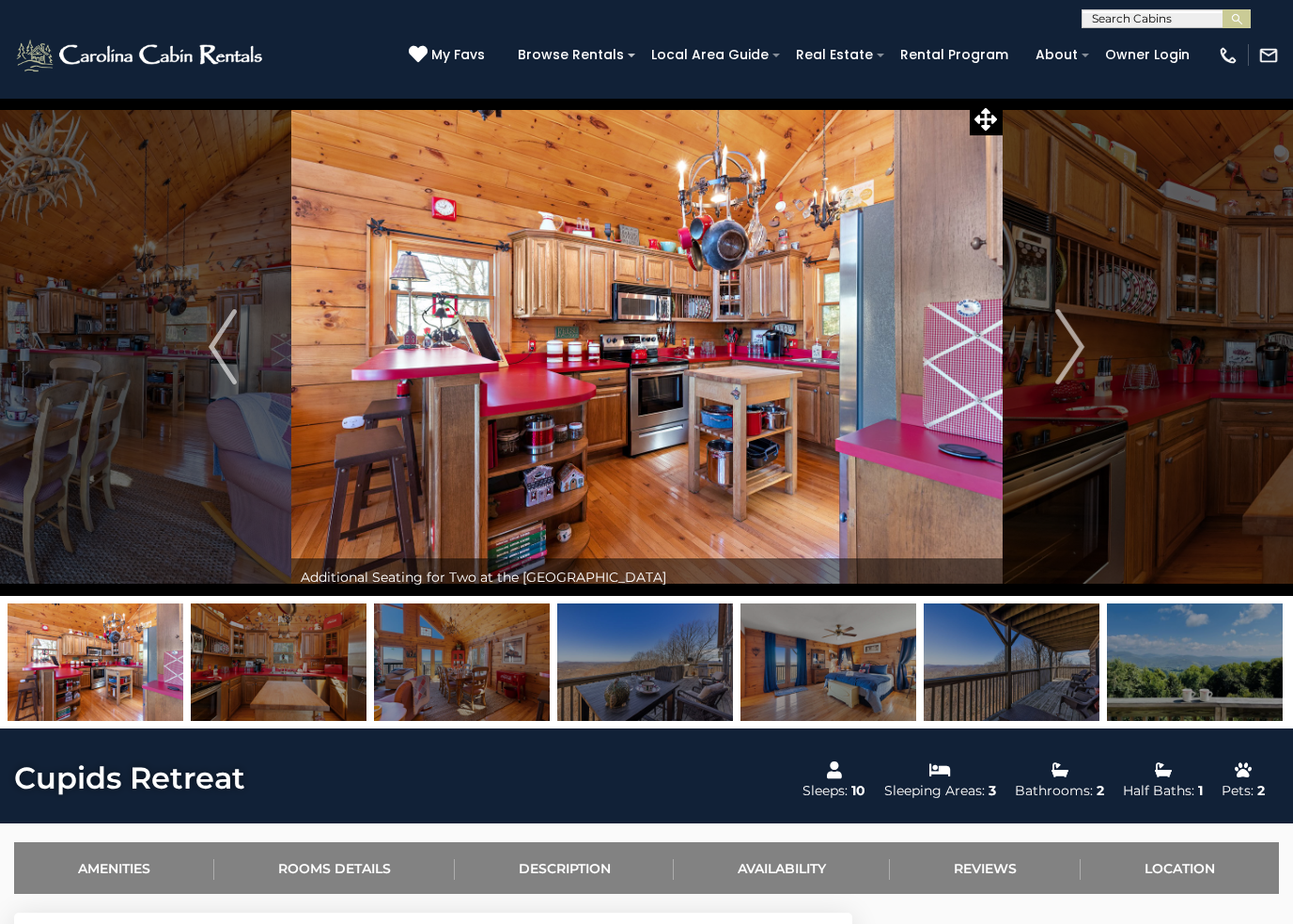
click at [1084, 339] on img "Next" at bounding box center [1070, 347] width 28 height 76
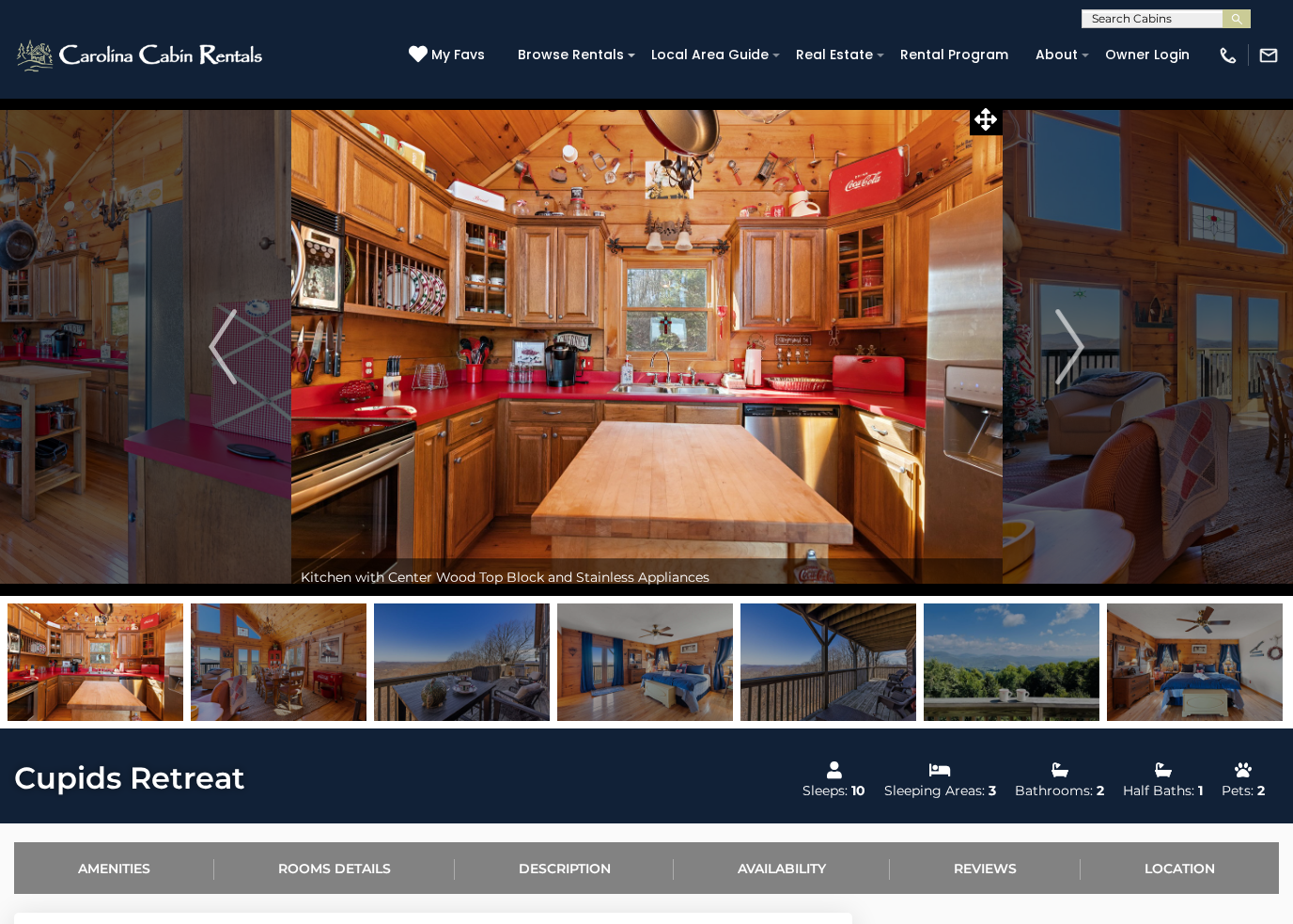
click at [1085, 338] on button "Next" at bounding box center [1069, 346] width 136 height 498
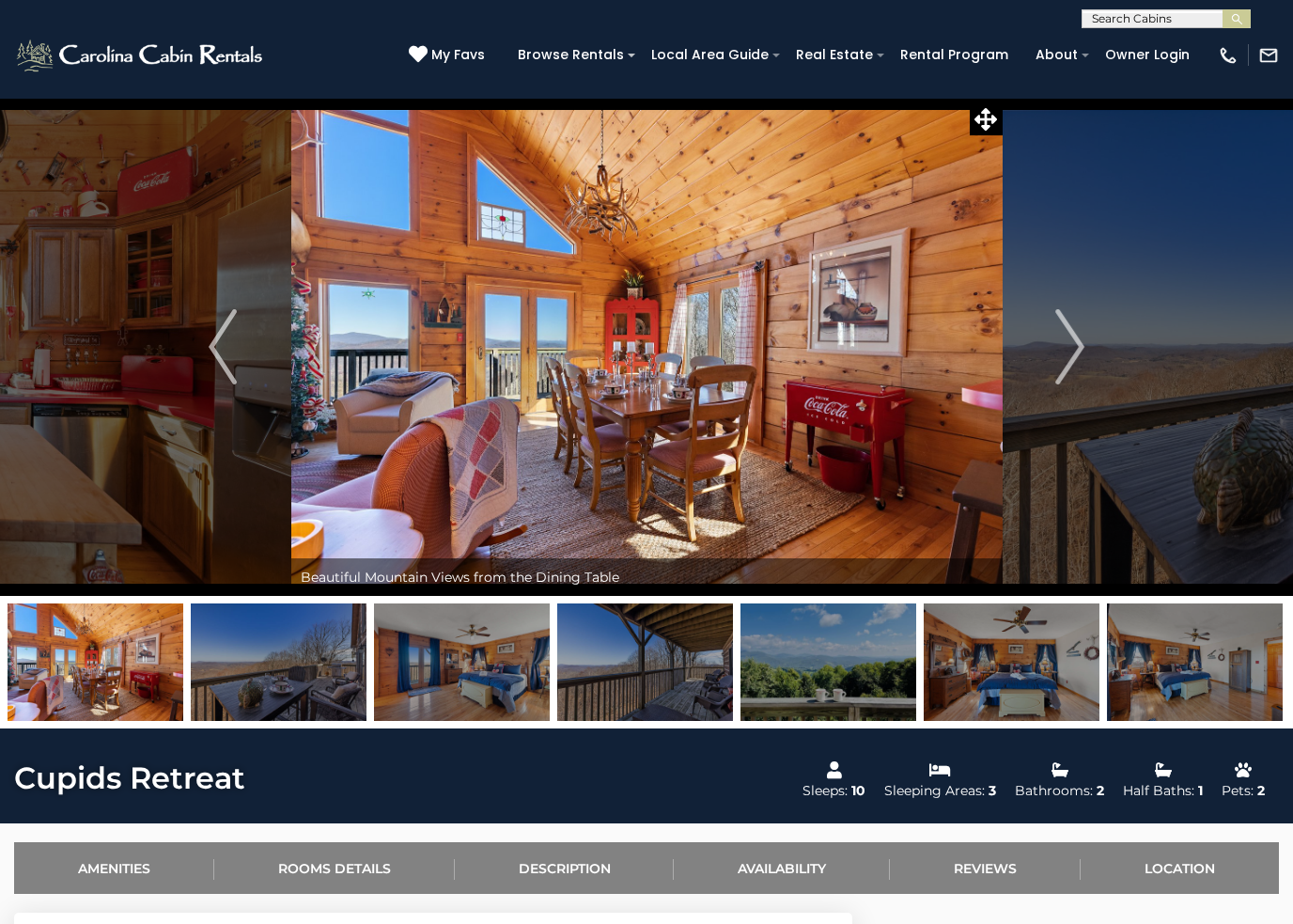
click at [1083, 341] on img "Next" at bounding box center [1070, 347] width 28 height 76
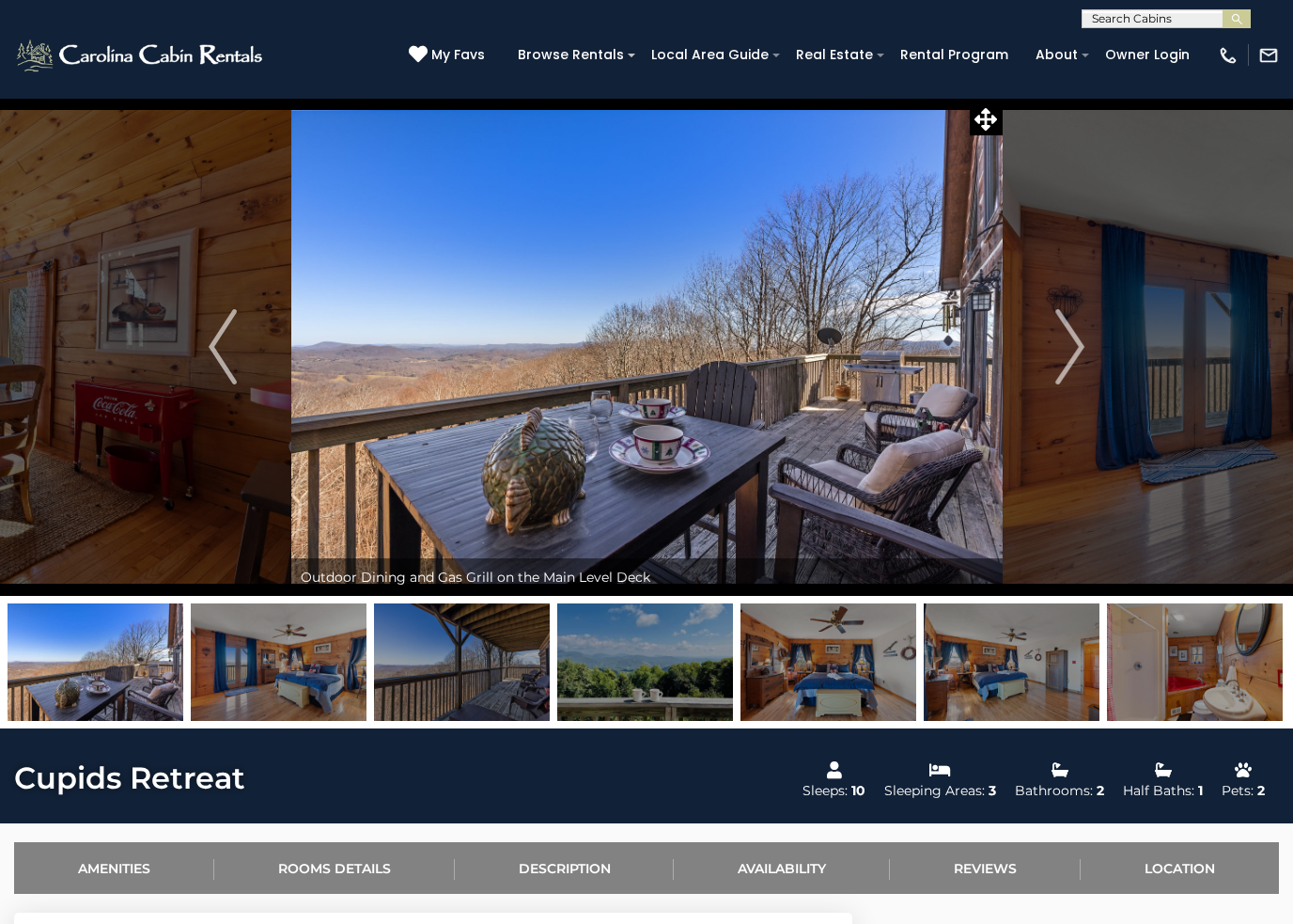
click at [1076, 342] on img "Next" at bounding box center [1070, 347] width 28 height 76
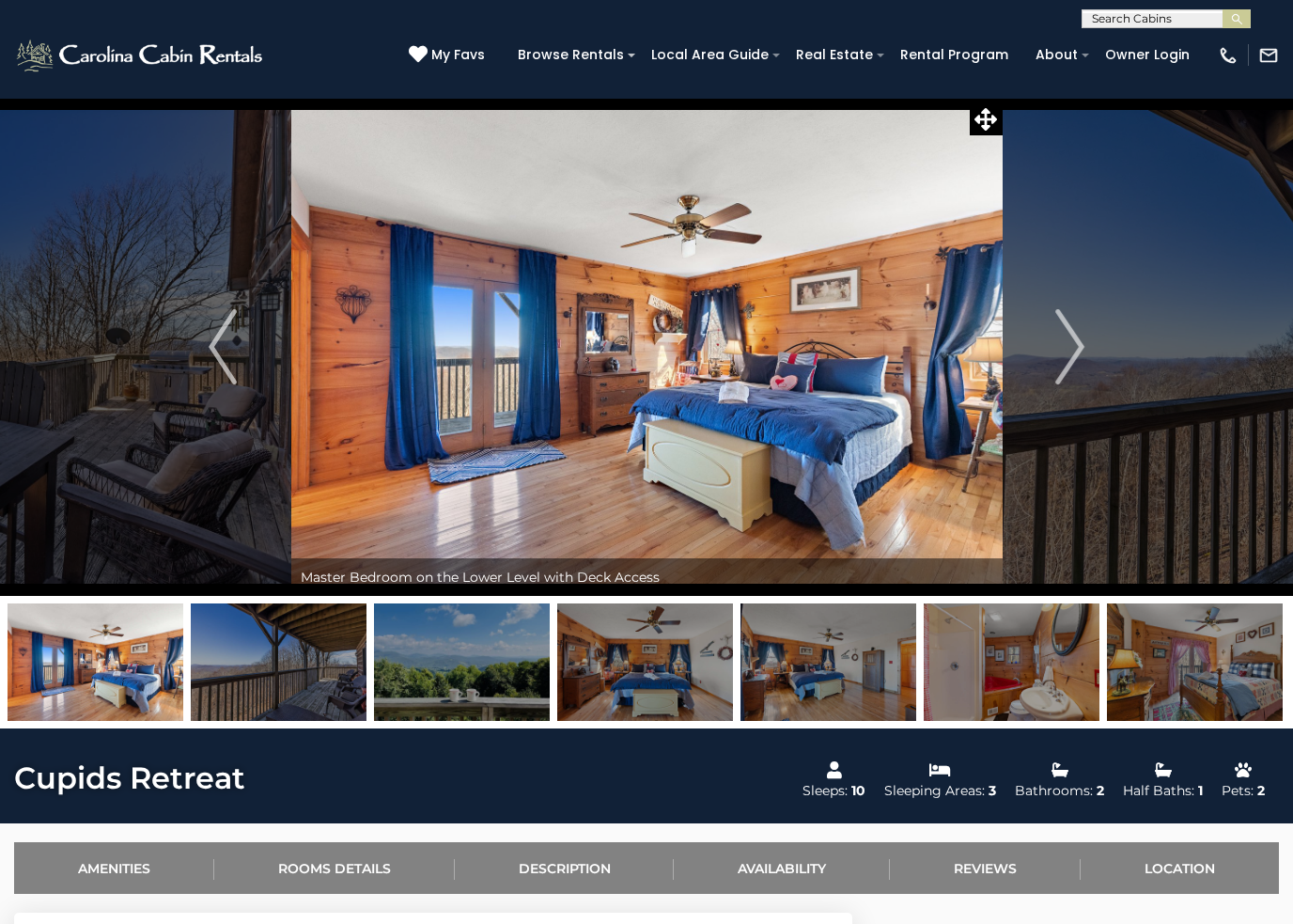
click at [1074, 350] on img "Next" at bounding box center [1070, 347] width 28 height 76
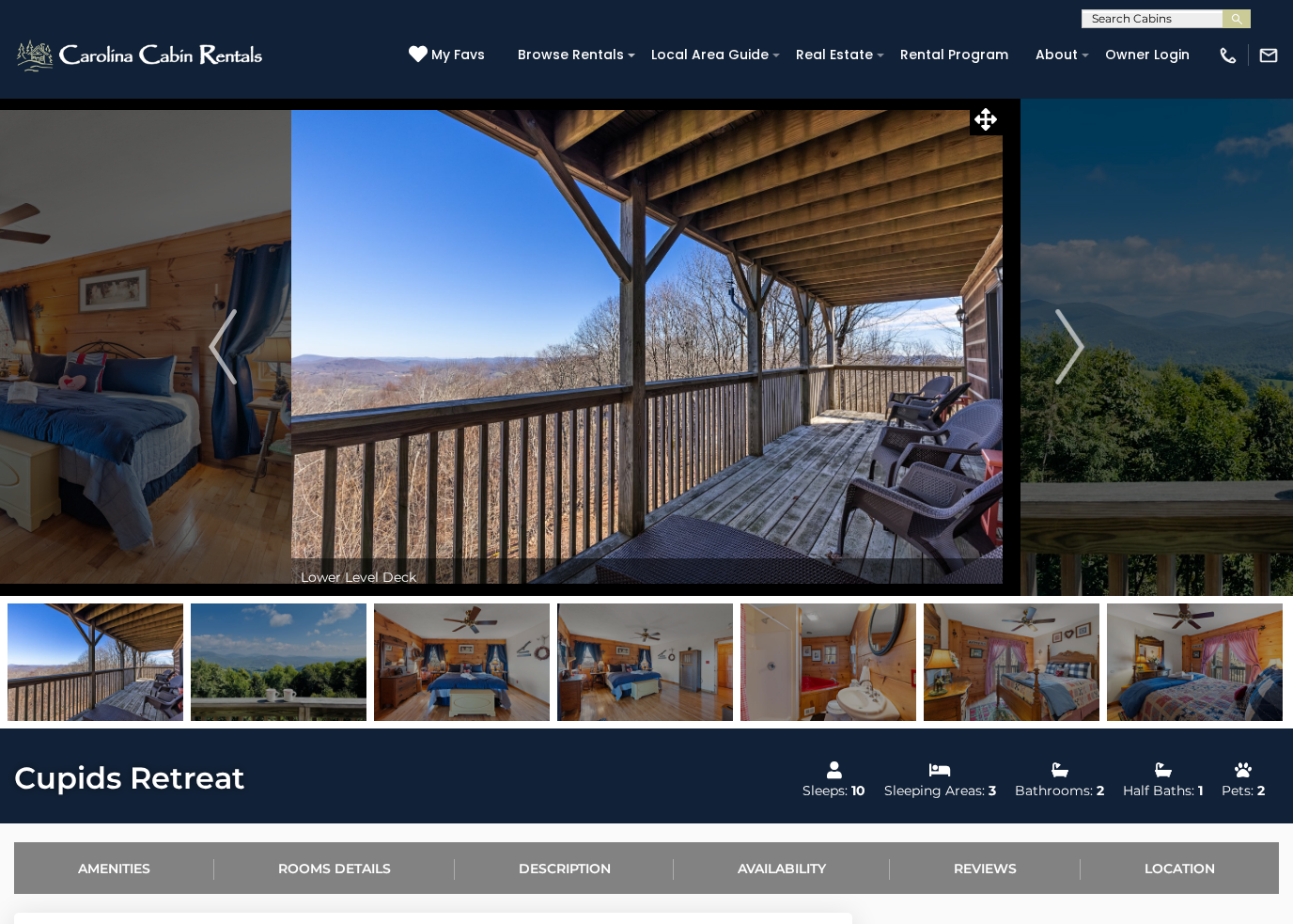
click at [1076, 345] on img "Next" at bounding box center [1070, 347] width 28 height 76
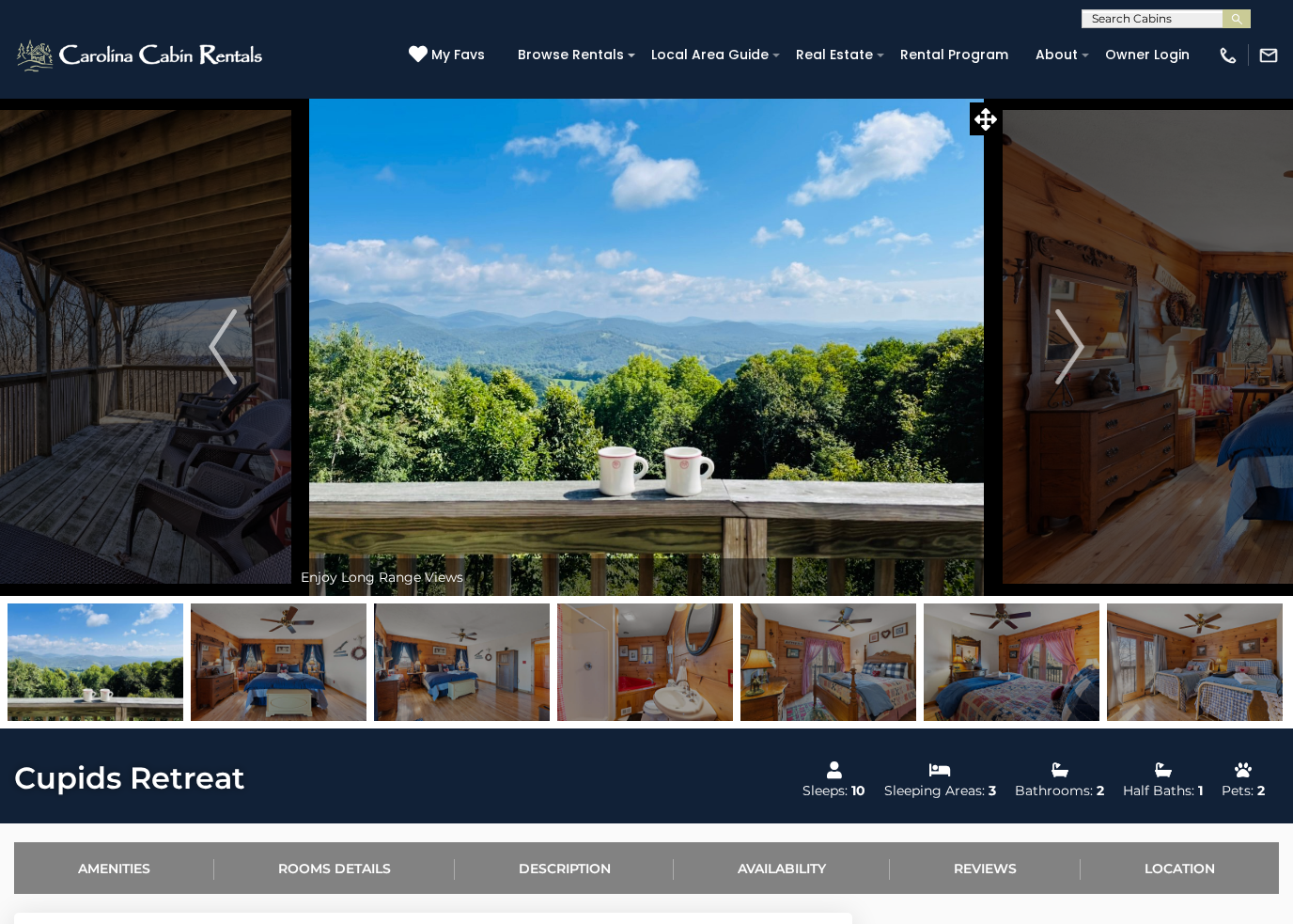
click at [1078, 342] on img "Next" at bounding box center [1070, 347] width 28 height 76
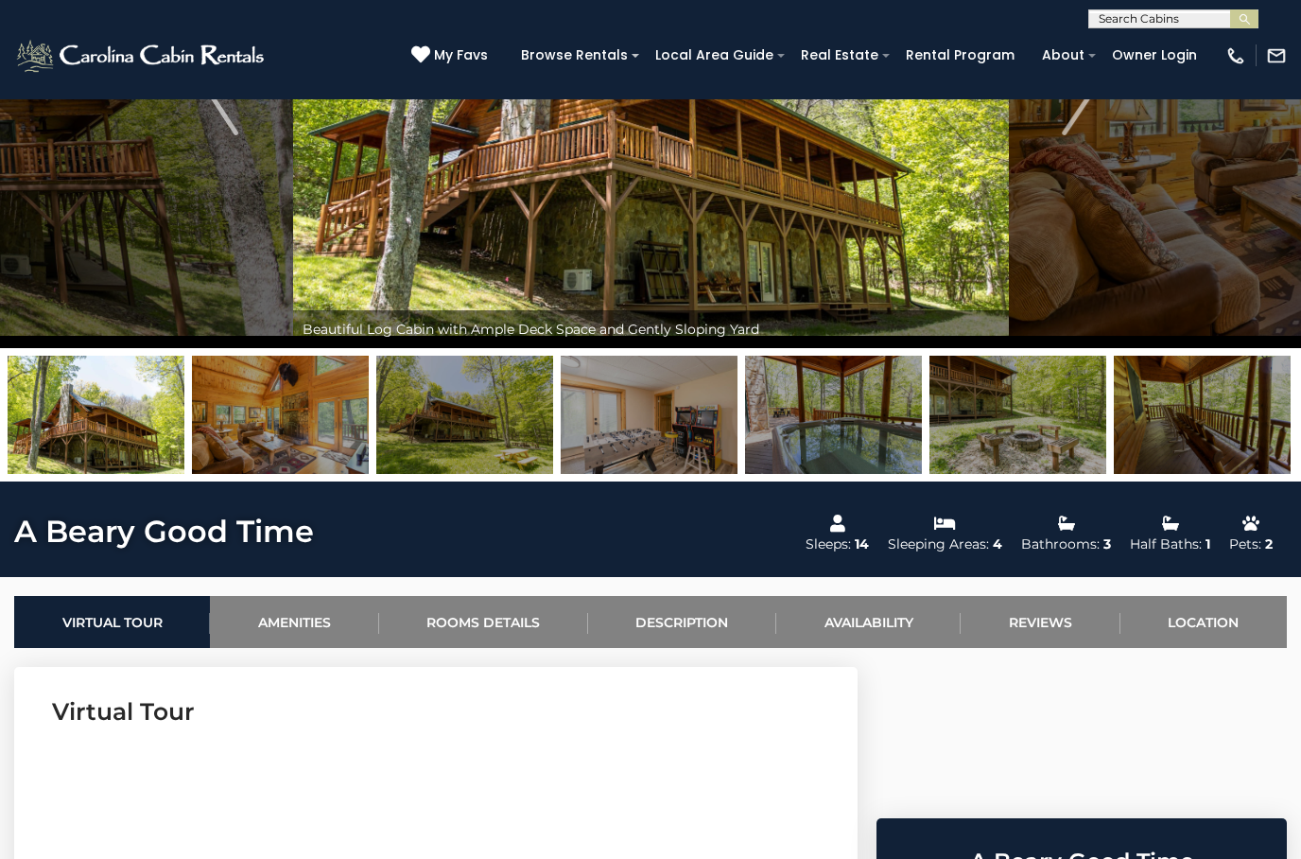
click at [875, 626] on link "Availability" at bounding box center [868, 622] width 184 height 52
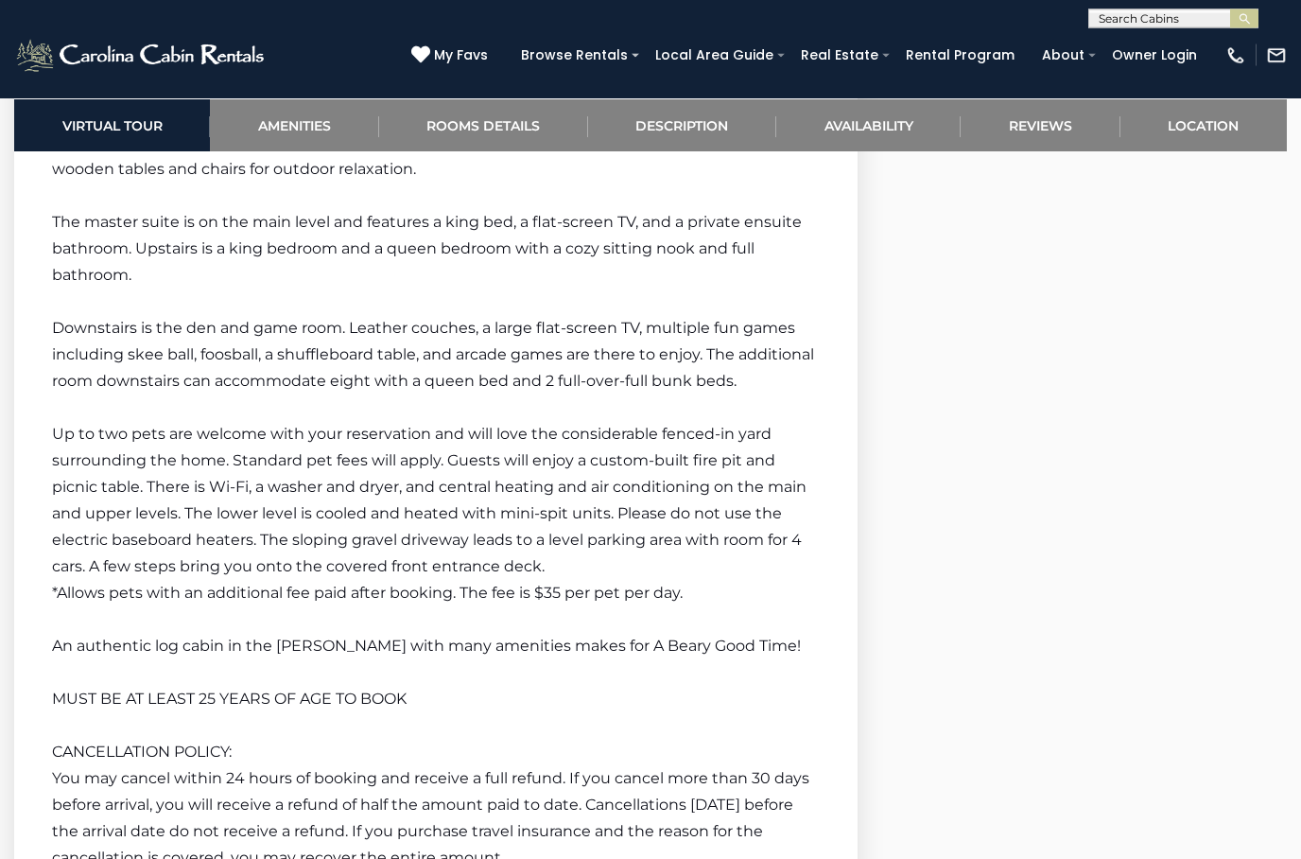
scroll to position [3090, 0]
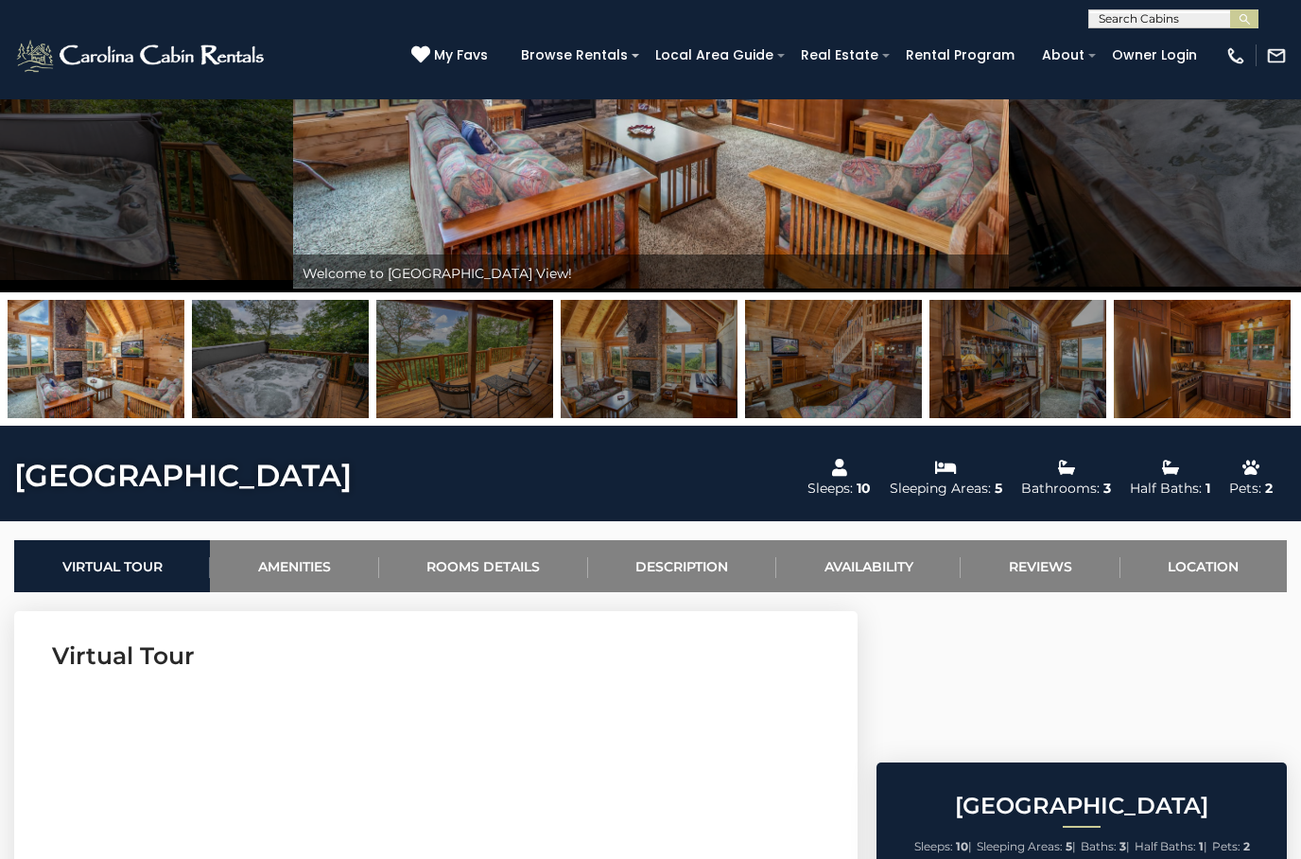
click at [880, 558] on link "Availability" at bounding box center [868, 566] width 184 height 52
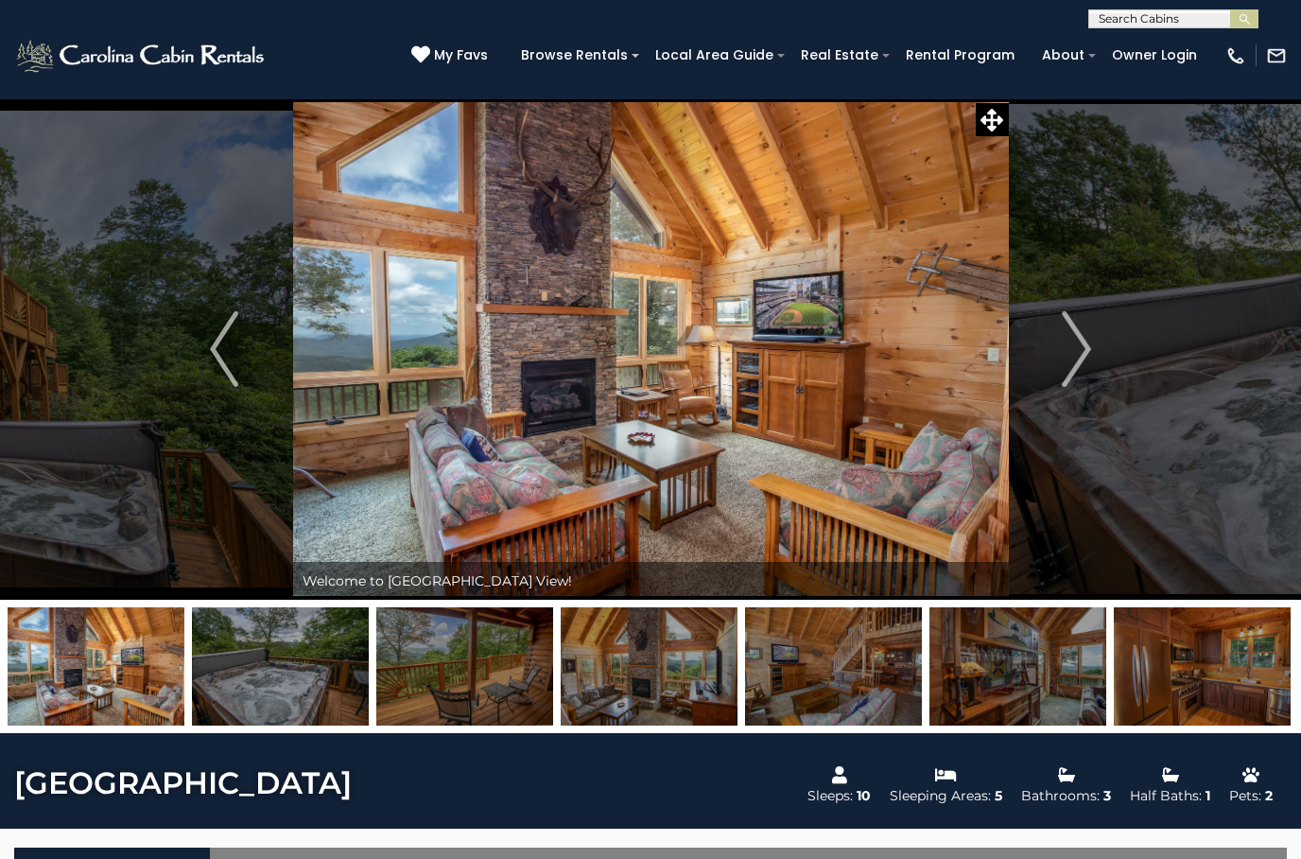
click at [1078, 348] on img "Next" at bounding box center [1077, 349] width 28 height 76
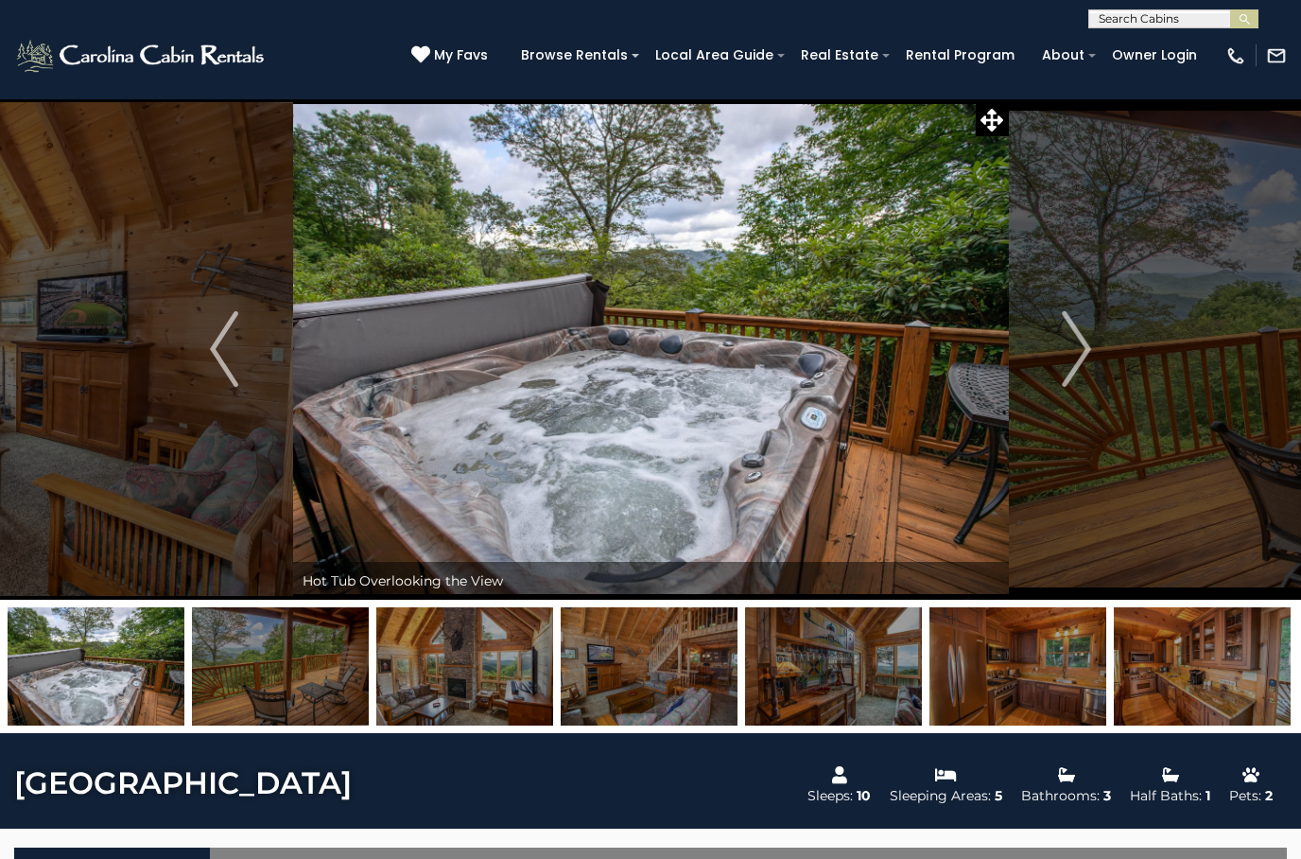
click at [1087, 340] on img "Next" at bounding box center [1077, 349] width 28 height 76
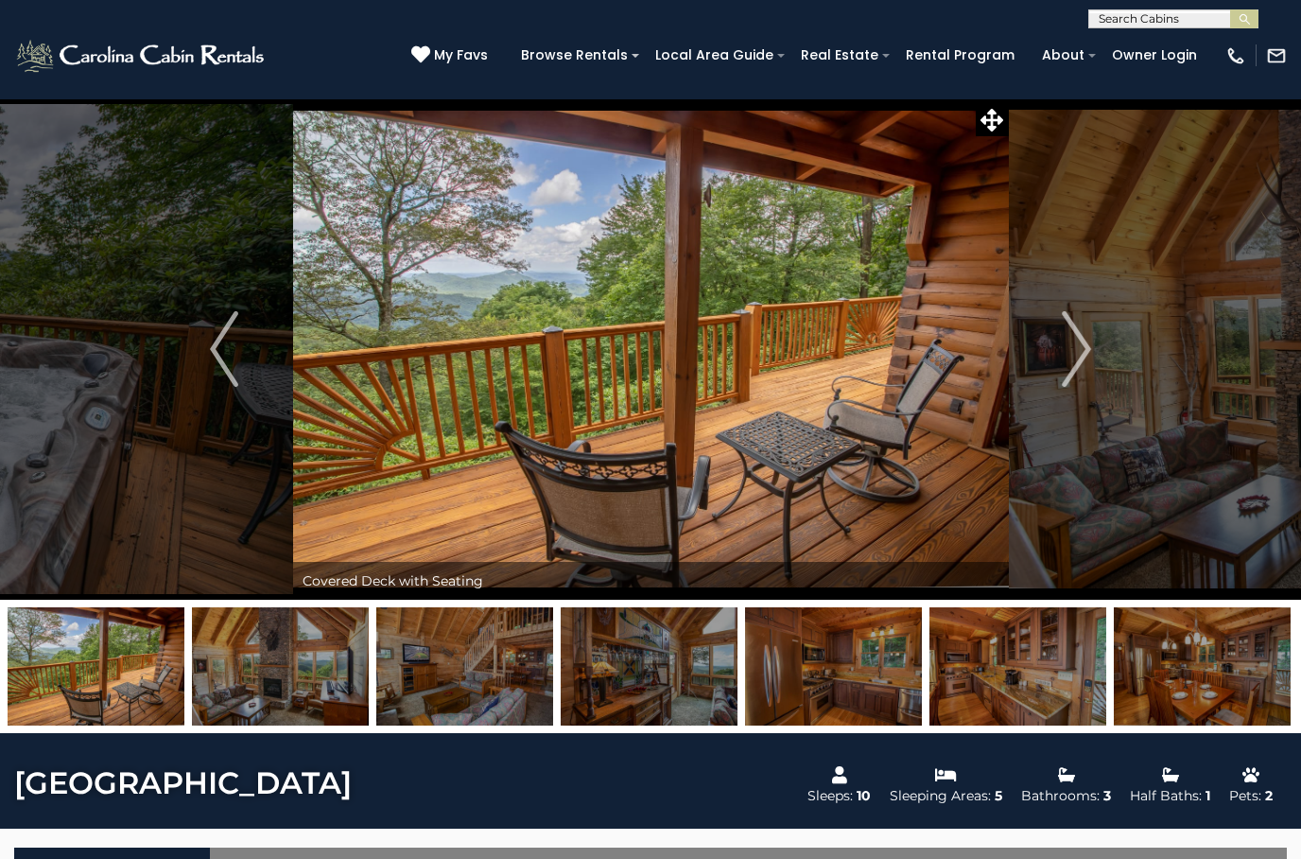
click at [1079, 347] on img "Next" at bounding box center [1077, 349] width 28 height 76
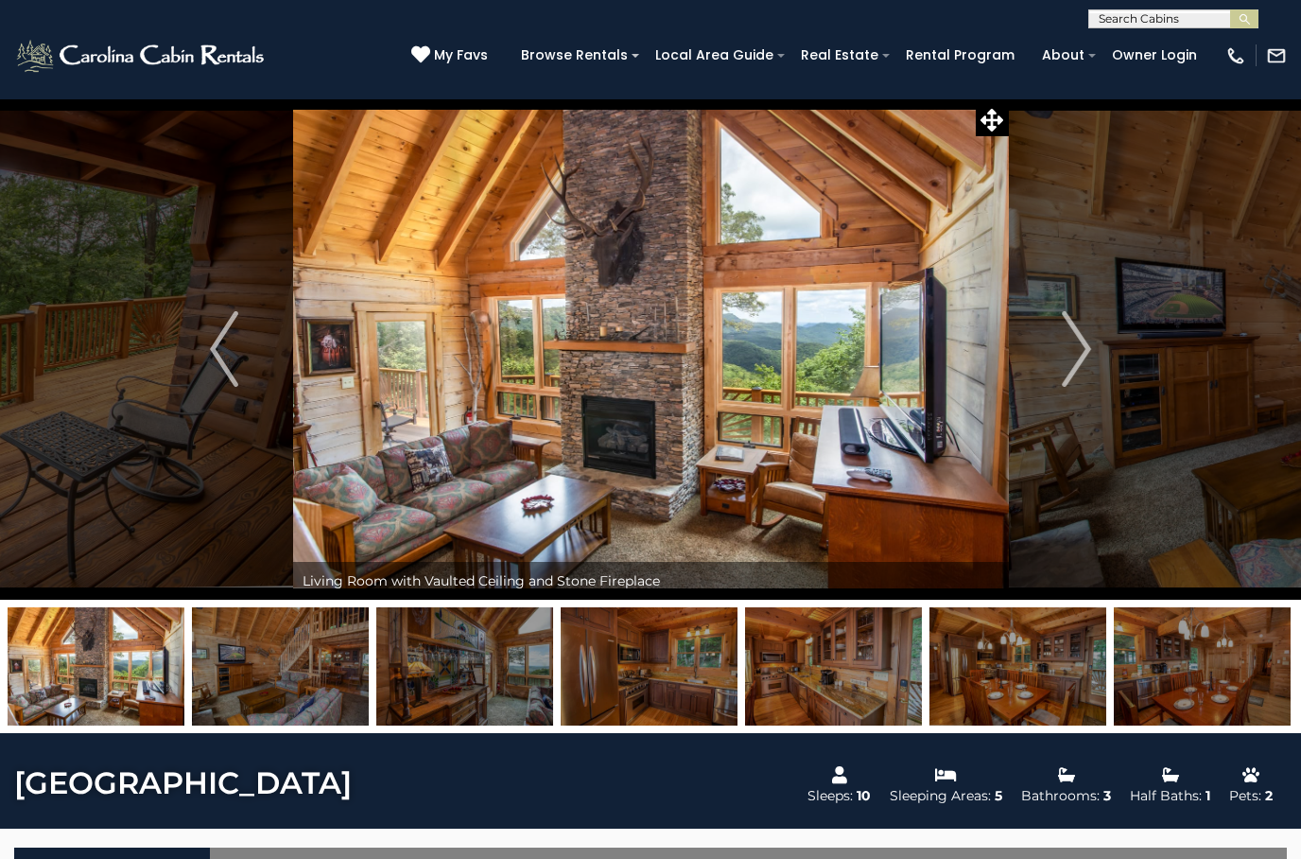
click at [1083, 347] on img "Next" at bounding box center [1077, 349] width 28 height 76
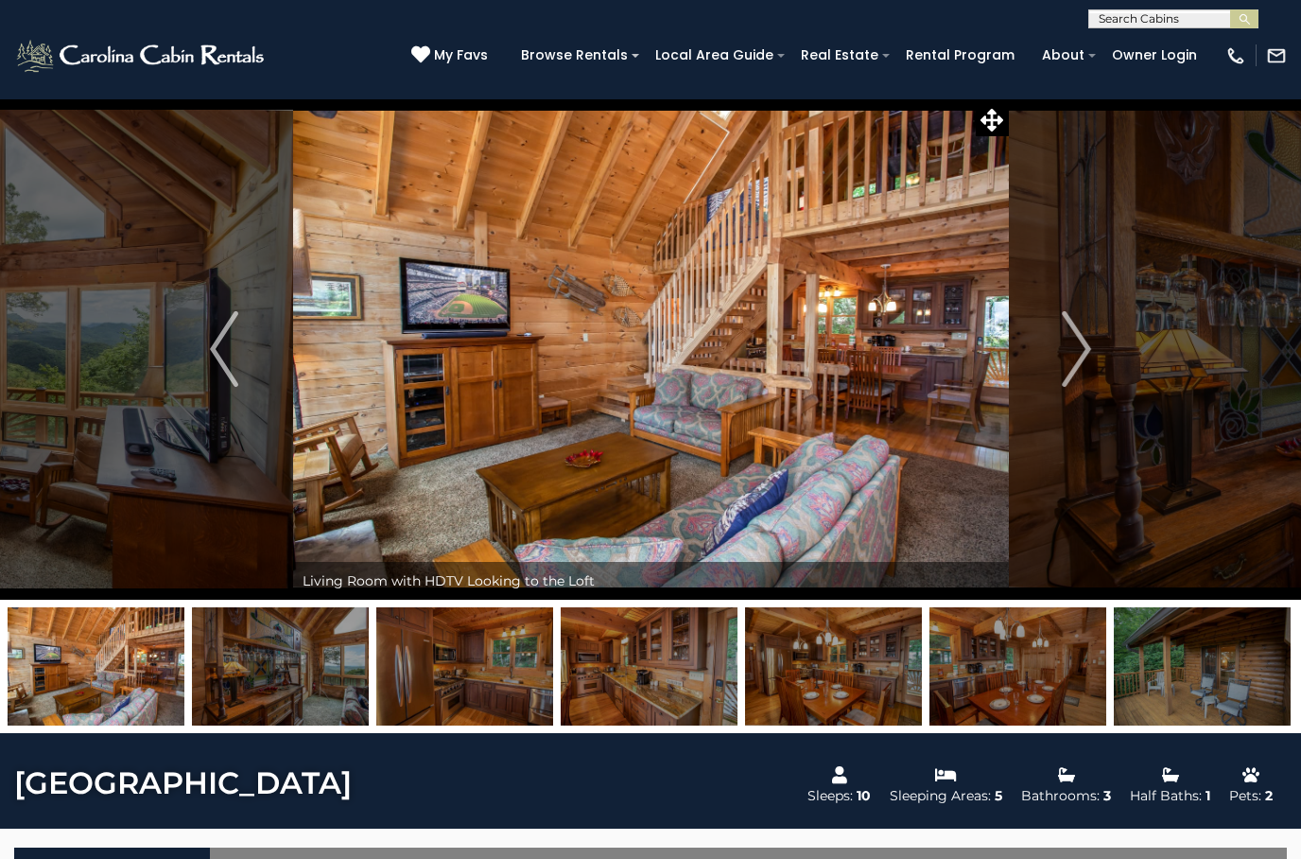
click at [1084, 348] on img "Next" at bounding box center [1077, 349] width 28 height 76
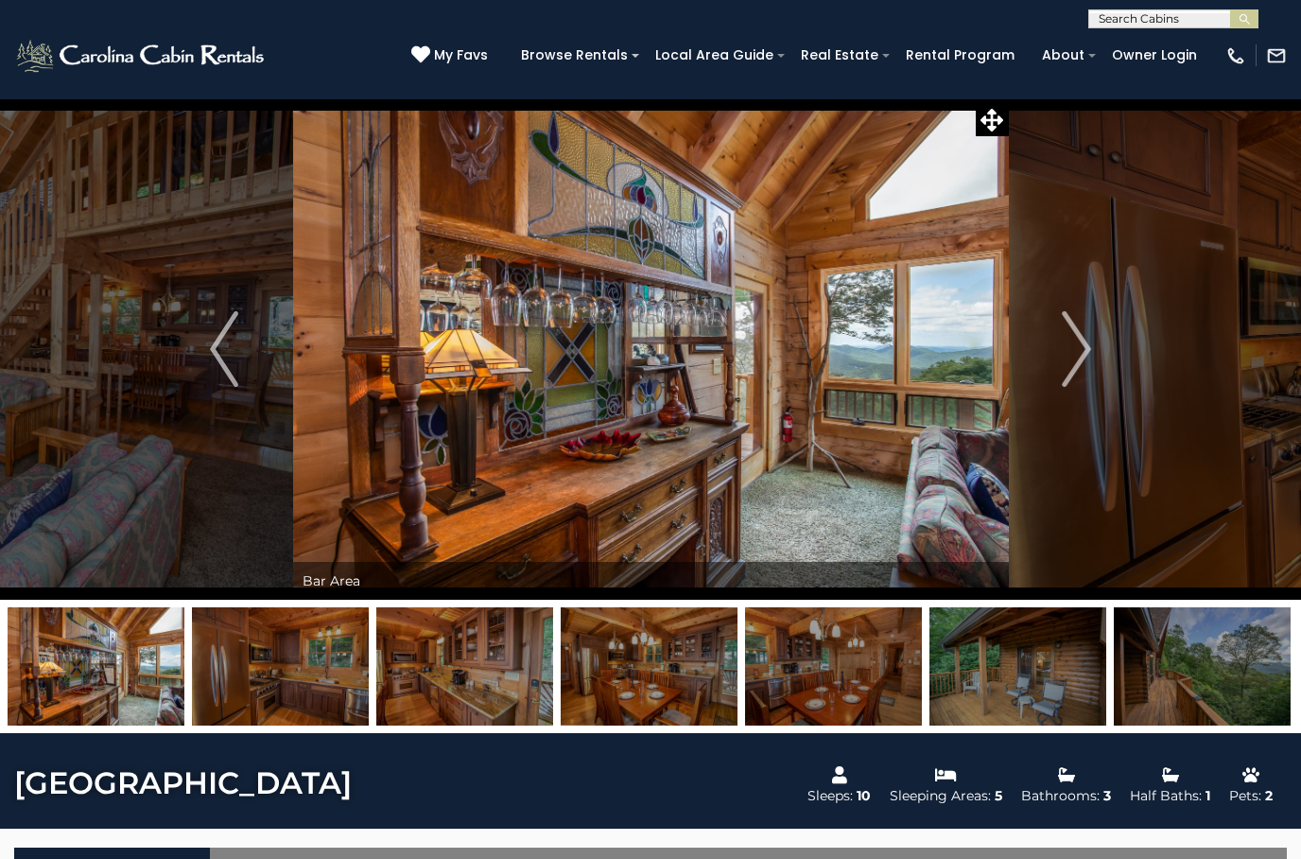
click at [1091, 349] on img "Next" at bounding box center [1077, 349] width 28 height 76
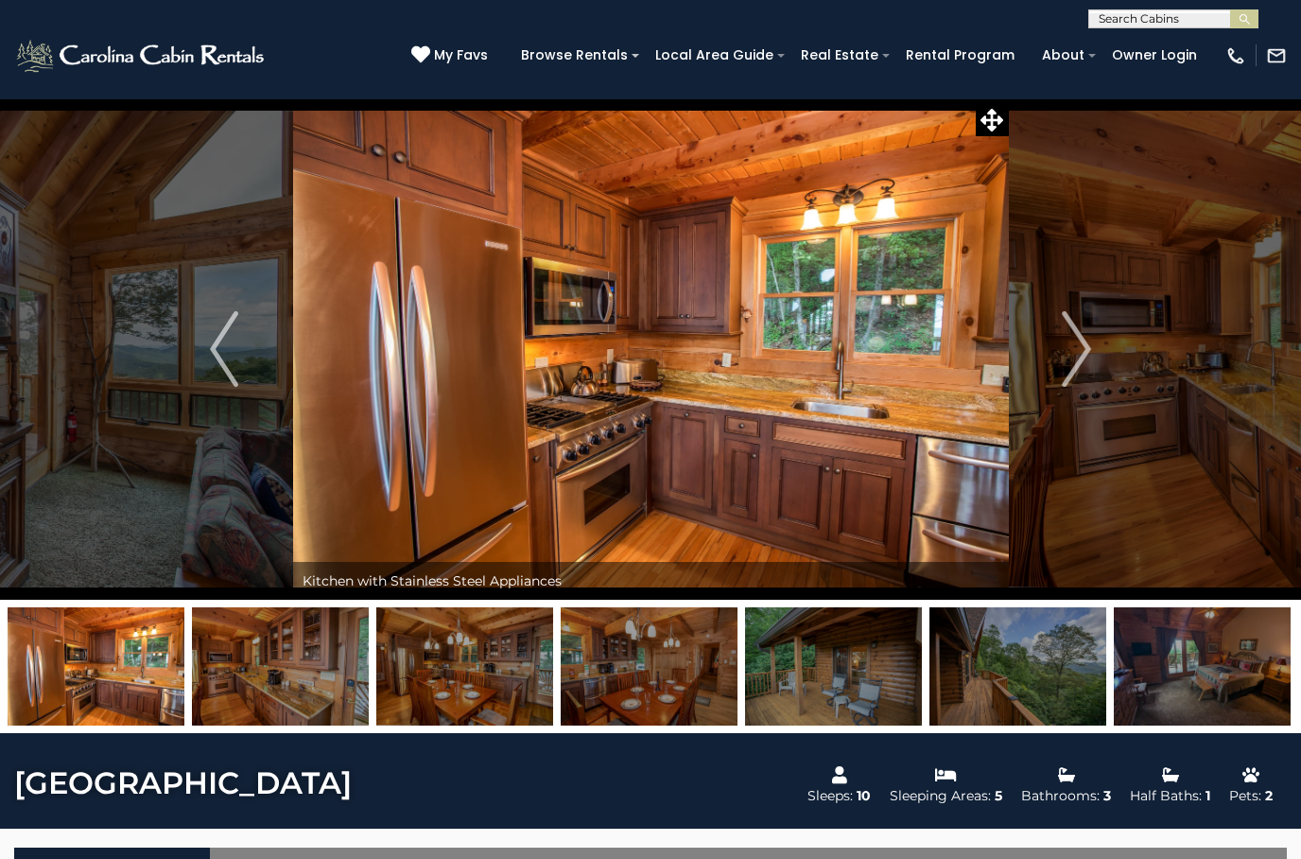
click at [1092, 345] on button "Next" at bounding box center [1076, 348] width 137 height 501
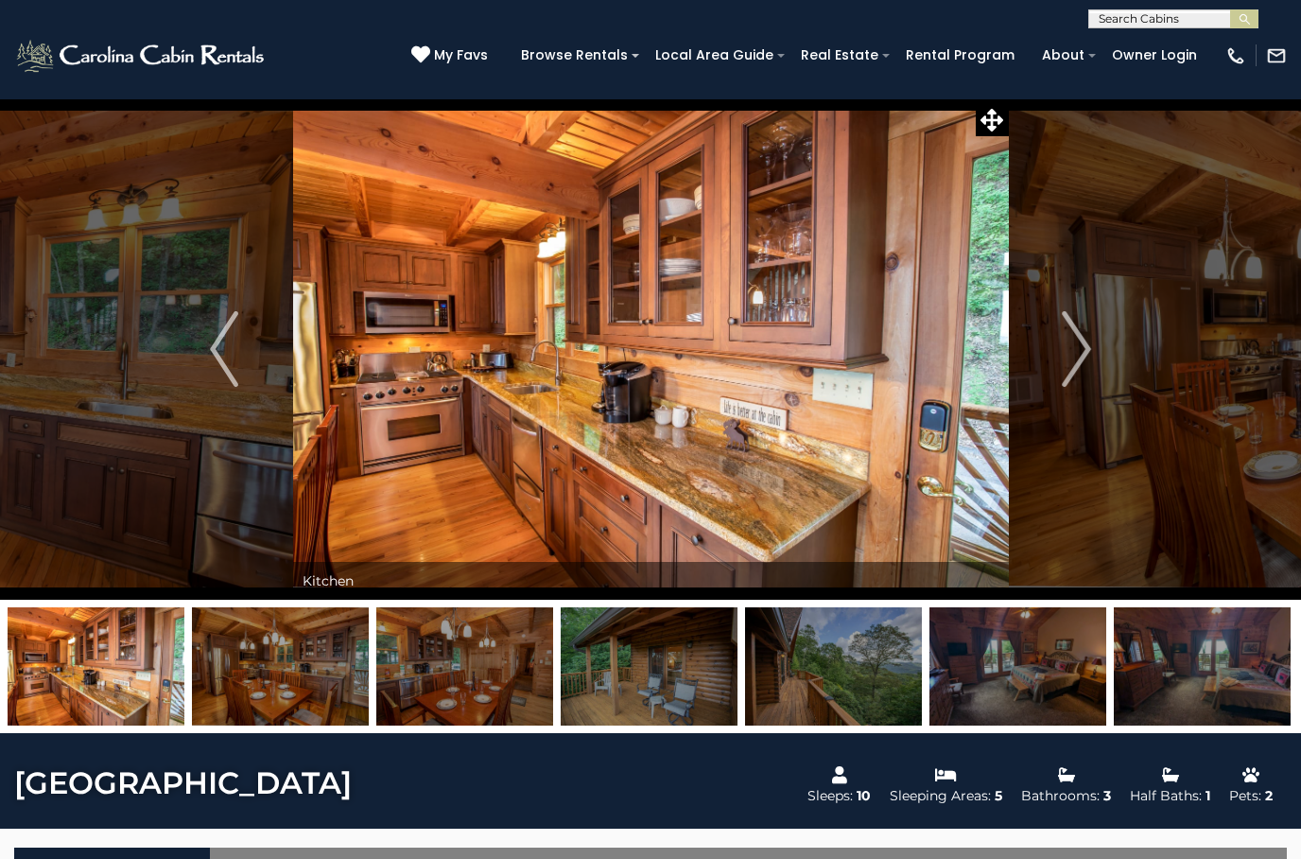
click at [1095, 347] on button "Next" at bounding box center [1076, 348] width 137 height 501
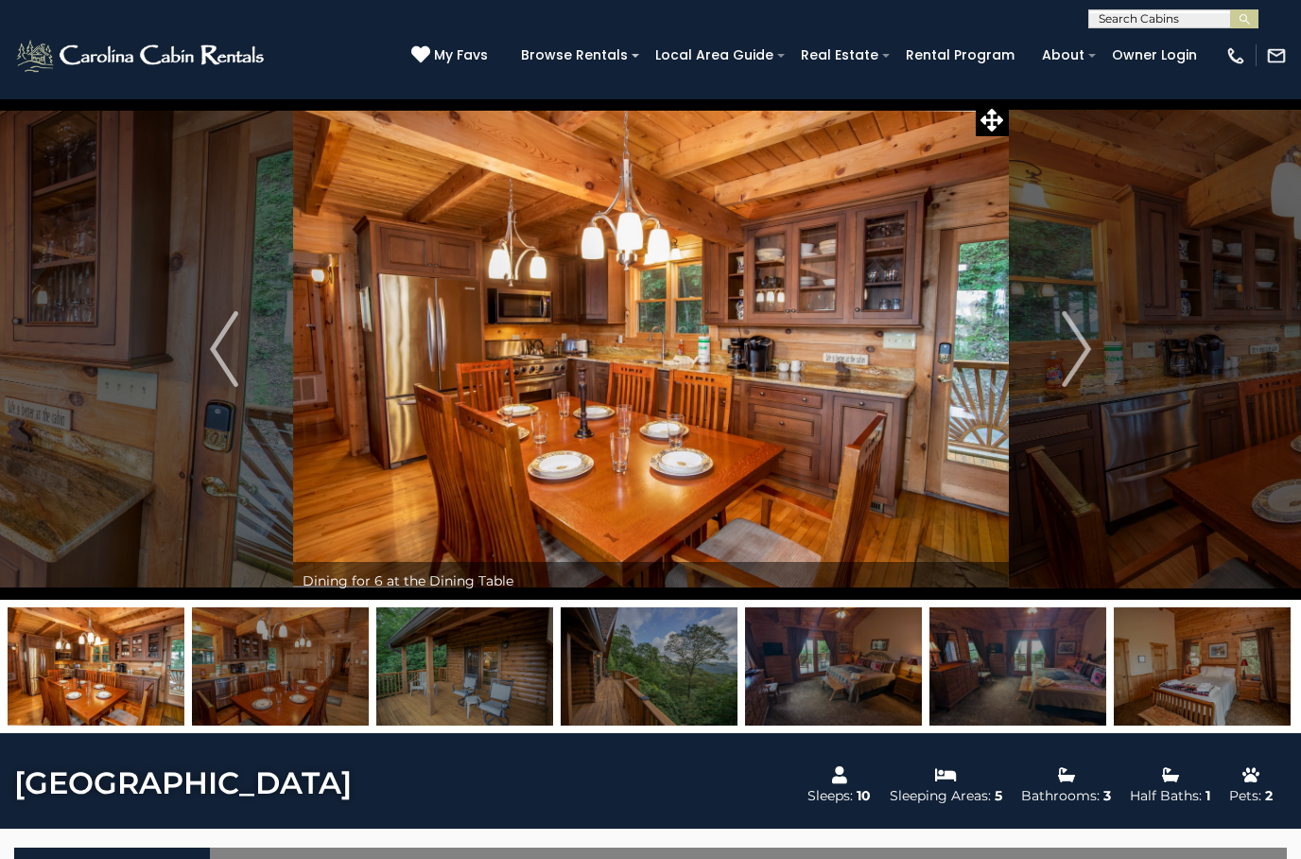
click at [1095, 349] on button "Next" at bounding box center [1076, 348] width 137 height 501
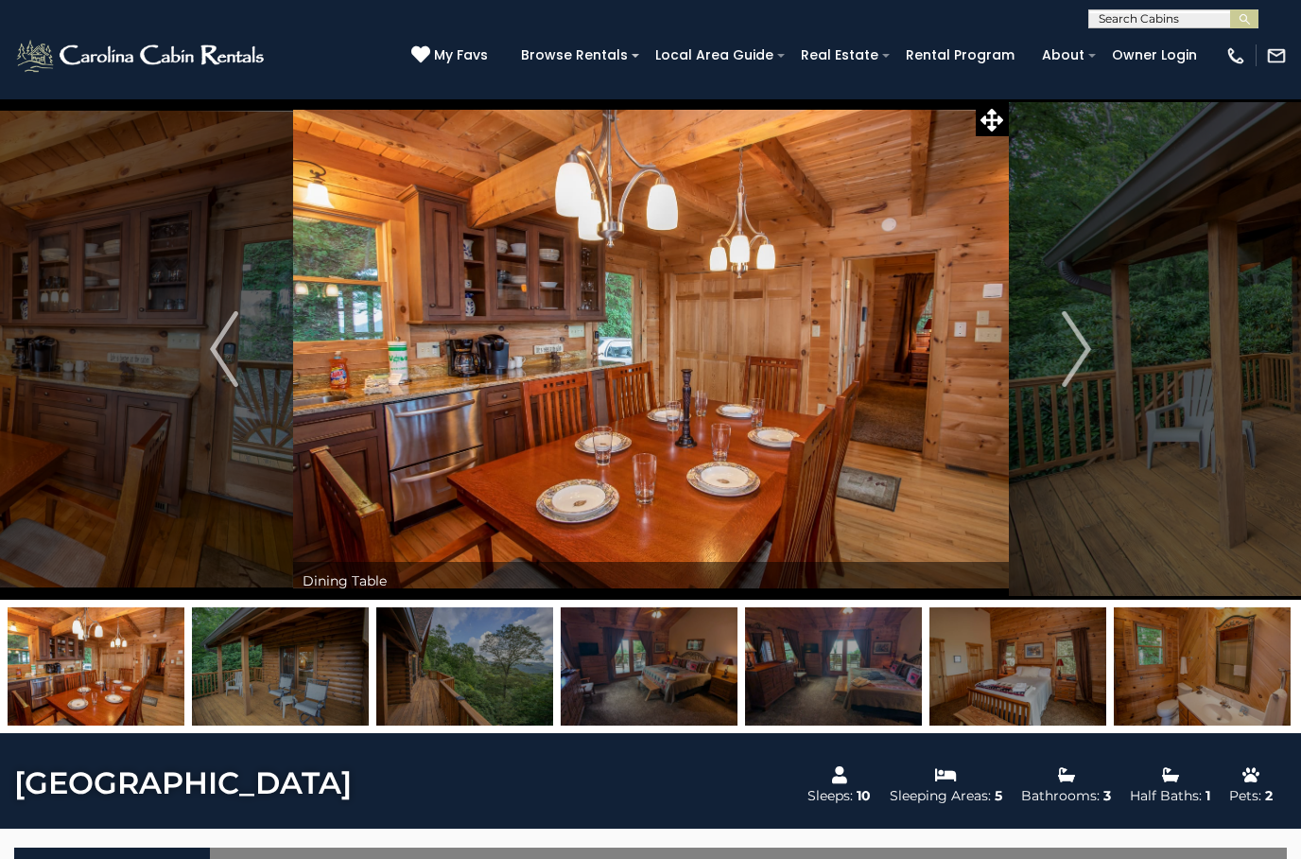
click at [1092, 351] on button "Next" at bounding box center [1076, 348] width 137 height 501
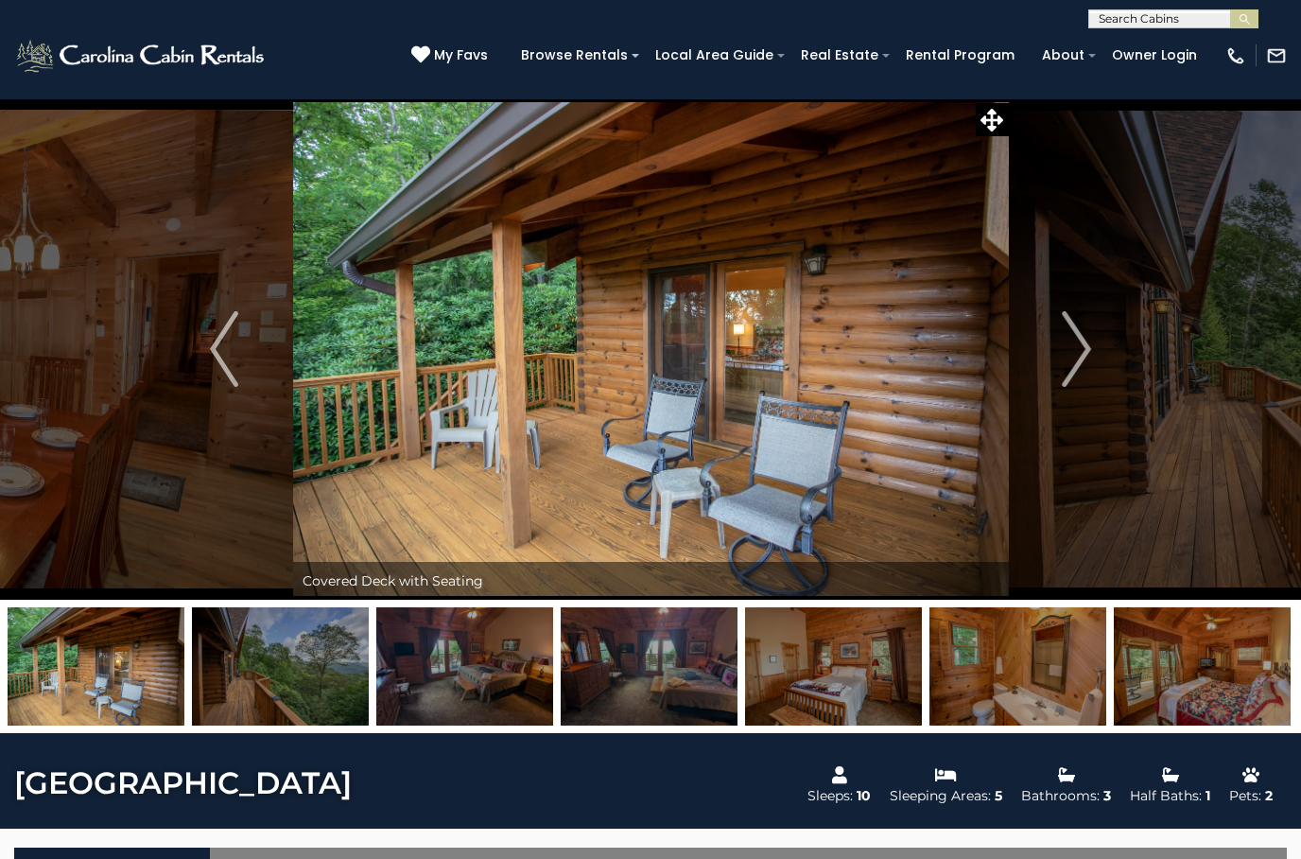
click at [1096, 351] on button "Next" at bounding box center [1076, 348] width 137 height 501
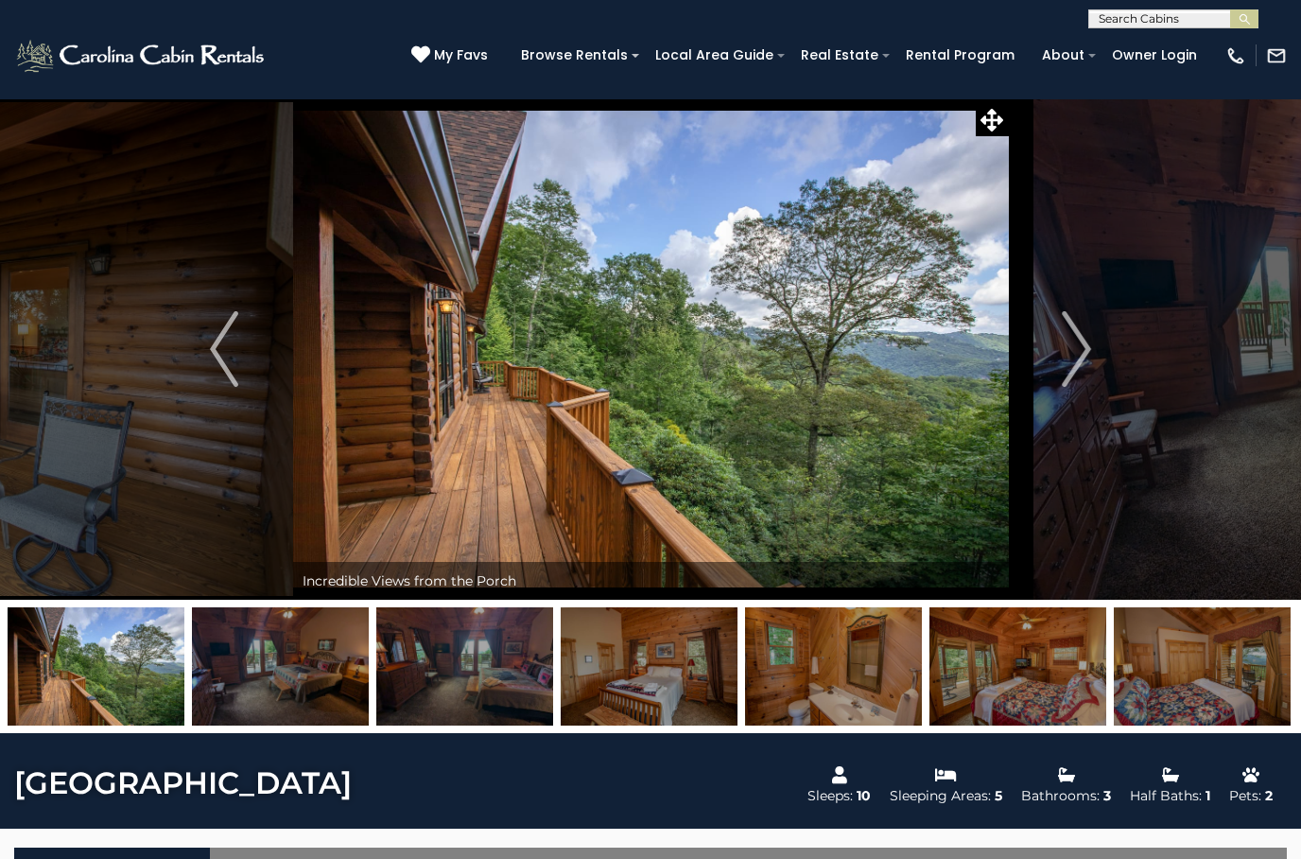
click at [1090, 351] on img "Next" at bounding box center [1077, 349] width 28 height 76
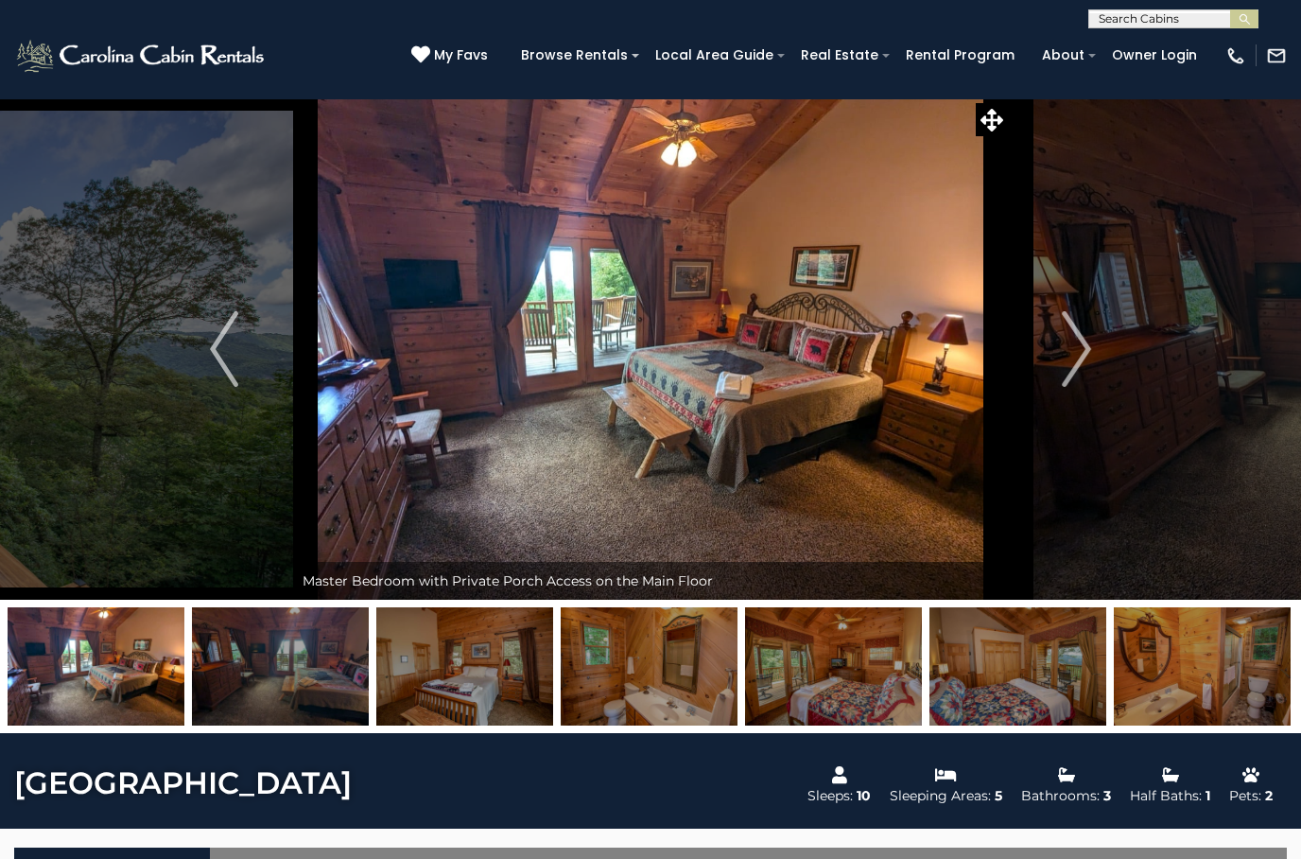
click at [1088, 350] on img "Next" at bounding box center [1077, 349] width 28 height 76
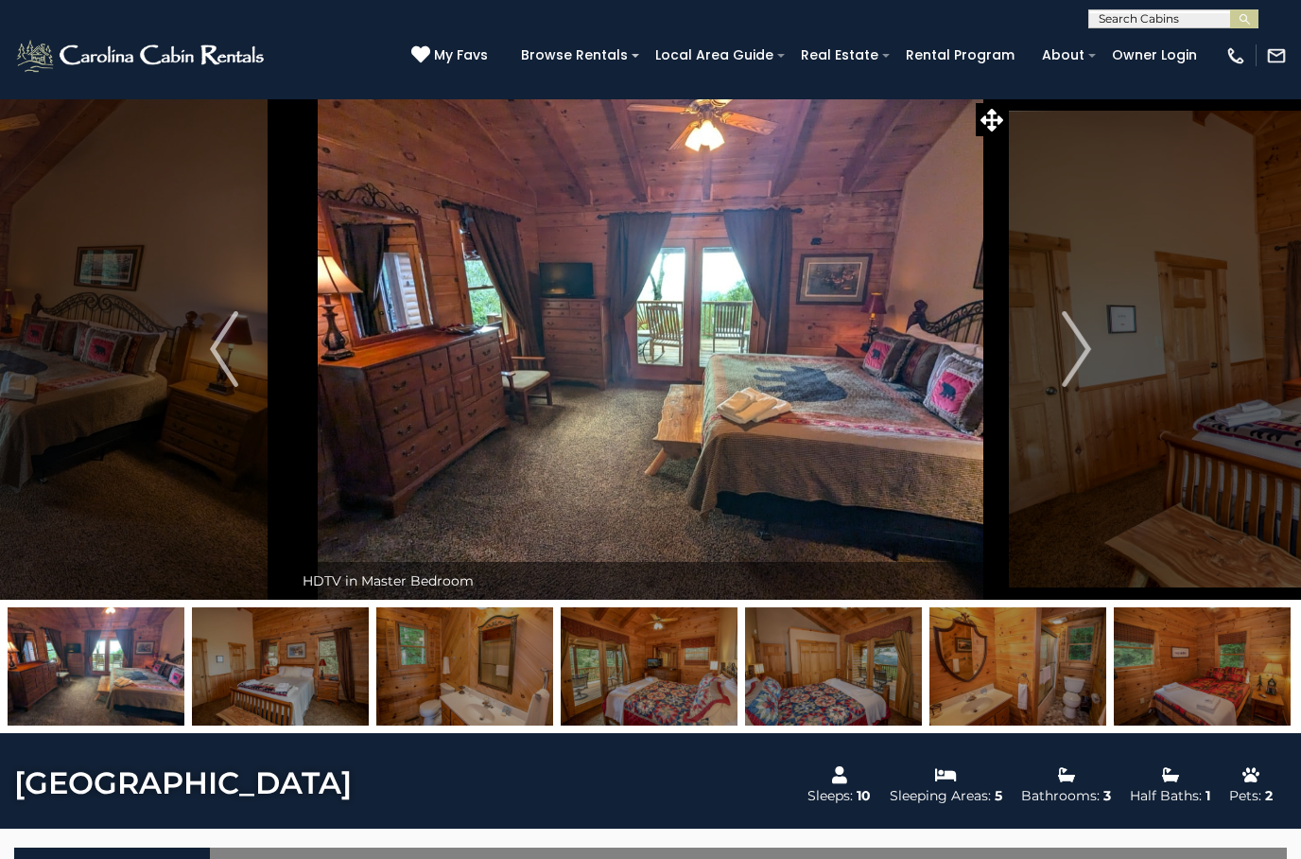
click at [1086, 353] on img "Next" at bounding box center [1077, 349] width 28 height 76
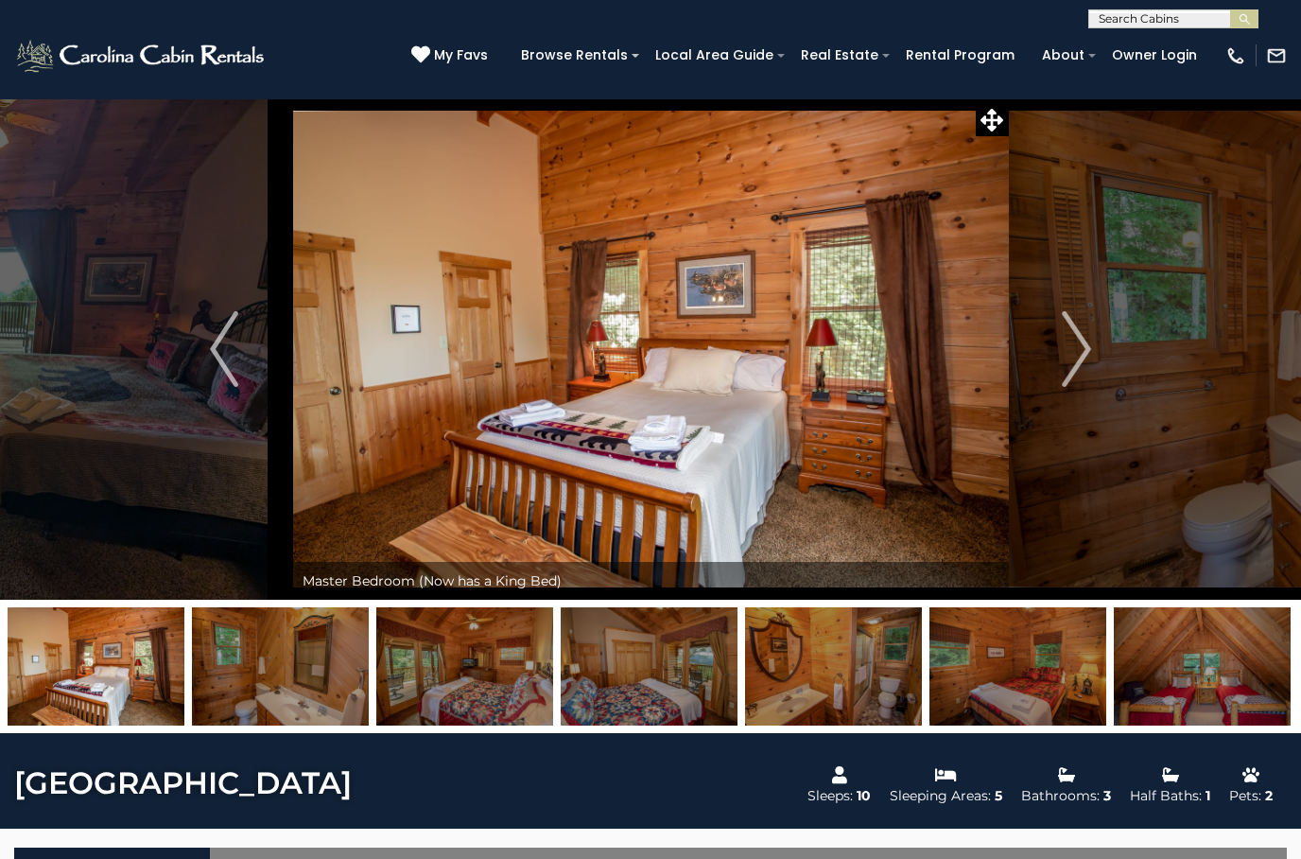
click at [1086, 353] on img "Next" at bounding box center [1077, 349] width 28 height 76
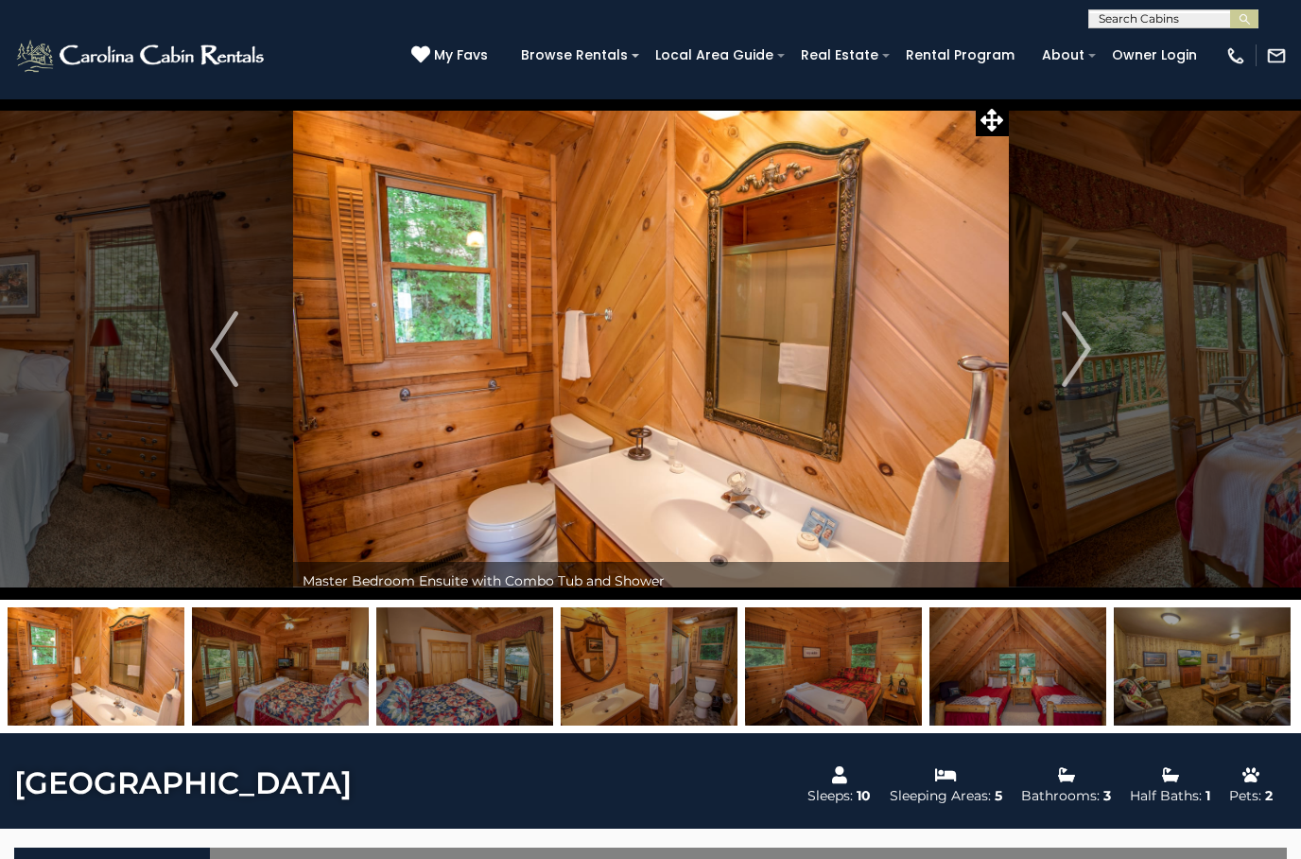
click at [1090, 350] on img "Next" at bounding box center [1077, 349] width 28 height 76
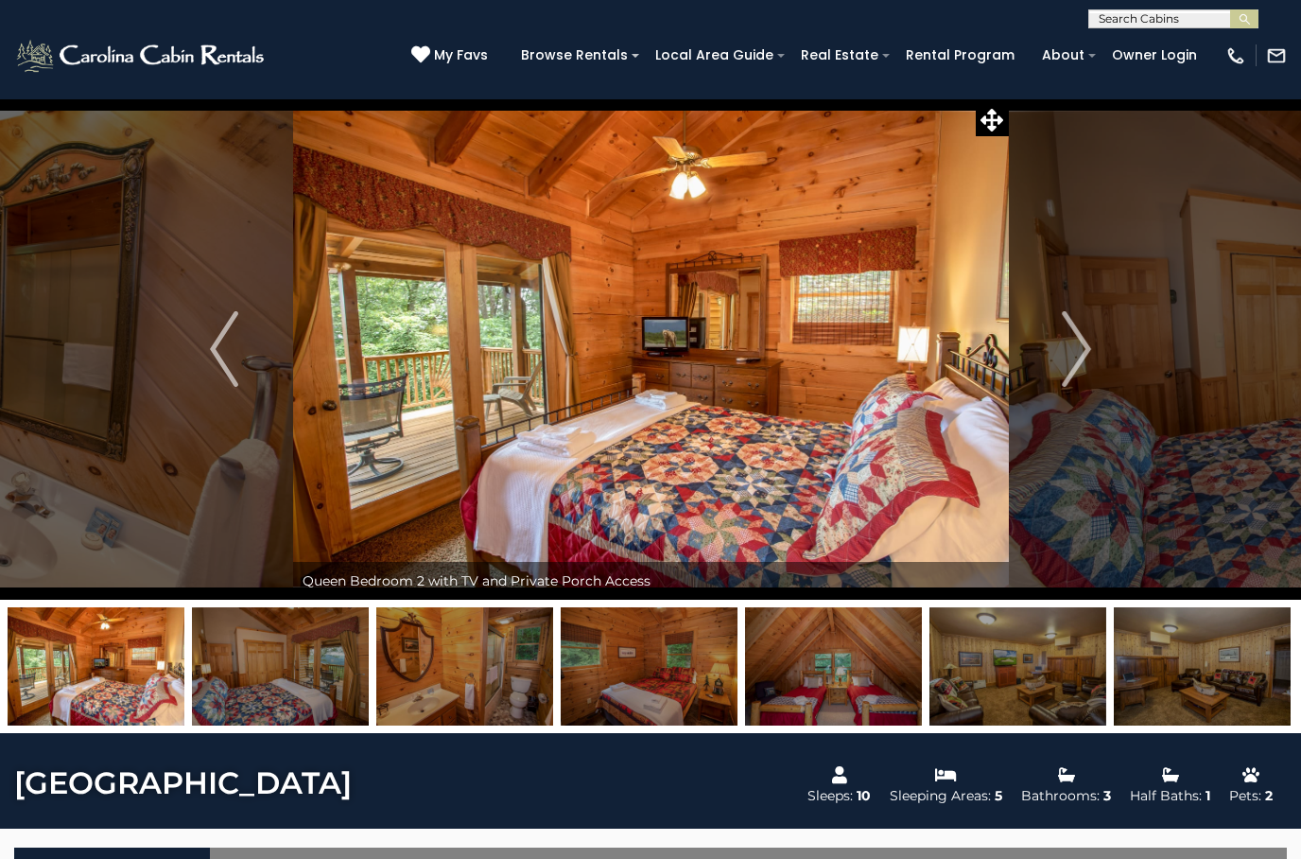
click at [1082, 354] on img "Next" at bounding box center [1077, 349] width 28 height 76
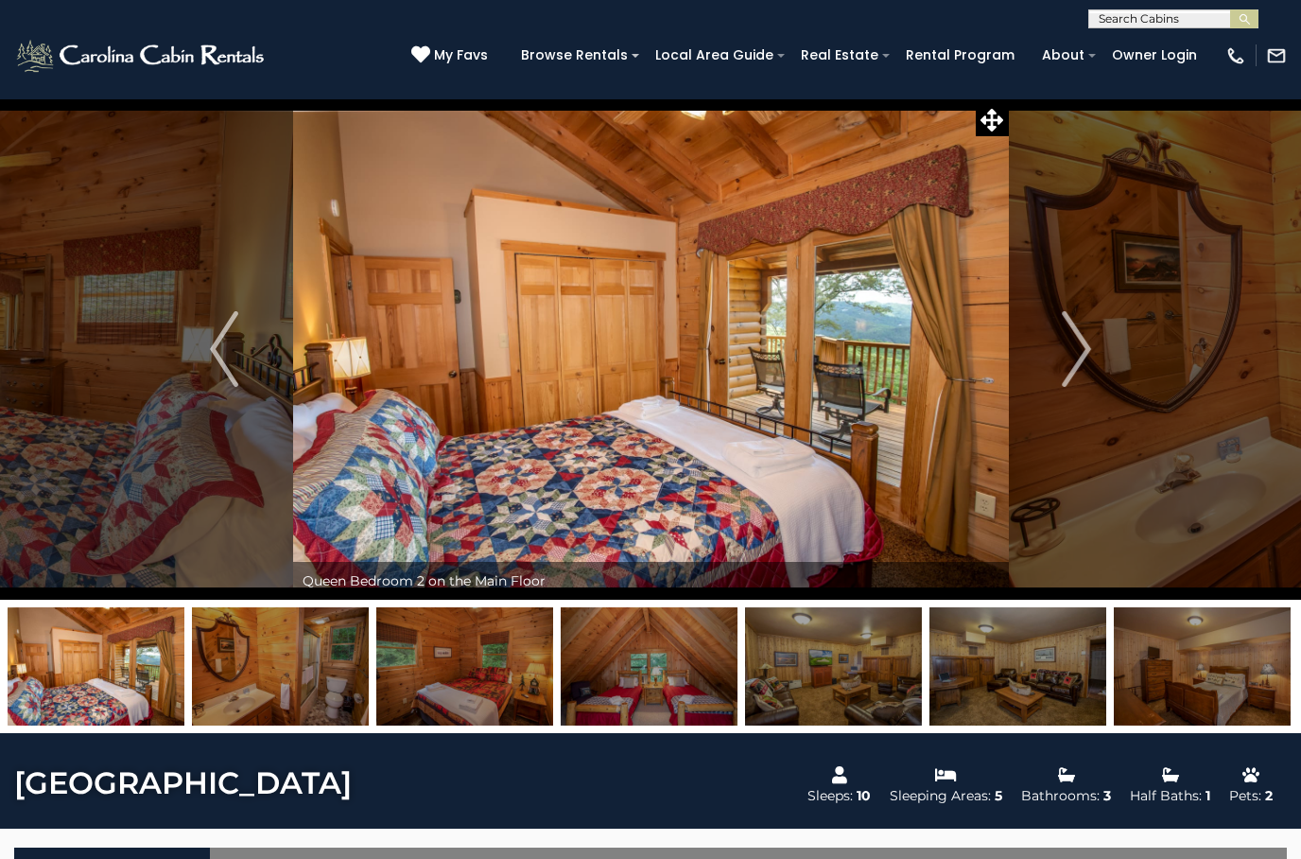
click at [1084, 351] on img "Next" at bounding box center [1077, 349] width 28 height 76
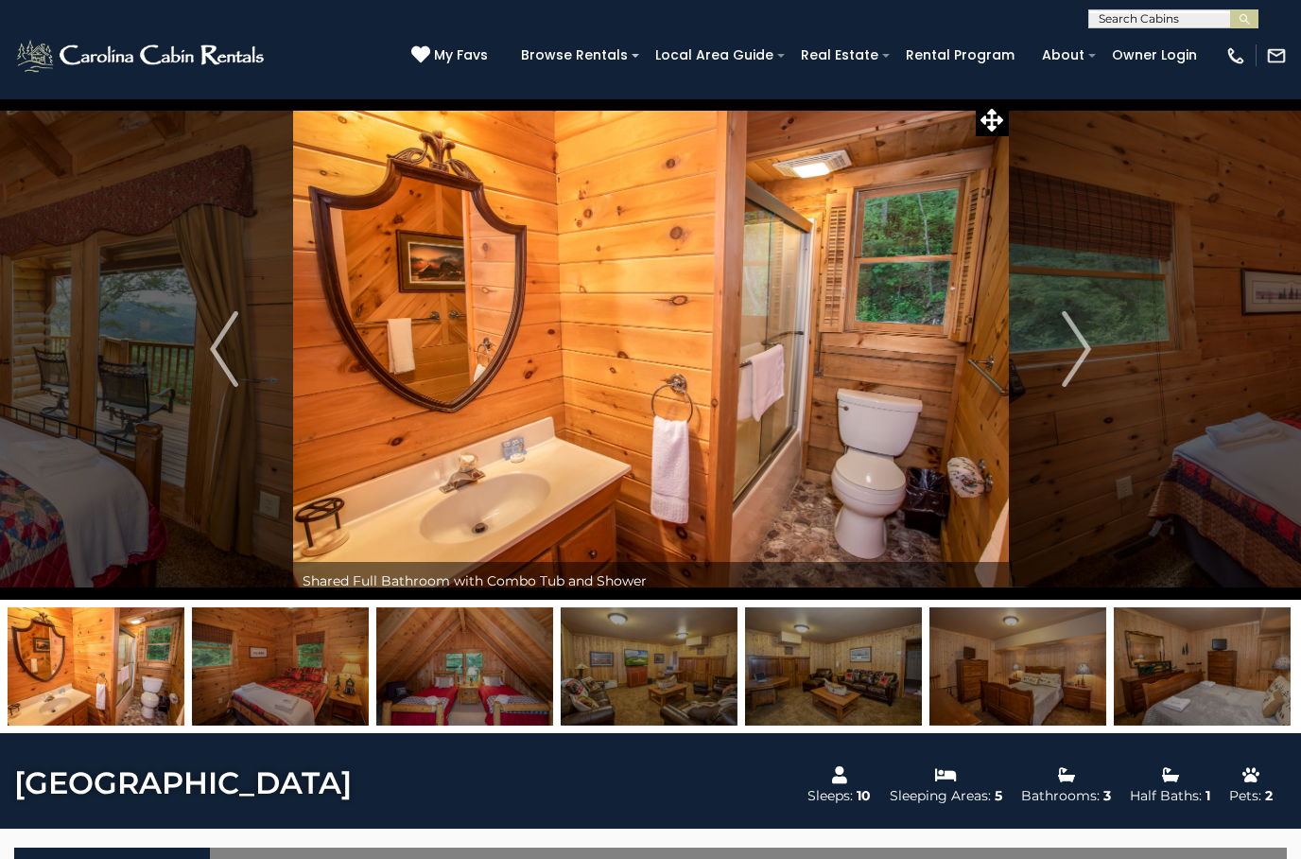
click at [1083, 352] on img "Next" at bounding box center [1077, 349] width 28 height 76
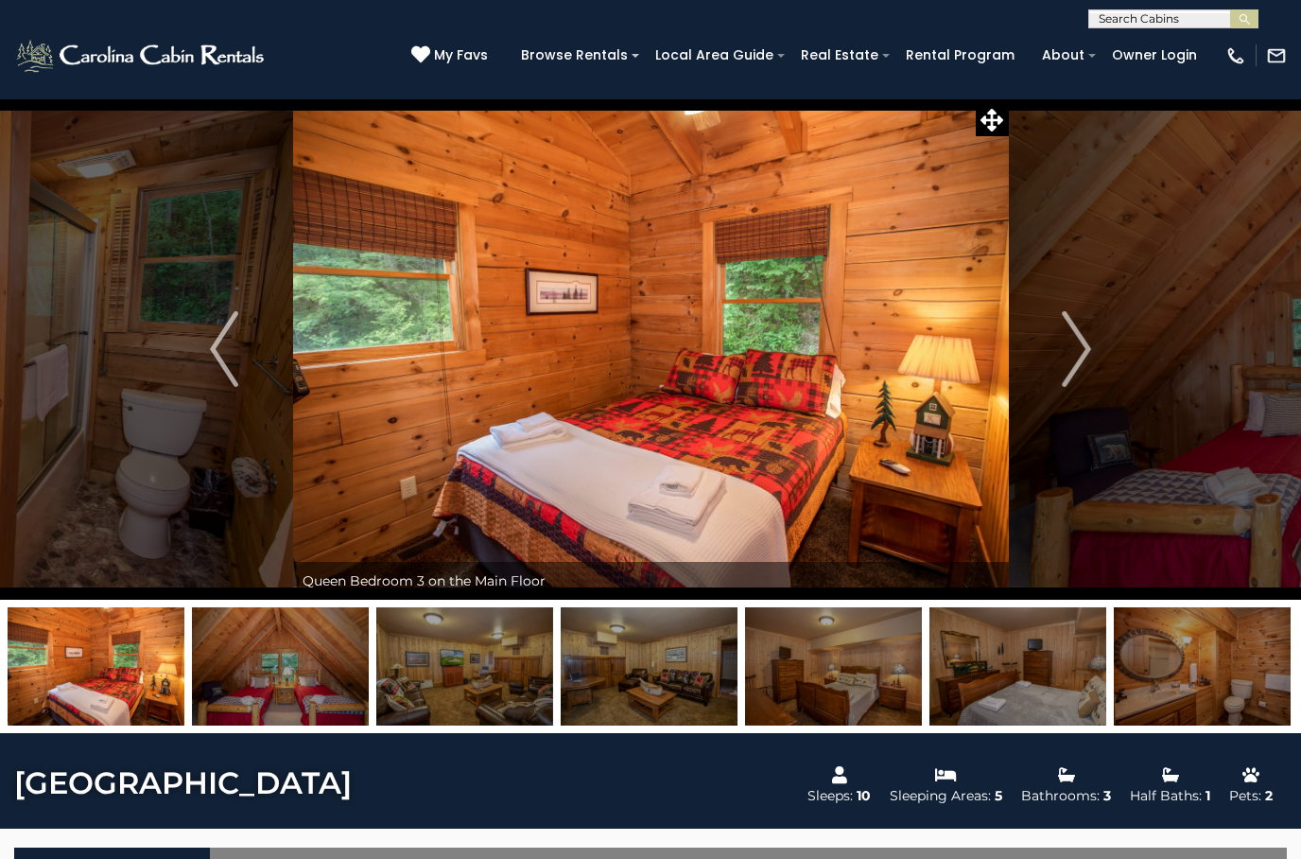
click at [1077, 354] on img "Next" at bounding box center [1077, 349] width 28 height 76
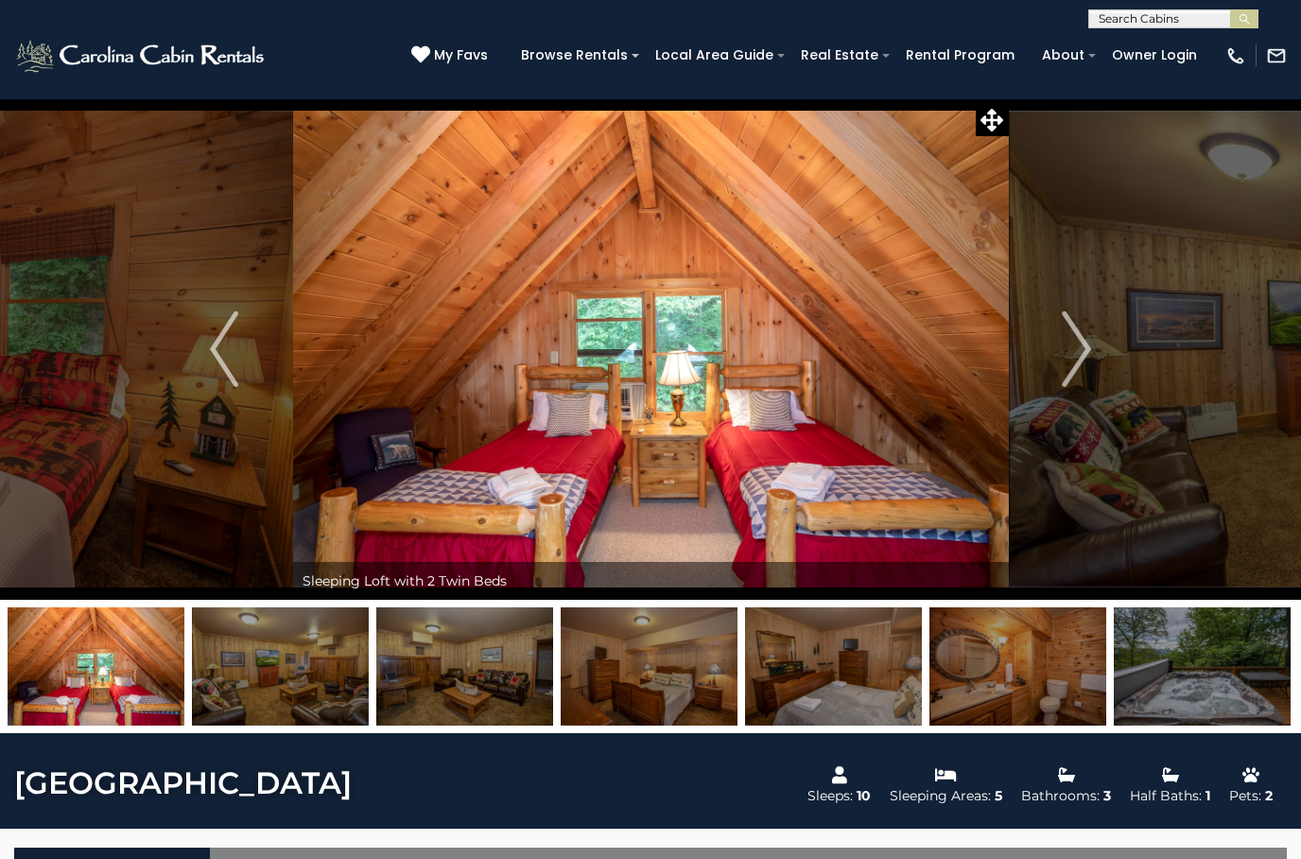
click at [1078, 355] on img "Next" at bounding box center [1077, 349] width 28 height 76
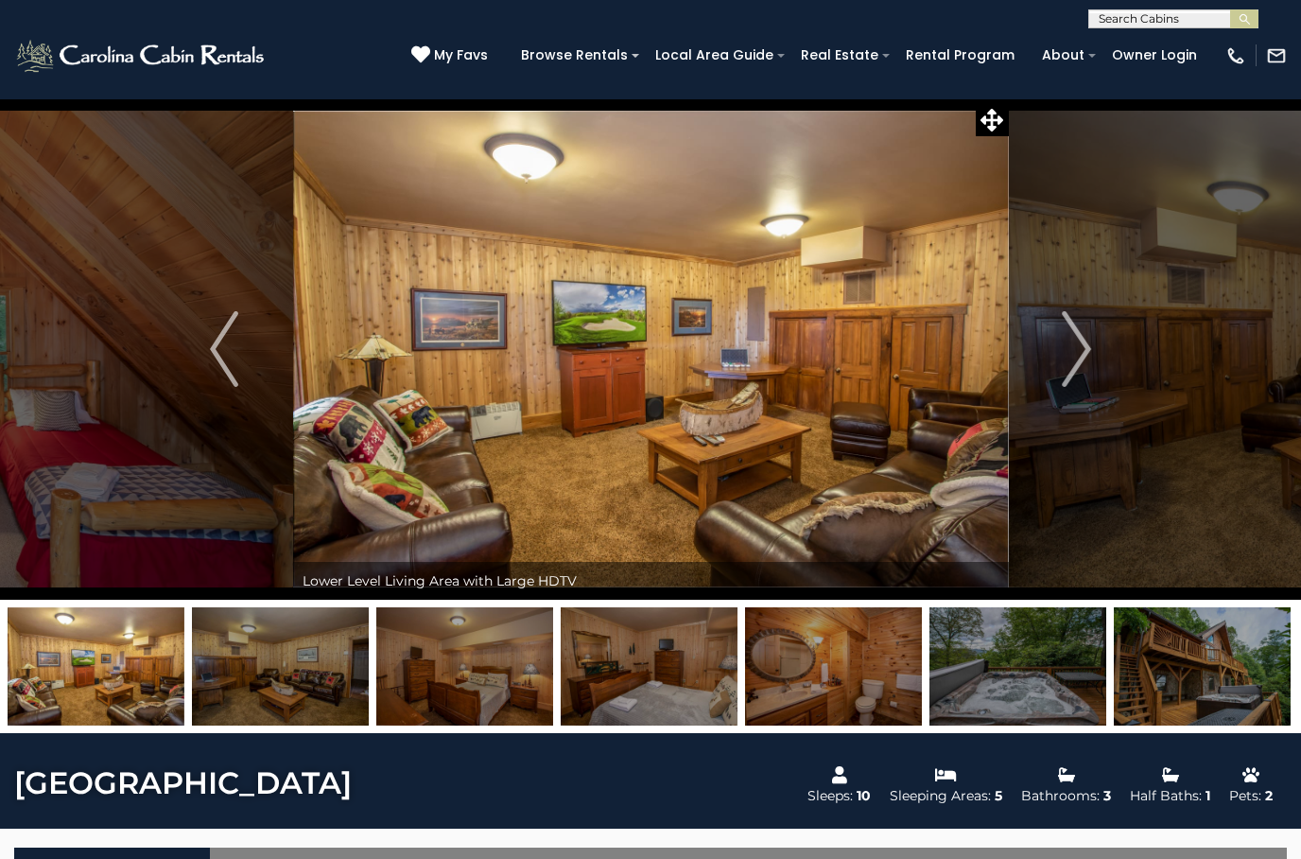
click at [1082, 345] on img "Next" at bounding box center [1077, 349] width 28 height 76
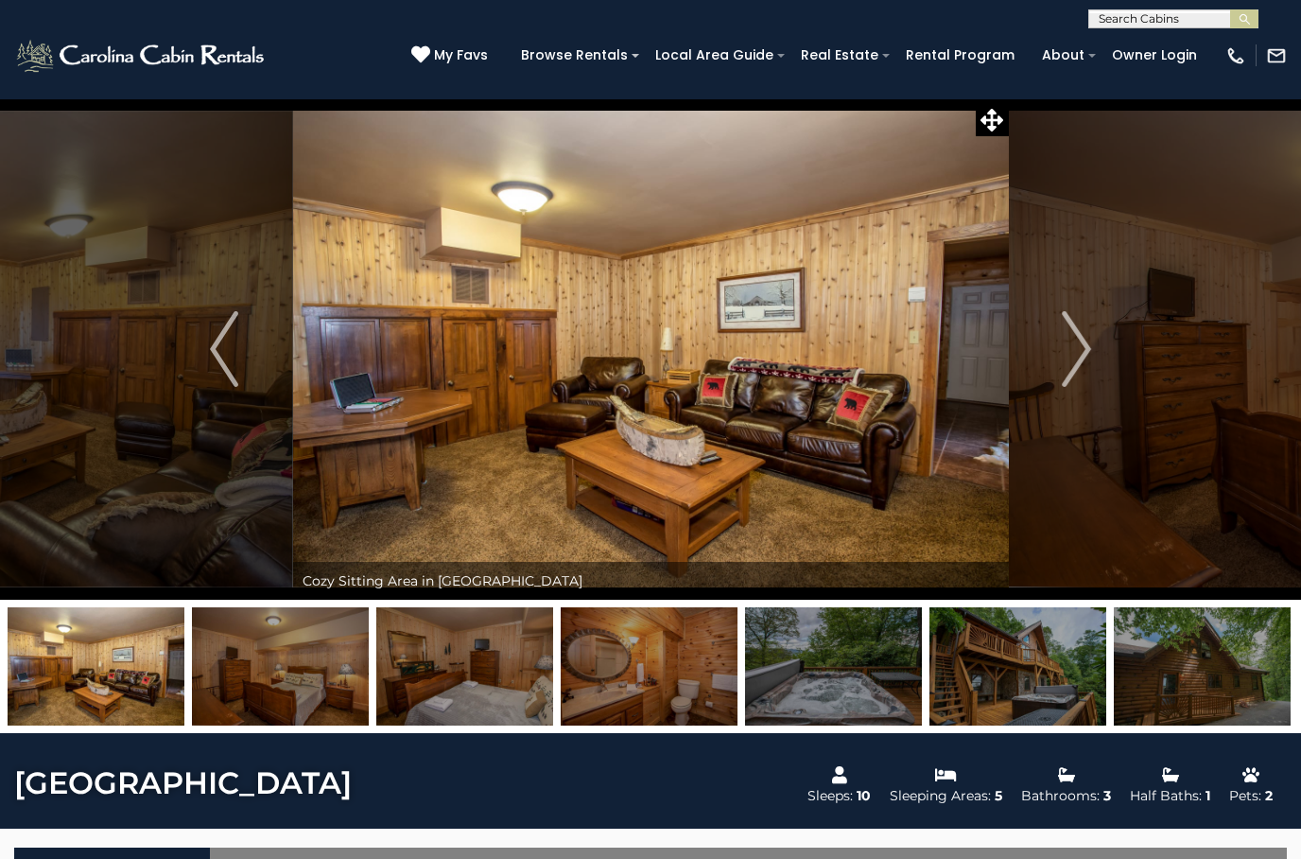
click at [1083, 344] on img "Next" at bounding box center [1077, 349] width 28 height 76
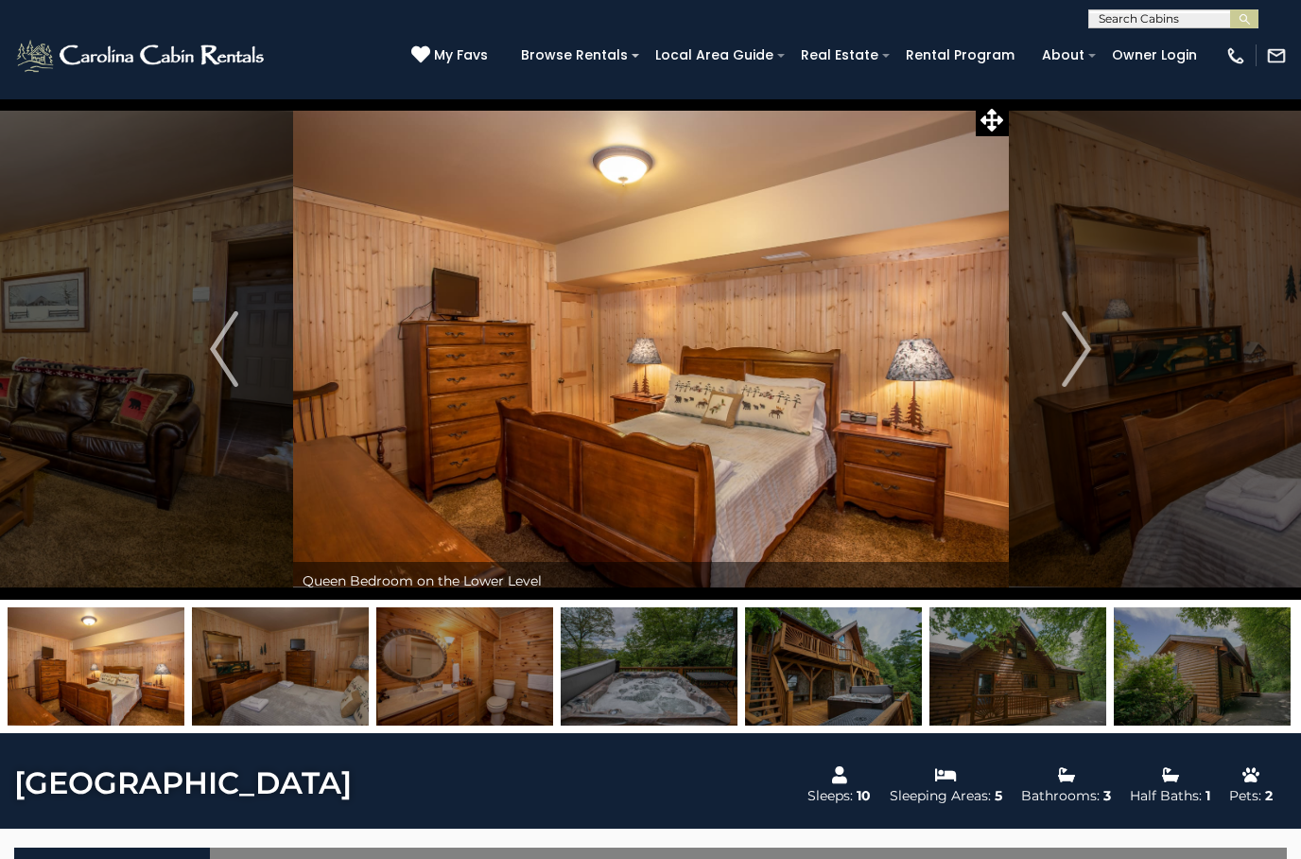
click at [1079, 346] on img "Next" at bounding box center [1077, 349] width 28 height 76
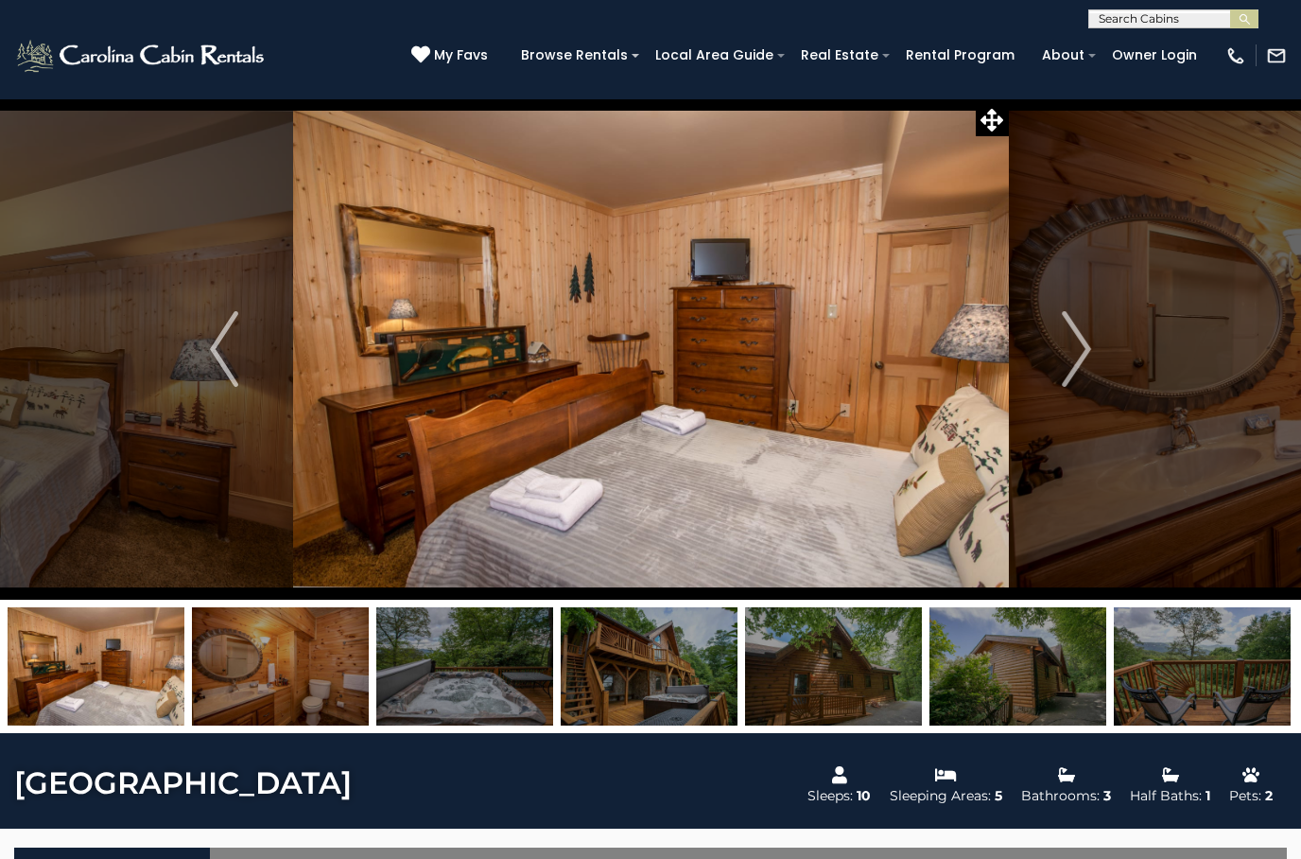
click at [1073, 348] on img "Next" at bounding box center [1077, 349] width 28 height 76
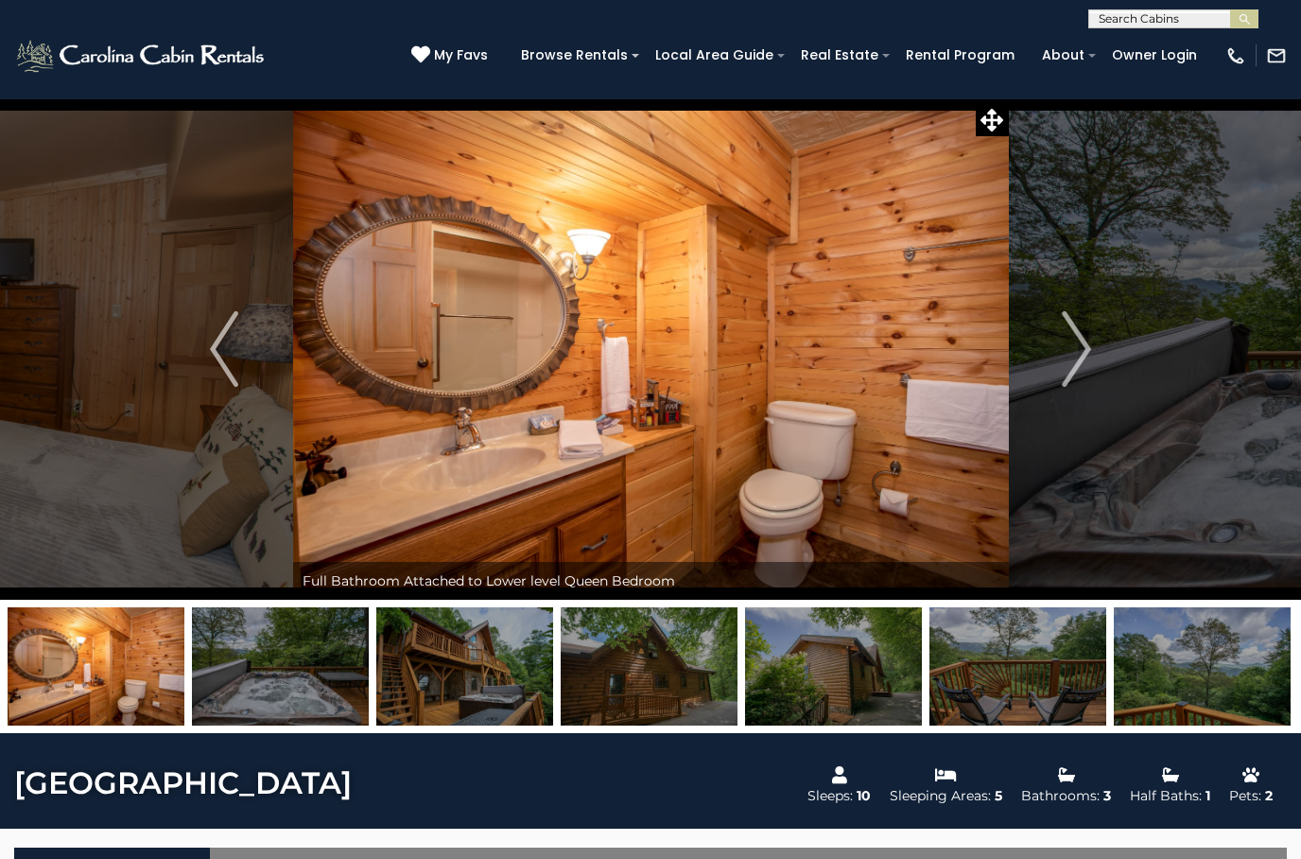
click at [1074, 347] on img "Next" at bounding box center [1077, 349] width 28 height 76
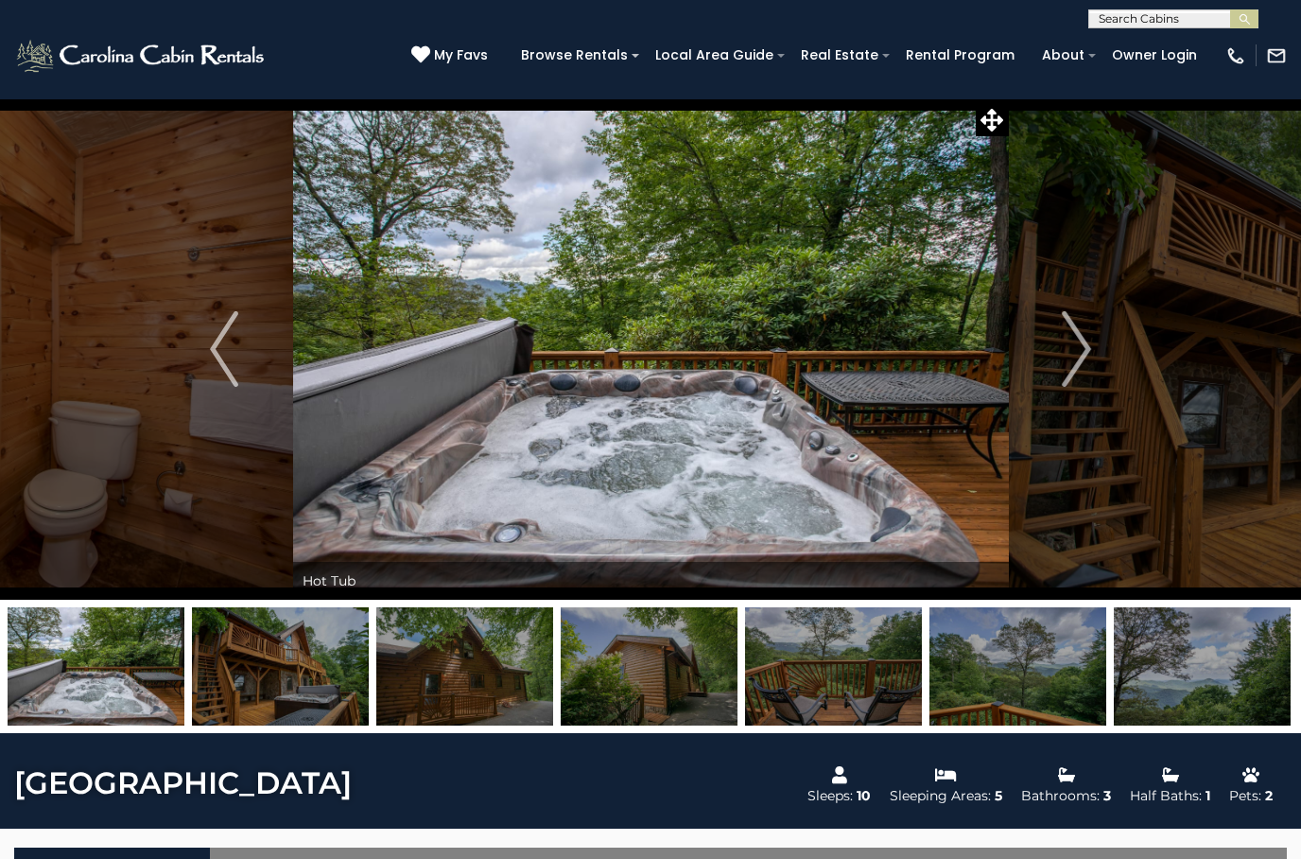
click at [1073, 348] on img "Next" at bounding box center [1077, 349] width 28 height 76
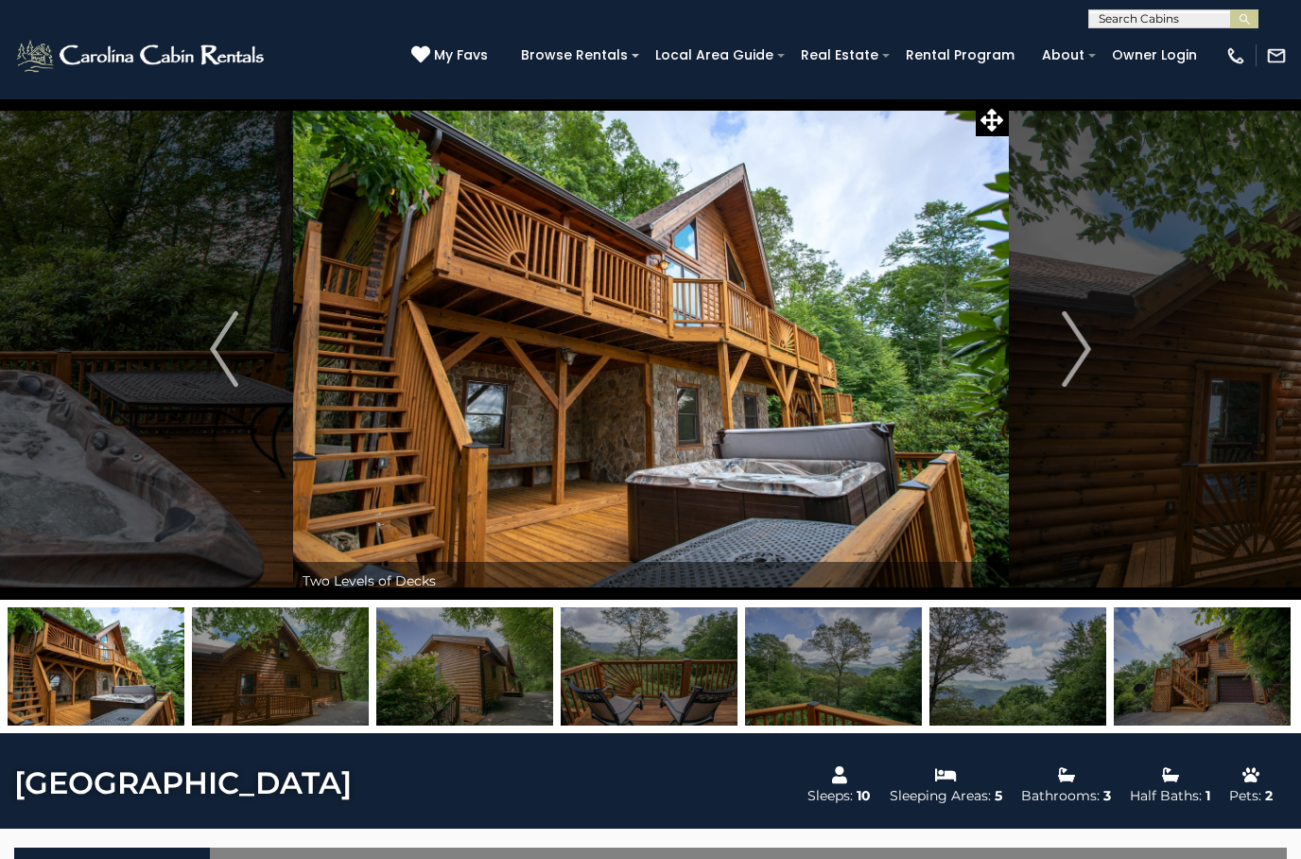
click at [1071, 348] on img "Next" at bounding box center [1077, 349] width 28 height 76
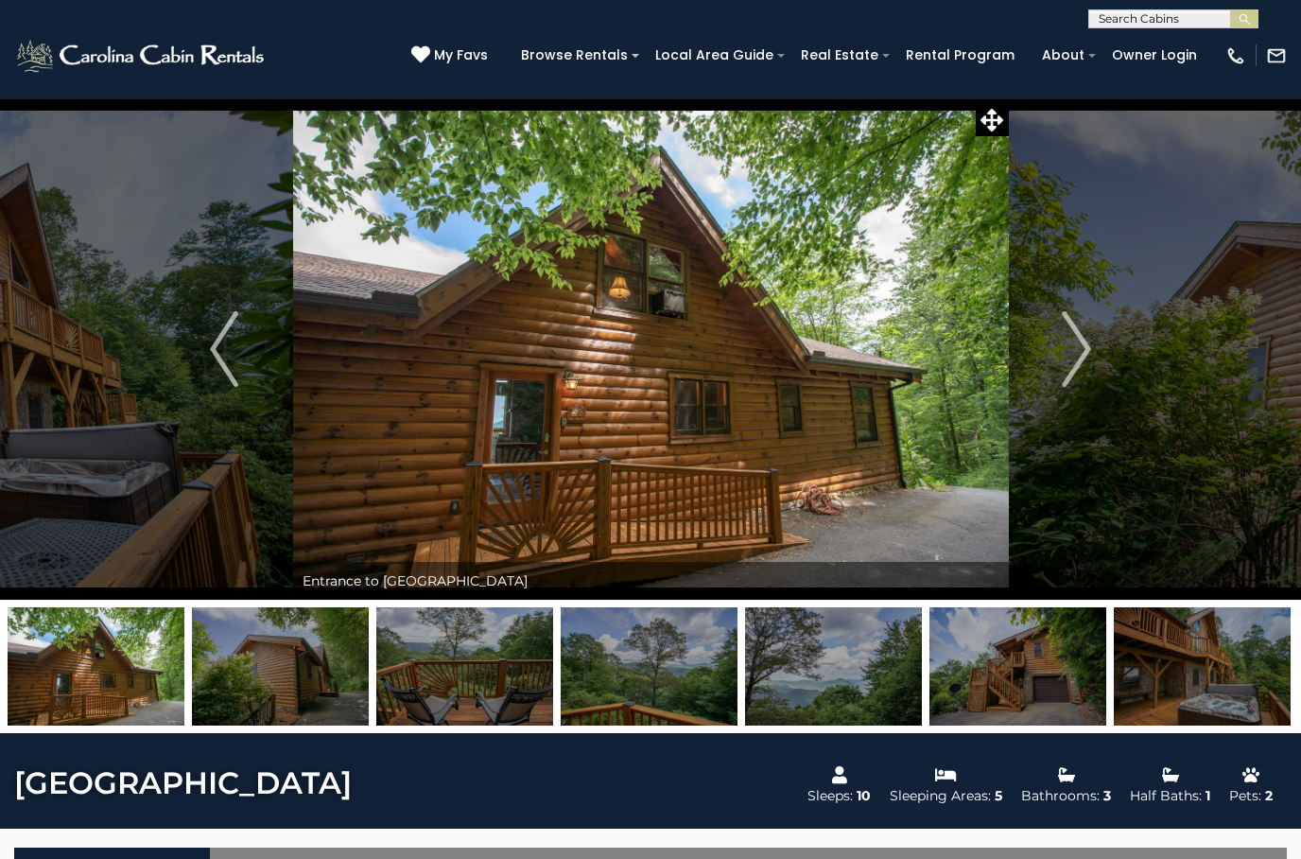
click at [1068, 349] on img "Next" at bounding box center [1077, 349] width 28 height 76
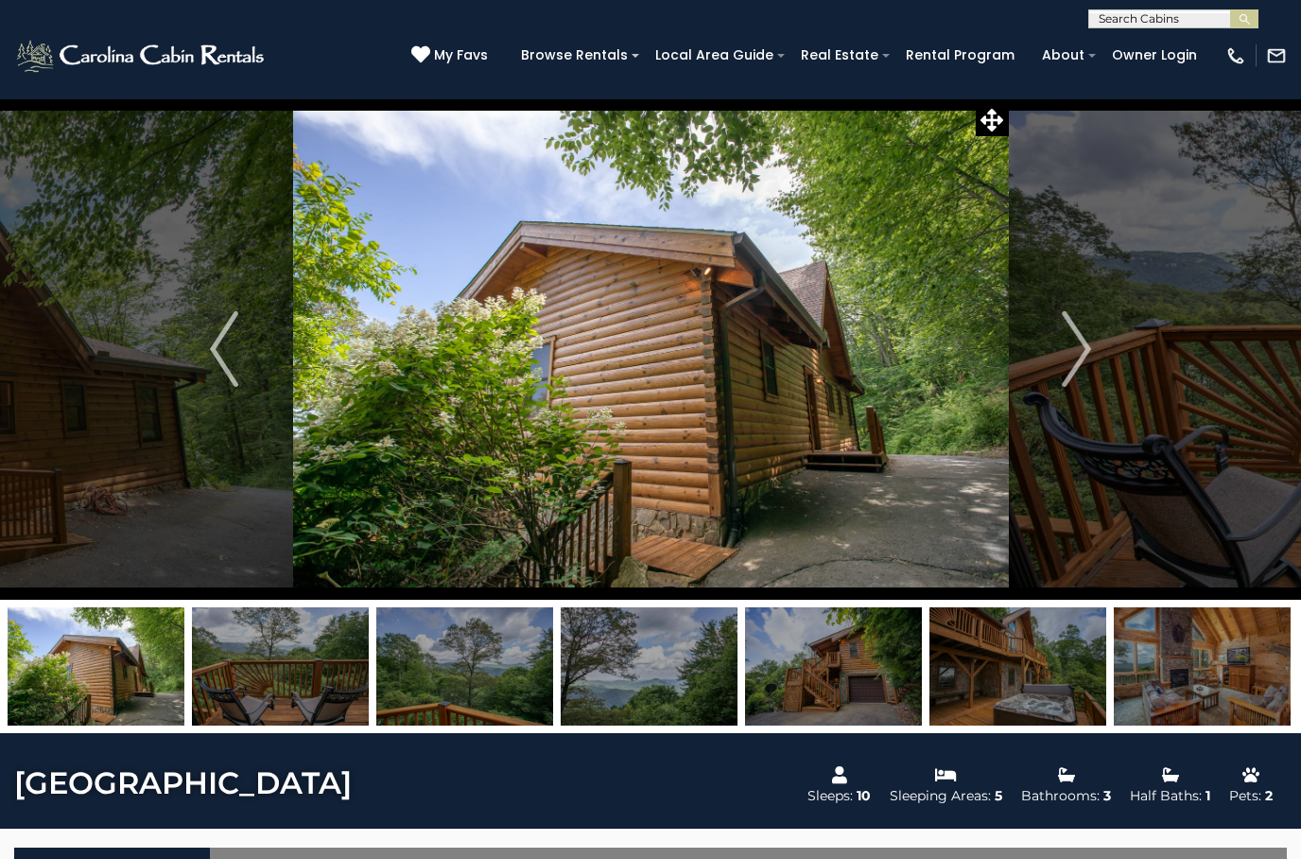
click at [1064, 349] on img "Next" at bounding box center [1077, 349] width 28 height 76
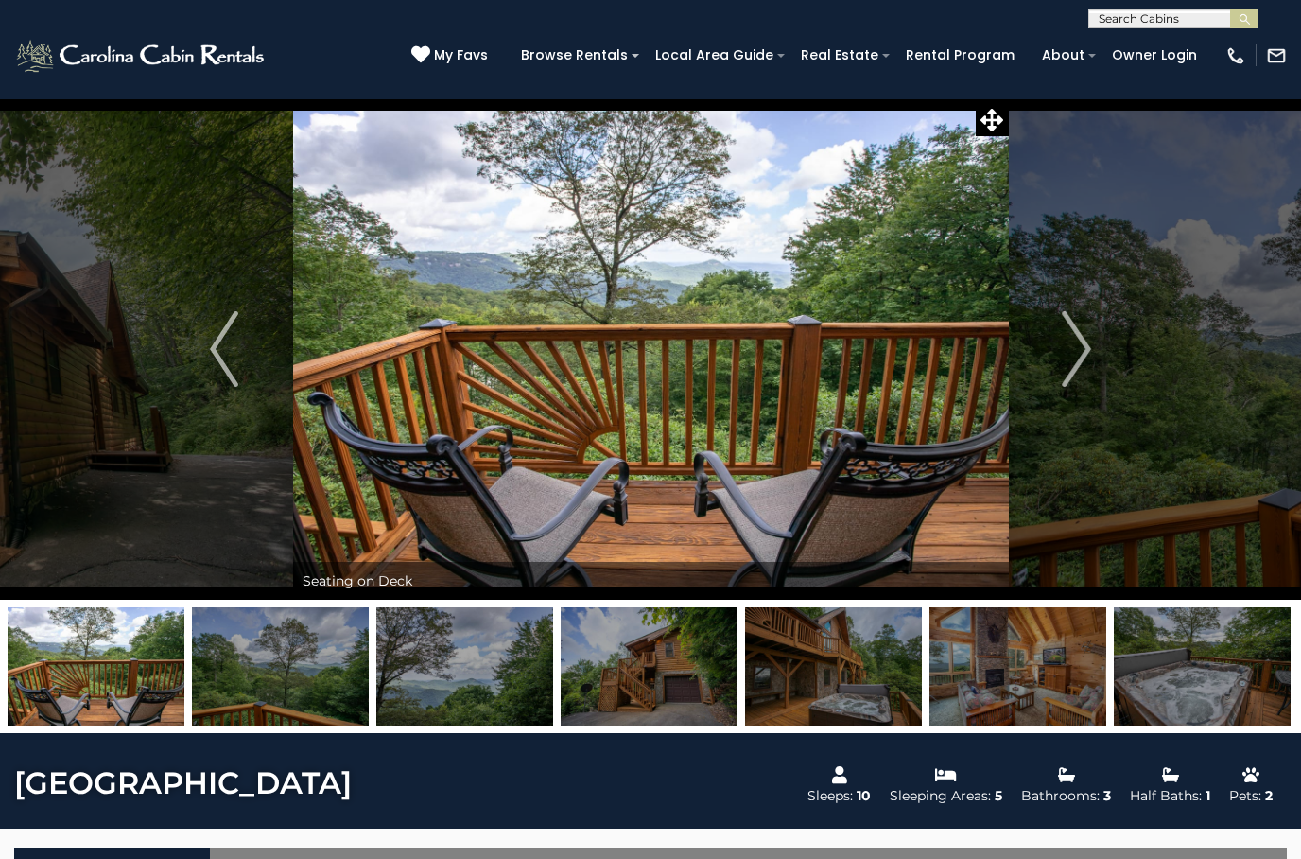
click at [1067, 344] on img "Next" at bounding box center [1077, 349] width 28 height 76
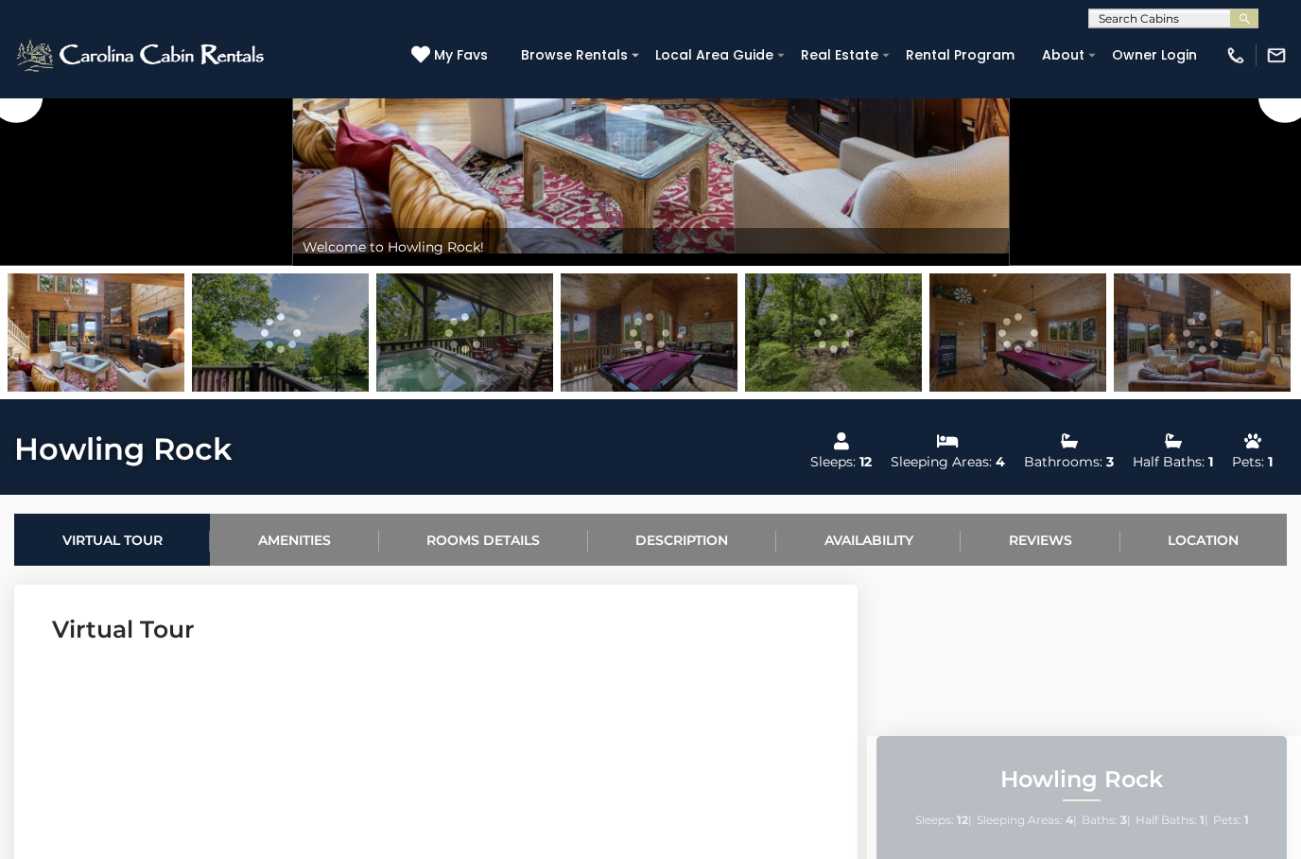
scroll to position [334, 0]
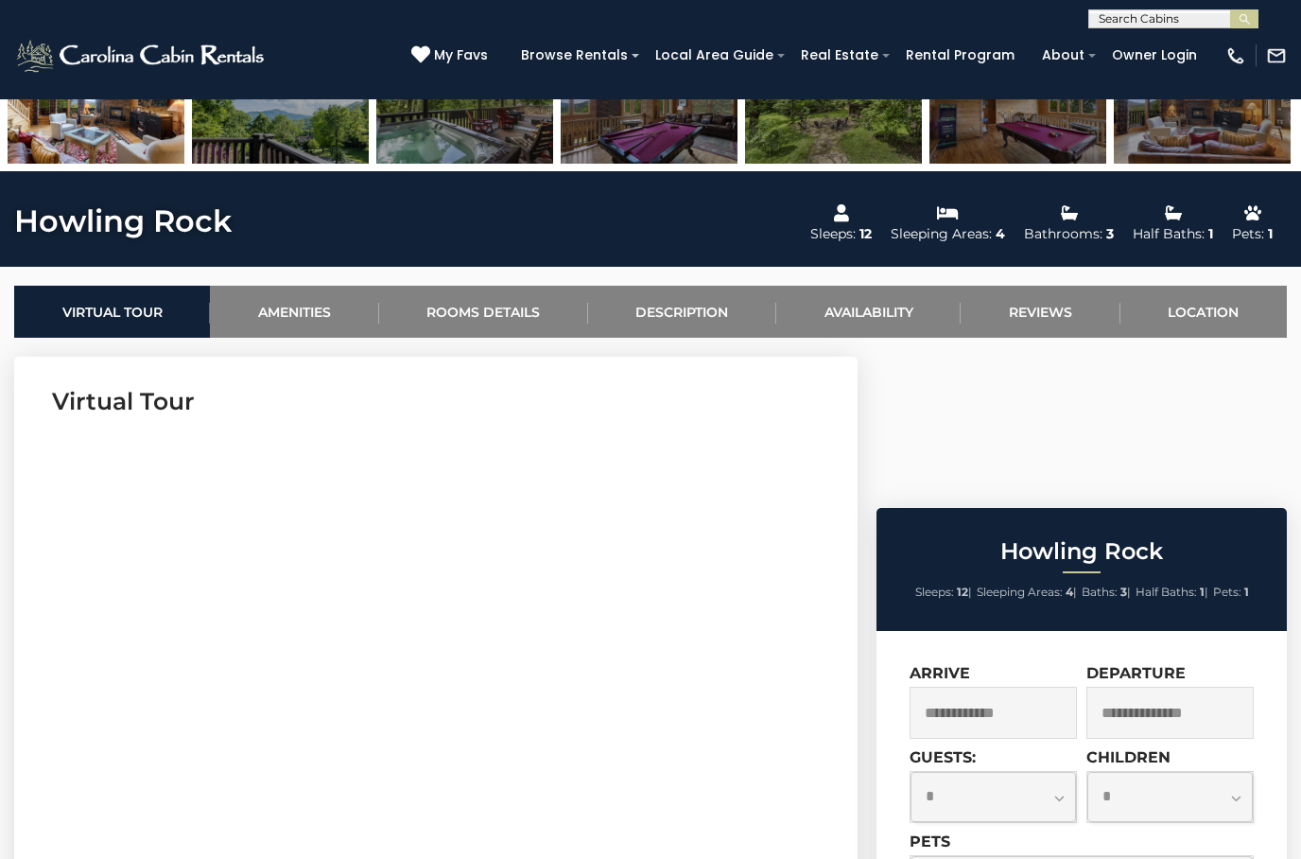
click at [861, 302] on link "Availability" at bounding box center [868, 312] width 184 height 52
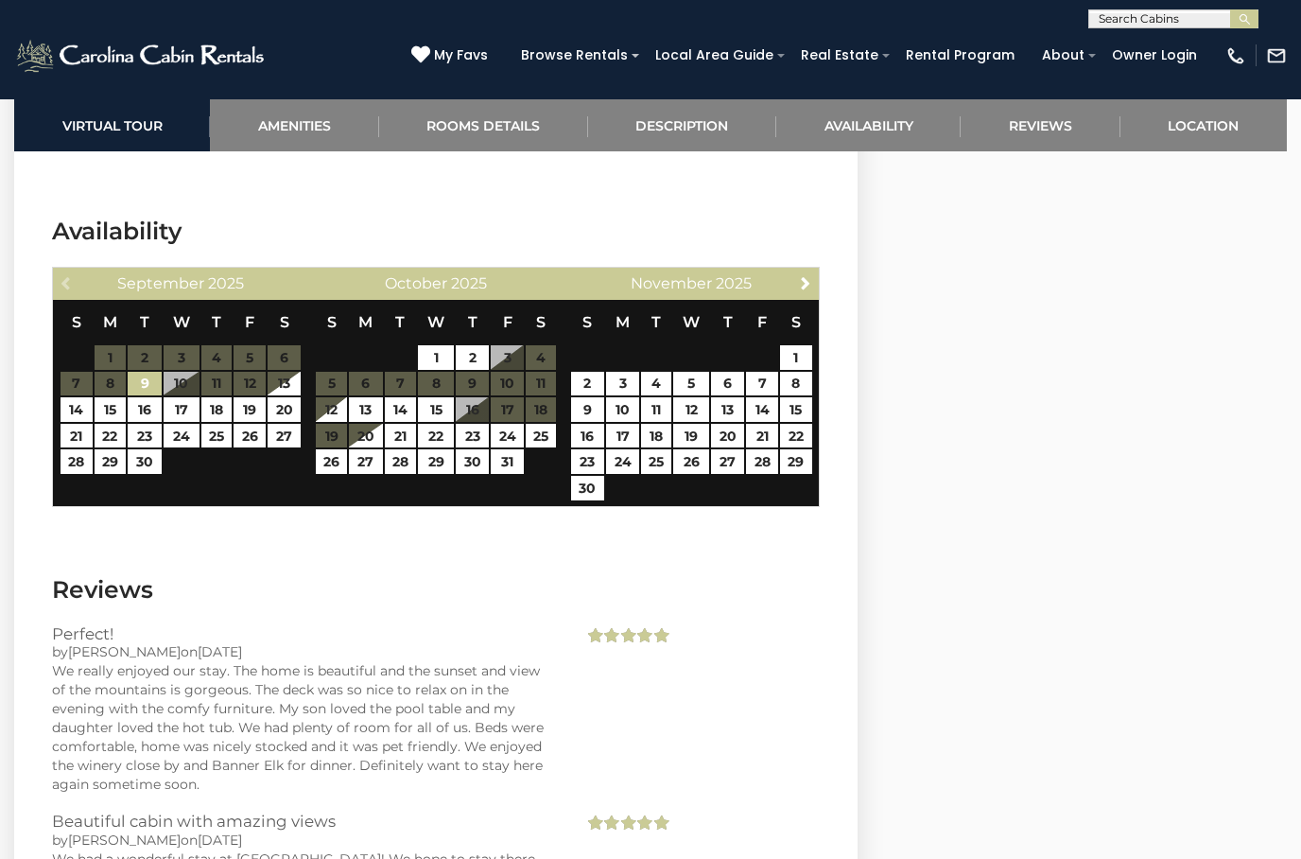
scroll to position [4787, 0]
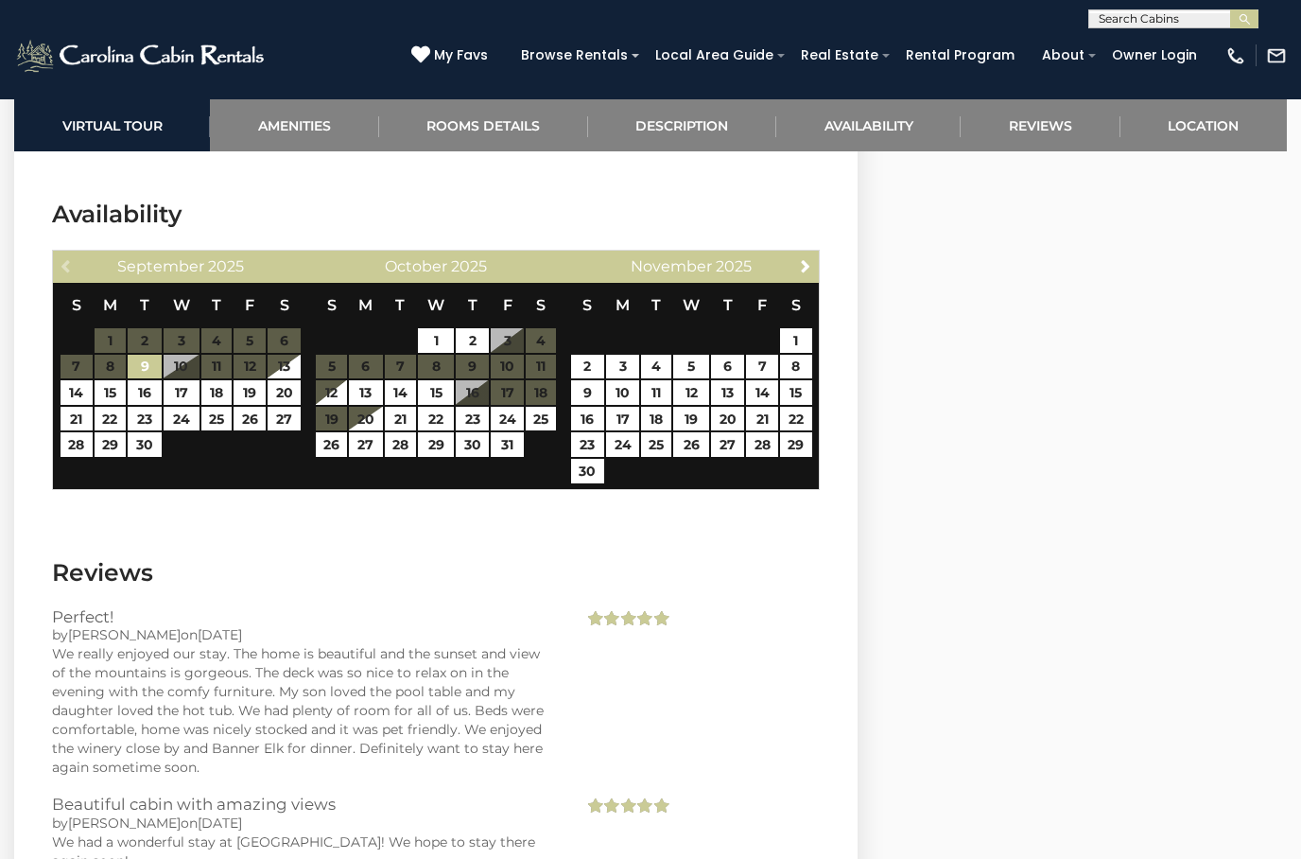
click at [798, 283] on th "S" at bounding box center [796, 305] width 34 height 44
click at [798, 253] on link "Next" at bounding box center [806, 265] width 24 height 24
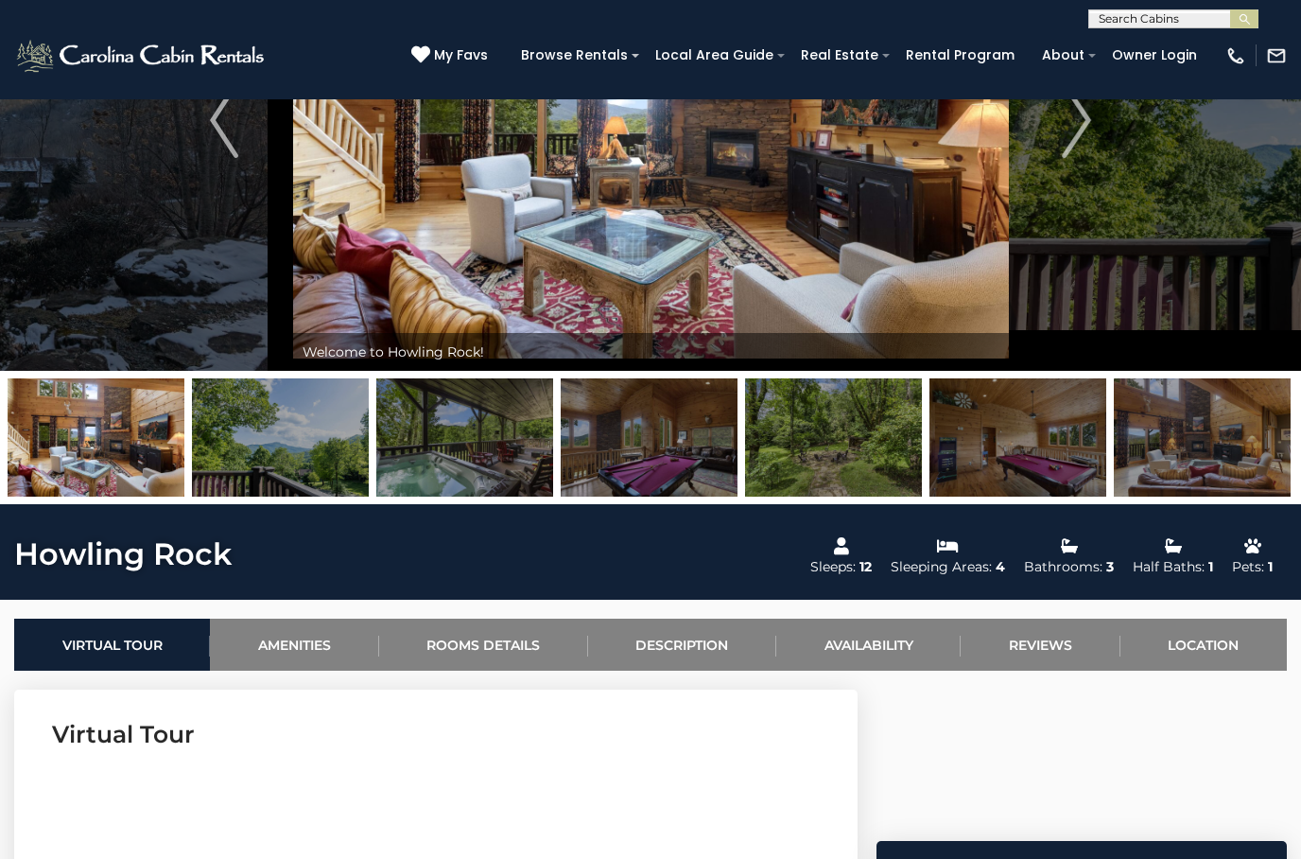
scroll to position [0, 0]
